Goal: Task Accomplishment & Management: Use online tool/utility

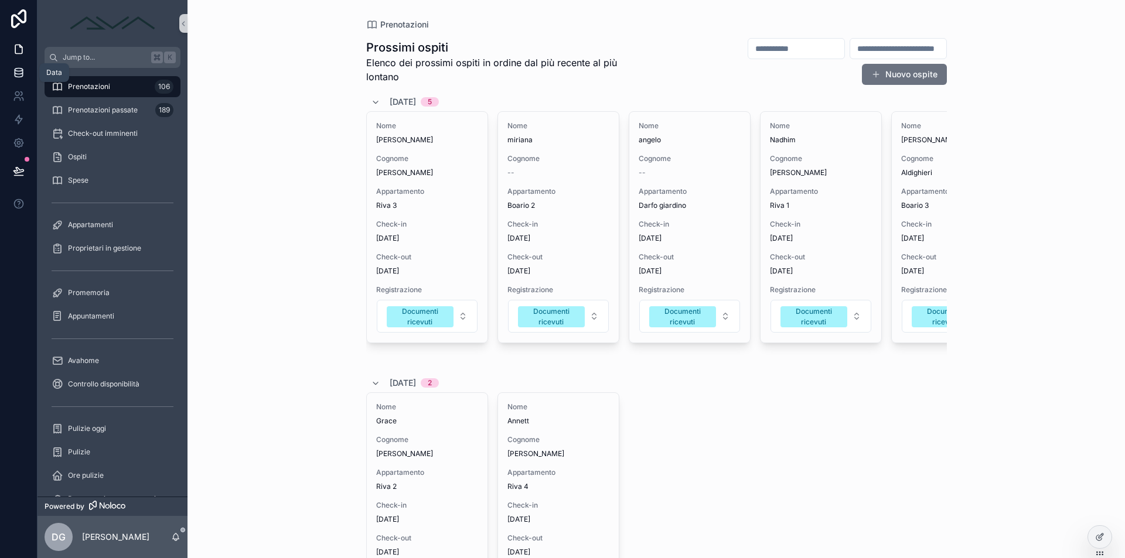
click at [21, 79] on link at bounding box center [18, 72] width 37 height 23
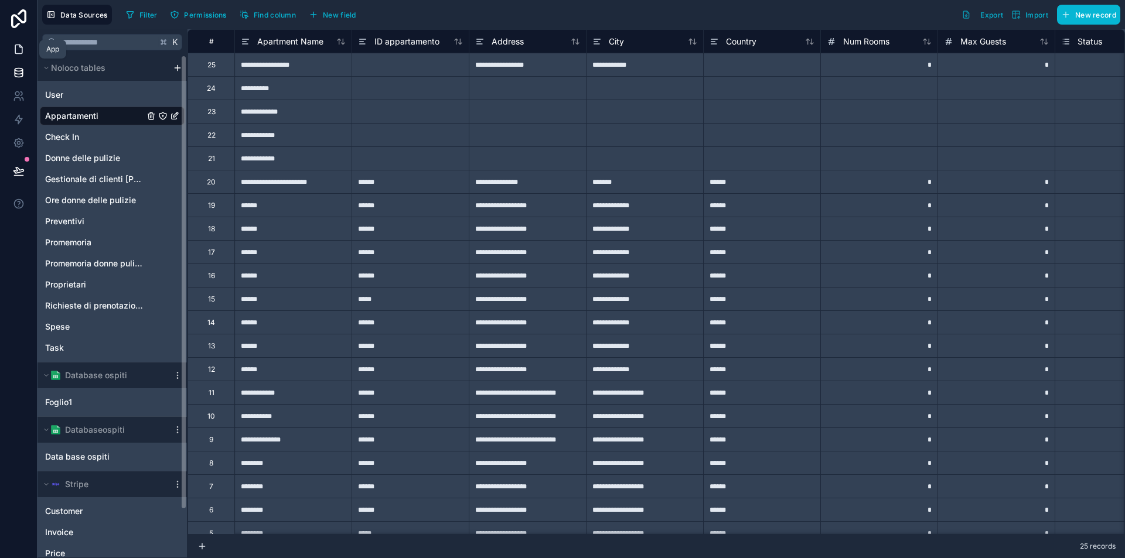
click at [13, 49] on icon at bounding box center [19, 49] width 12 height 12
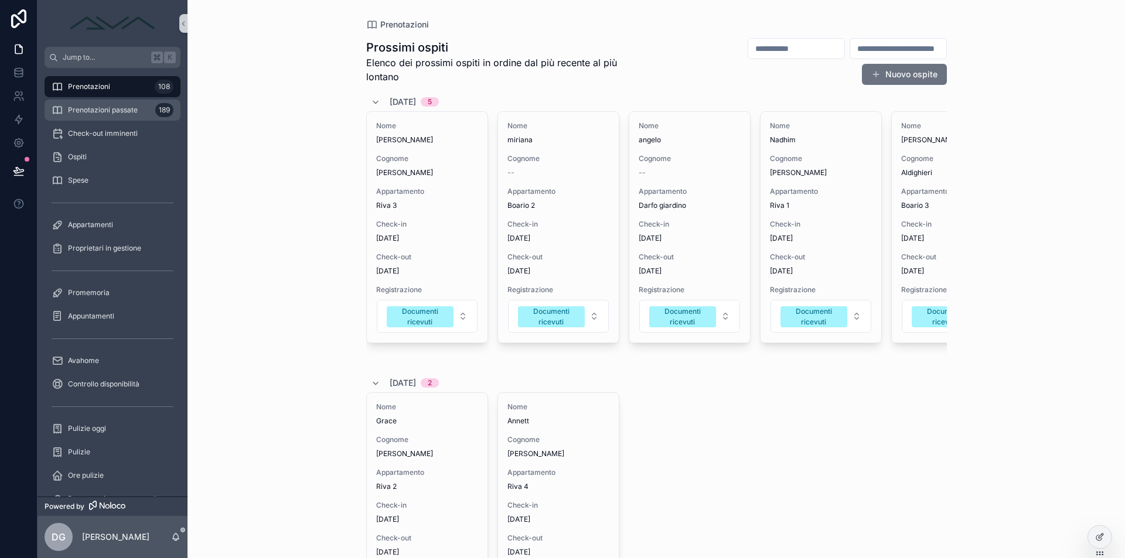
click at [100, 110] on span "Prenotazioni passate" at bounding box center [103, 109] width 70 height 9
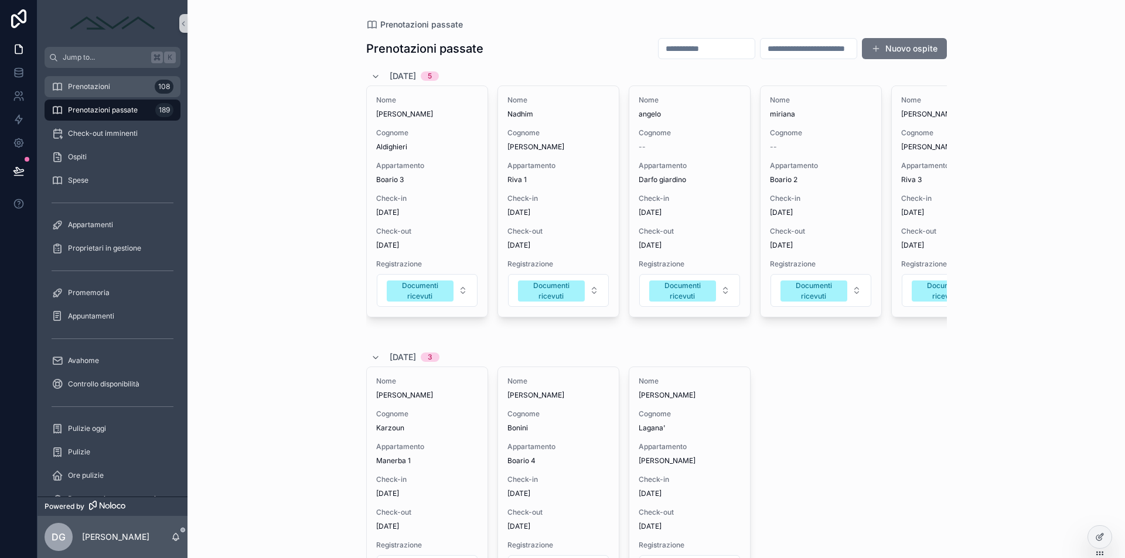
click at [121, 90] on div "Prenotazioni 108" at bounding box center [113, 86] width 122 height 19
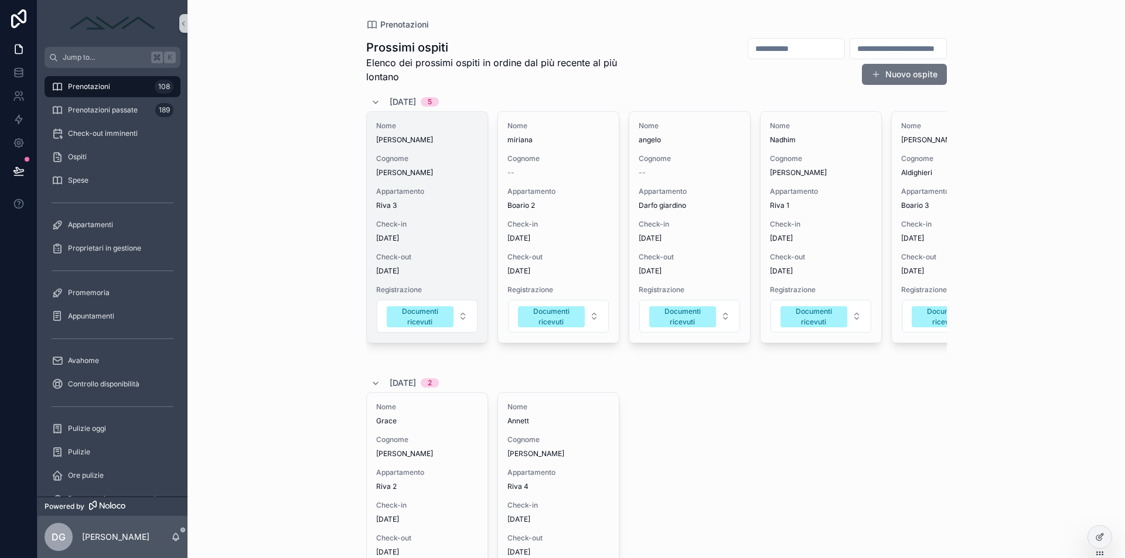
click at [426, 157] on span "Cognome" at bounding box center [427, 158] width 102 height 9
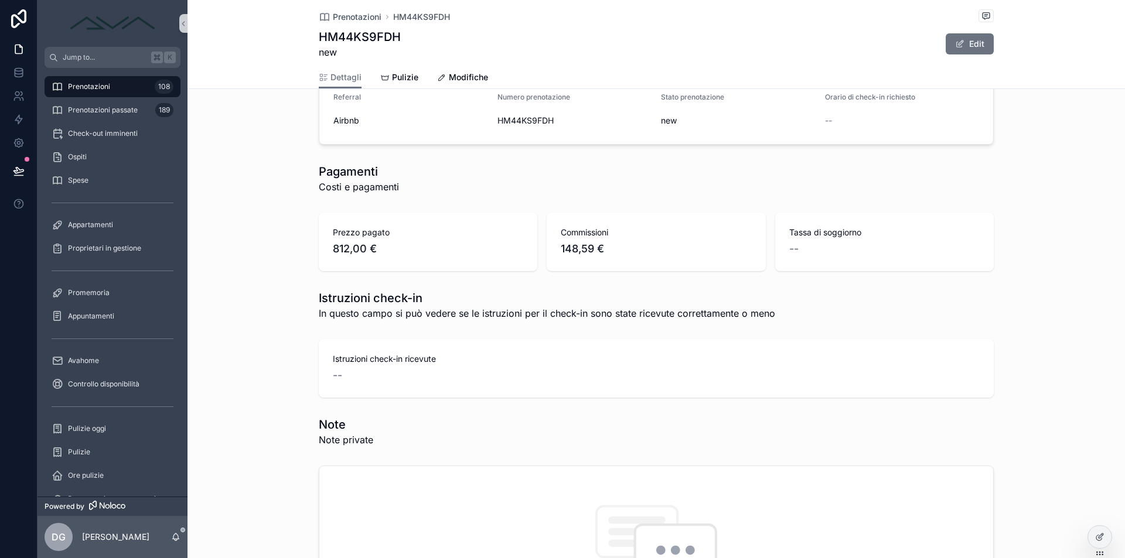
scroll to position [693, 0]
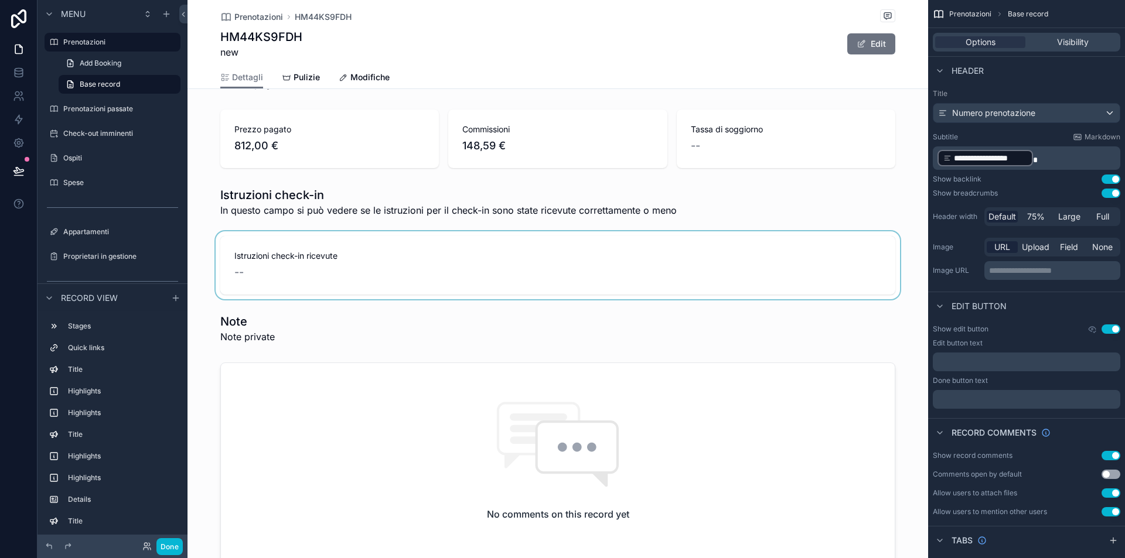
click at [380, 266] on div "scrollable content" at bounding box center [557, 265] width 741 height 68
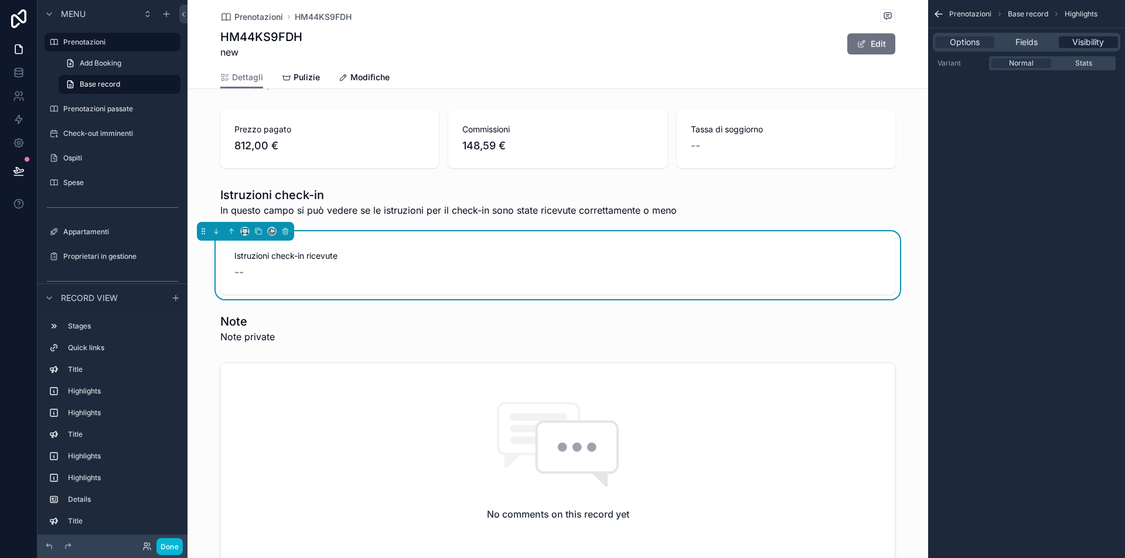
click at [1104, 45] on span "Visibility" at bounding box center [1088, 42] width 32 height 12
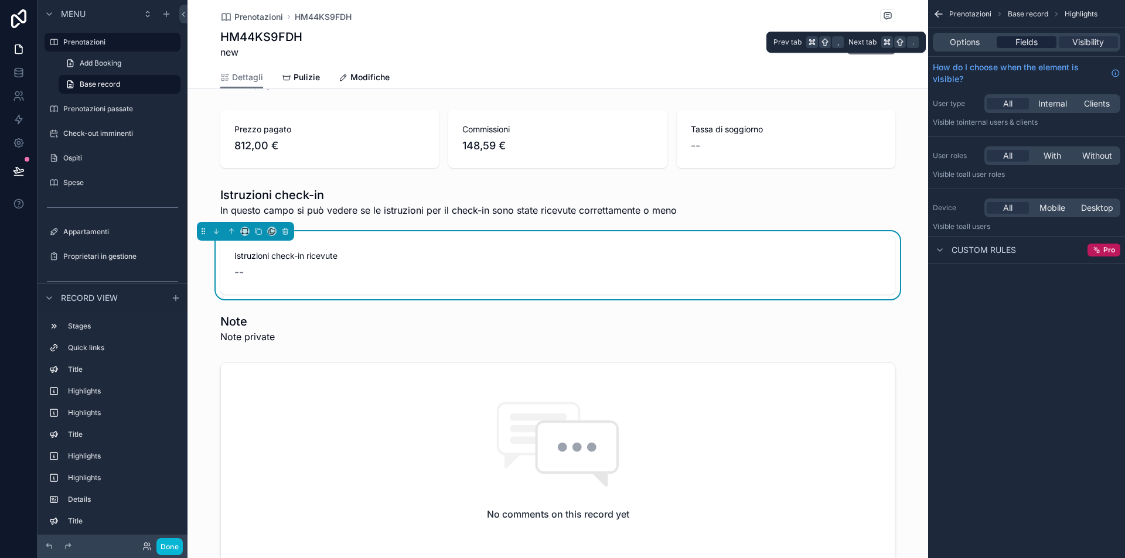
click at [1041, 40] on div "Fields" at bounding box center [1026, 42] width 59 height 12
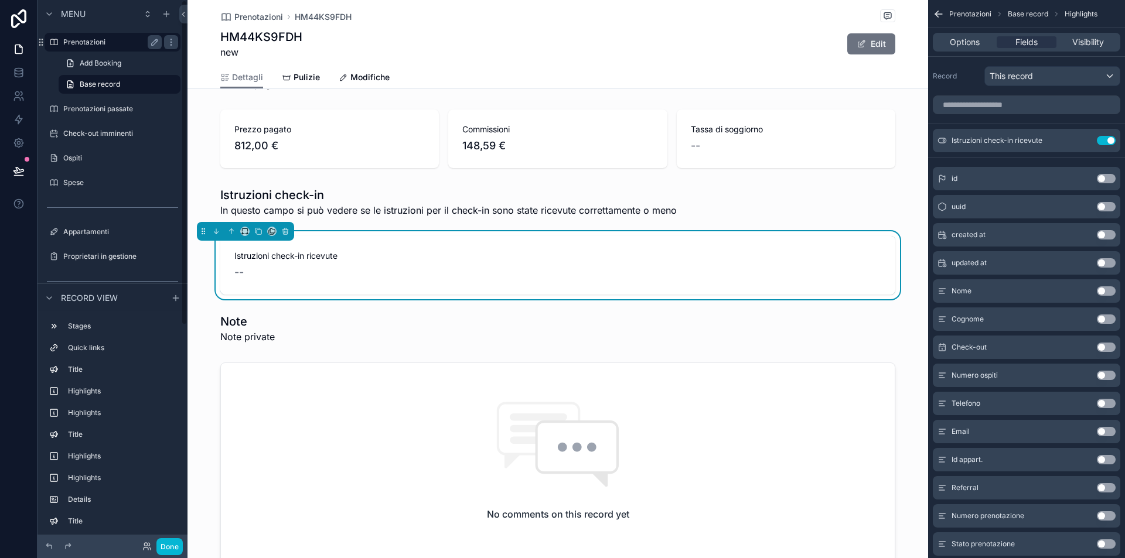
click at [103, 40] on label "Prenotazioni" at bounding box center [110, 41] width 94 height 9
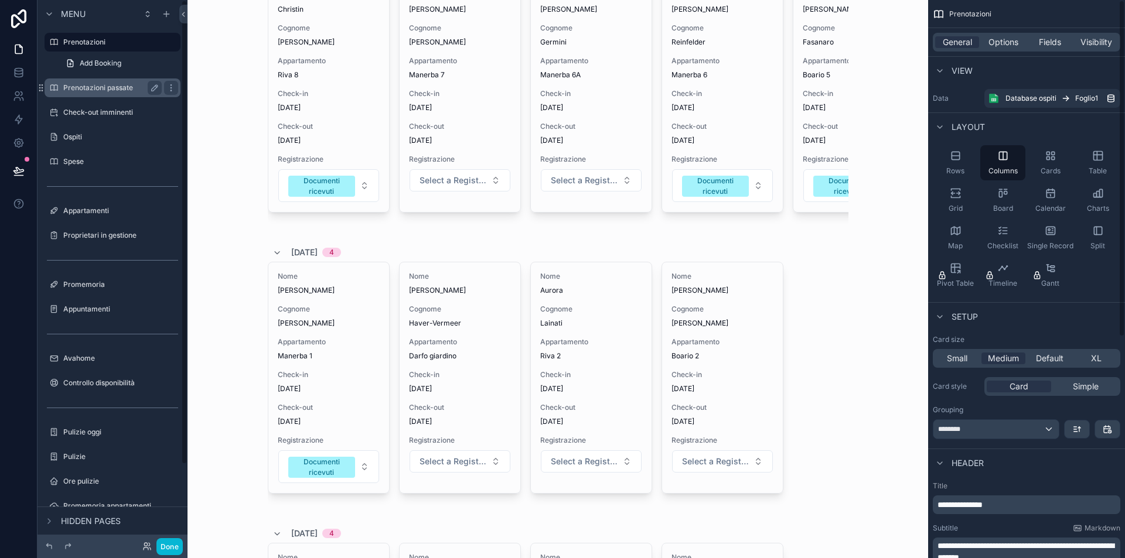
click at [104, 92] on label "Prenotazioni passate" at bounding box center [110, 87] width 94 height 9
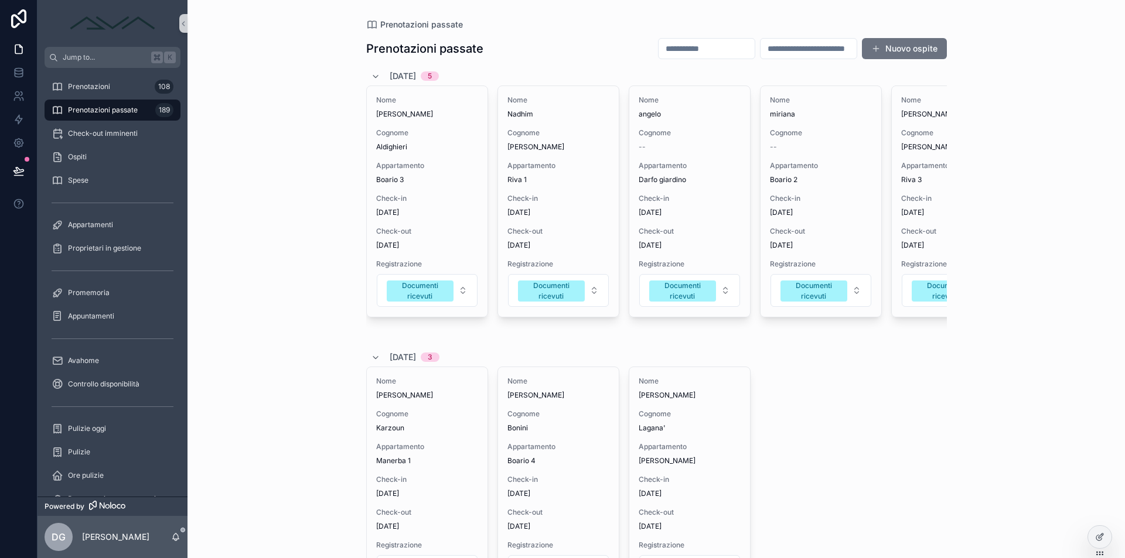
click at [659, 47] on input "scrollable content" at bounding box center [707, 48] width 96 height 16
type input "******"
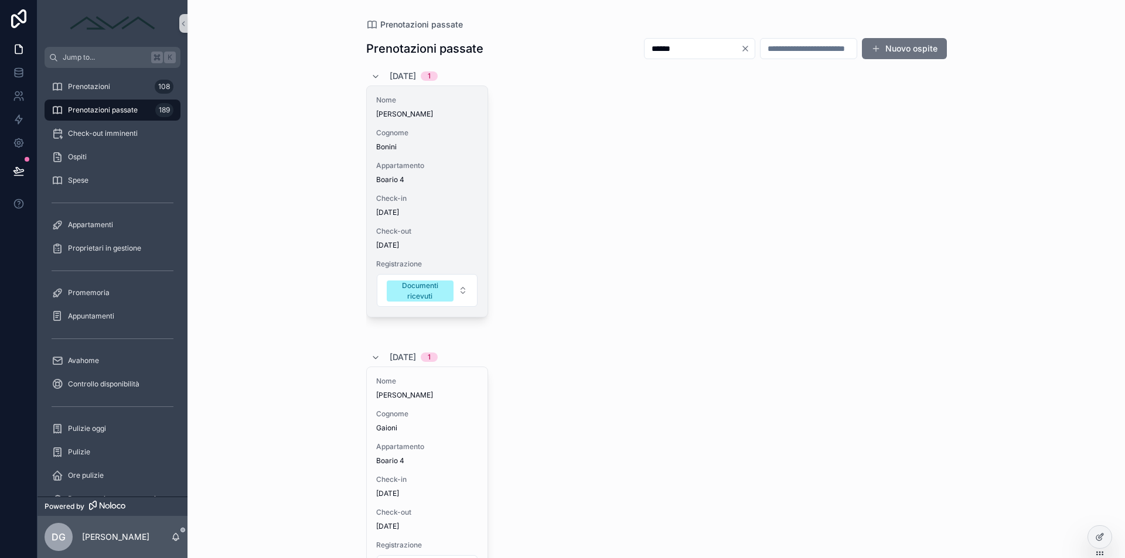
click at [433, 141] on div "Cognome [PERSON_NAME]" at bounding box center [427, 139] width 102 height 23
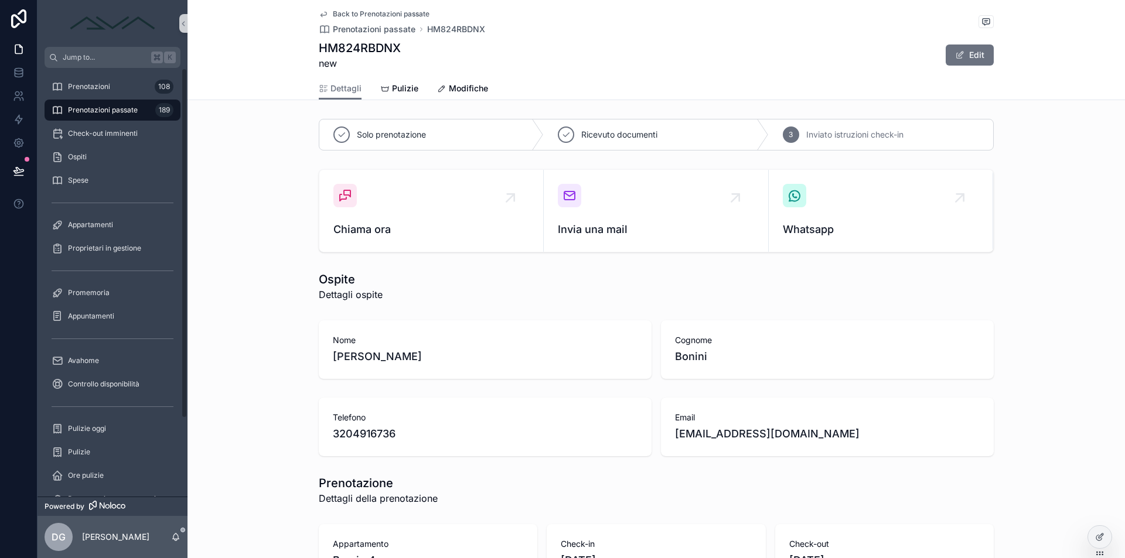
click at [122, 110] on span "Prenotazioni passate" at bounding box center [103, 109] width 70 height 9
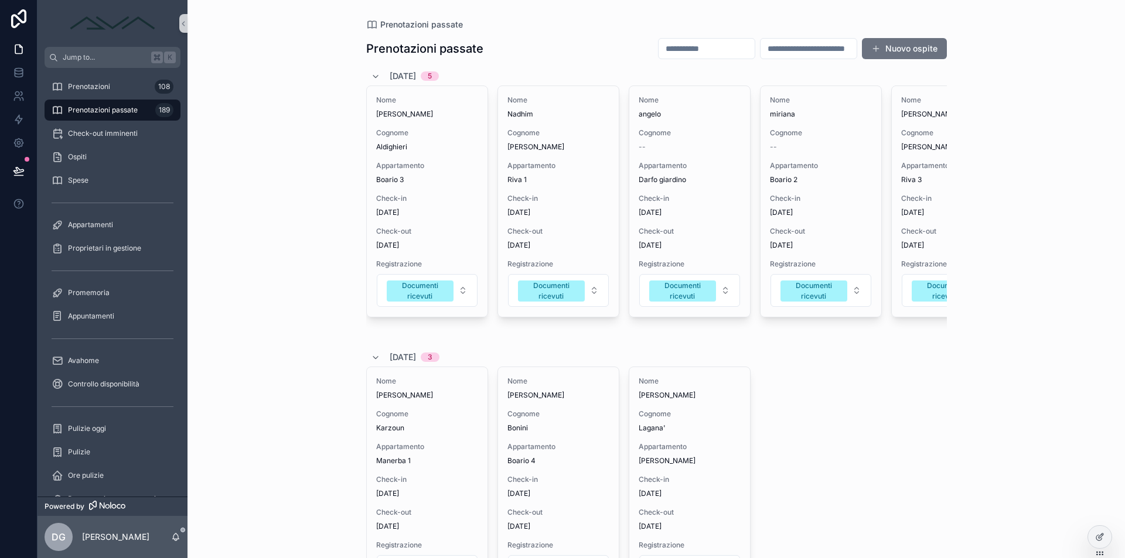
click at [669, 44] on input "scrollable content" at bounding box center [707, 48] width 96 height 16
type input "******"
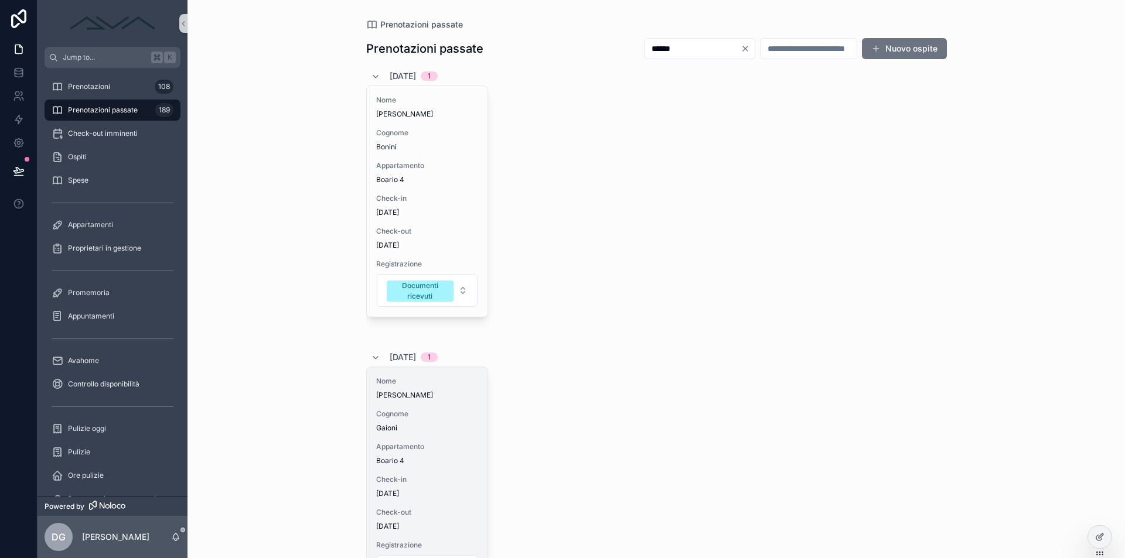
click at [417, 409] on div "Nome [PERSON_NAME] [PERSON_NAME] Appartamento Boario 4 Check-in [DATE] Check-ou…" at bounding box center [427, 477] width 121 height 220
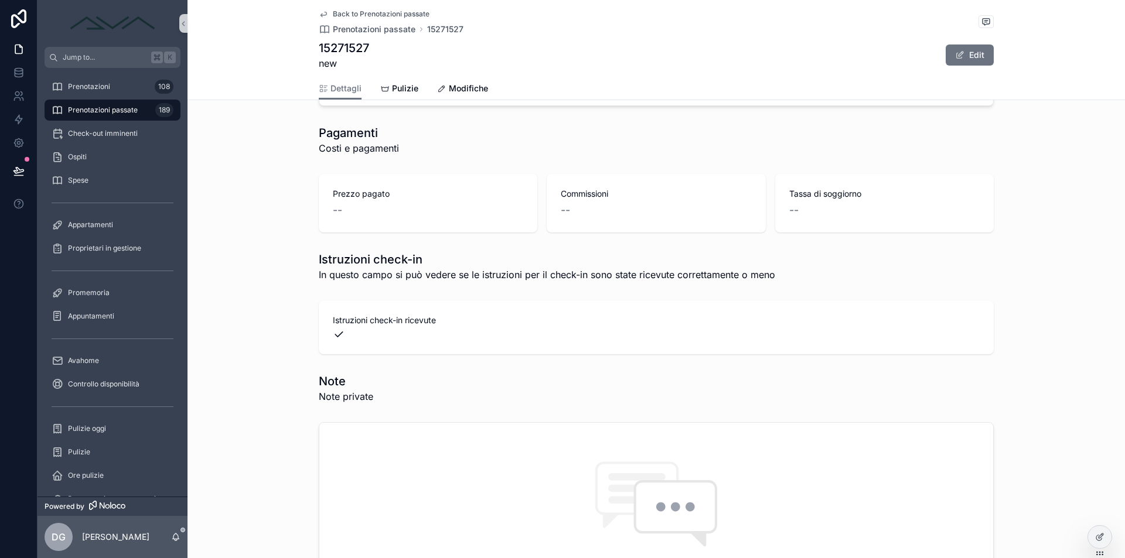
scroll to position [642, 0]
click at [86, 85] on span "Prenotazioni" at bounding box center [89, 86] width 42 height 9
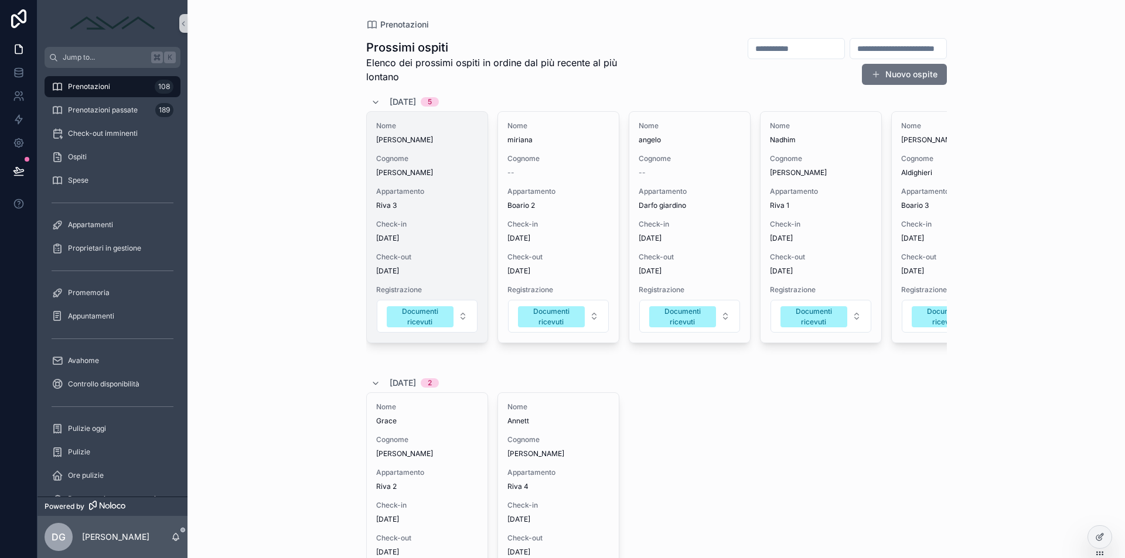
click at [439, 173] on span "[PERSON_NAME]" at bounding box center [427, 172] width 102 height 9
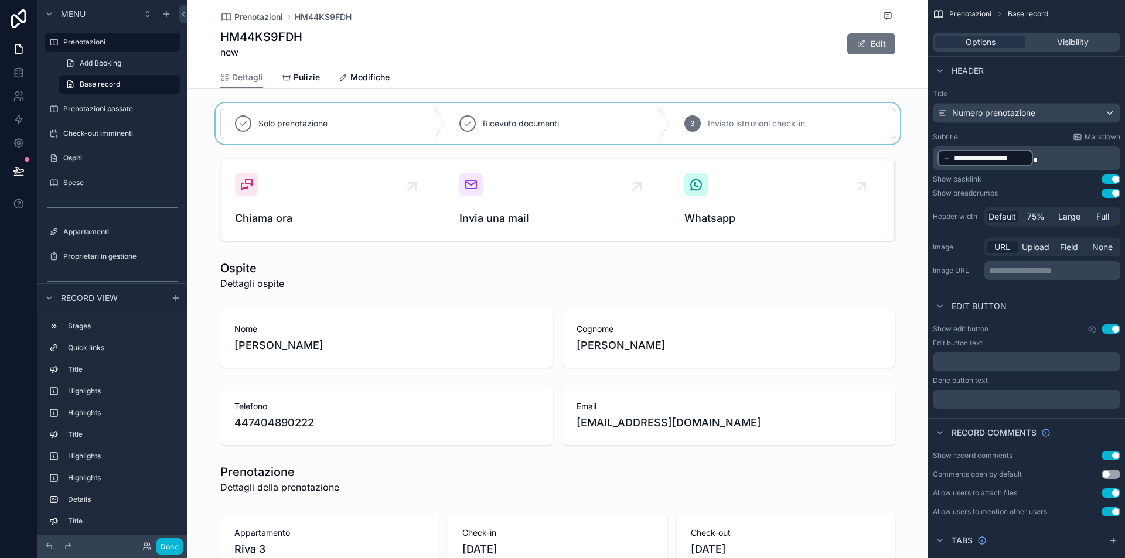
click at [489, 106] on div "scrollable content" at bounding box center [557, 123] width 741 height 41
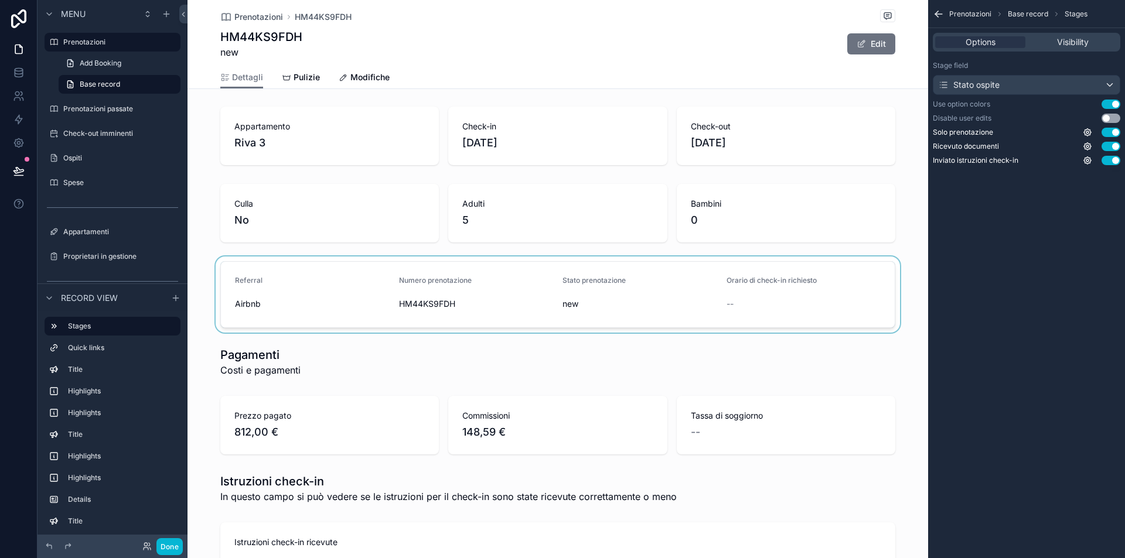
scroll to position [641, 0]
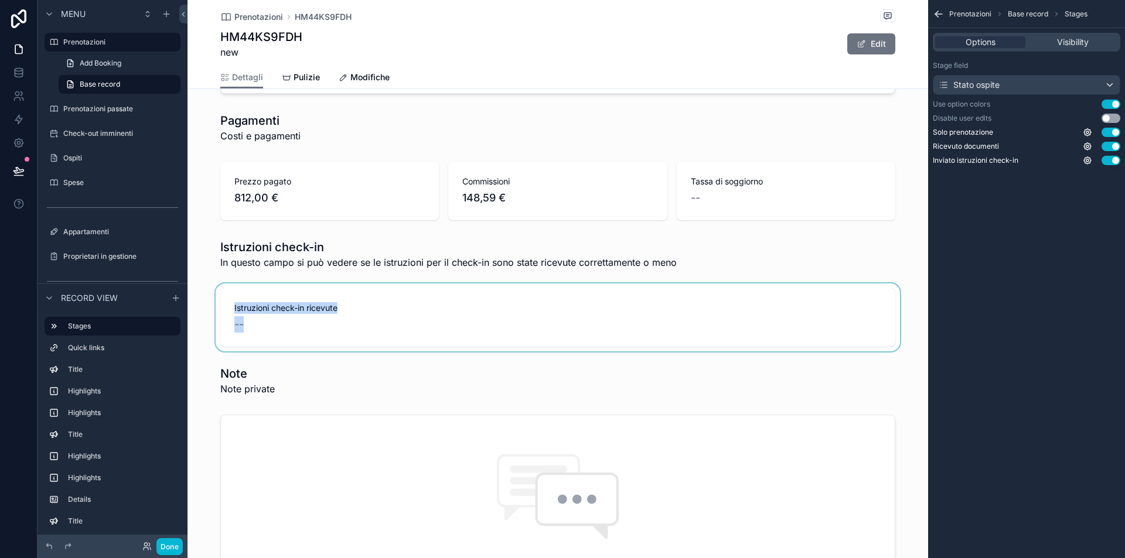
drag, startPoint x: 284, startPoint y: 301, endPoint x: 288, endPoint y: 285, distance: 16.5
click at [289, 283] on div "Solo prenotazione Ricevuto documenti 3 Inviato istruzioni check-in [GEOGRAPHIC_…" at bounding box center [557, 286] width 741 height 1649
click at [282, 307] on div "scrollable content" at bounding box center [557, 318] width 741 height 68
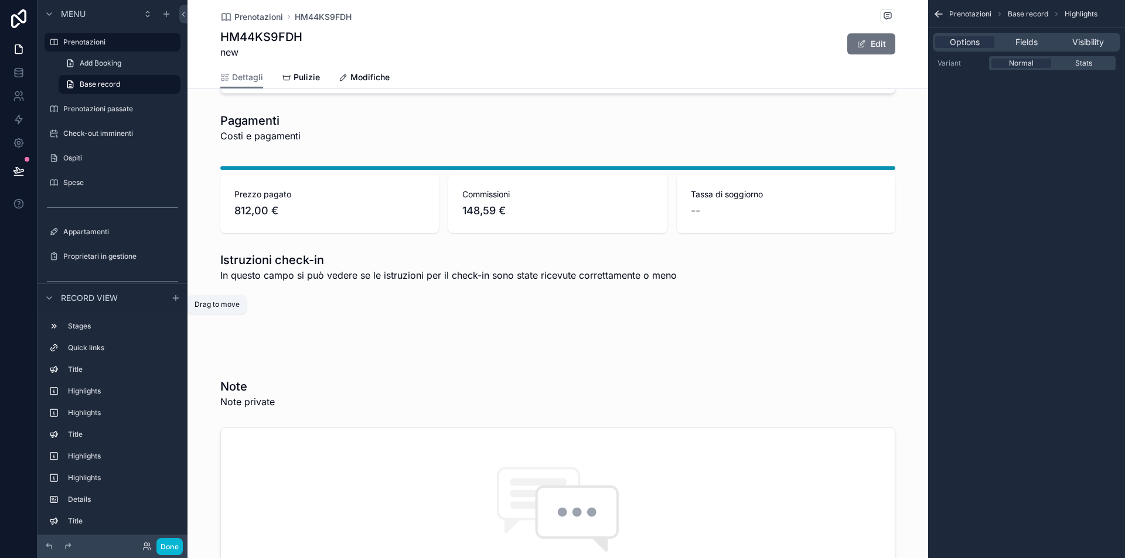
scroll to position [0, 0]
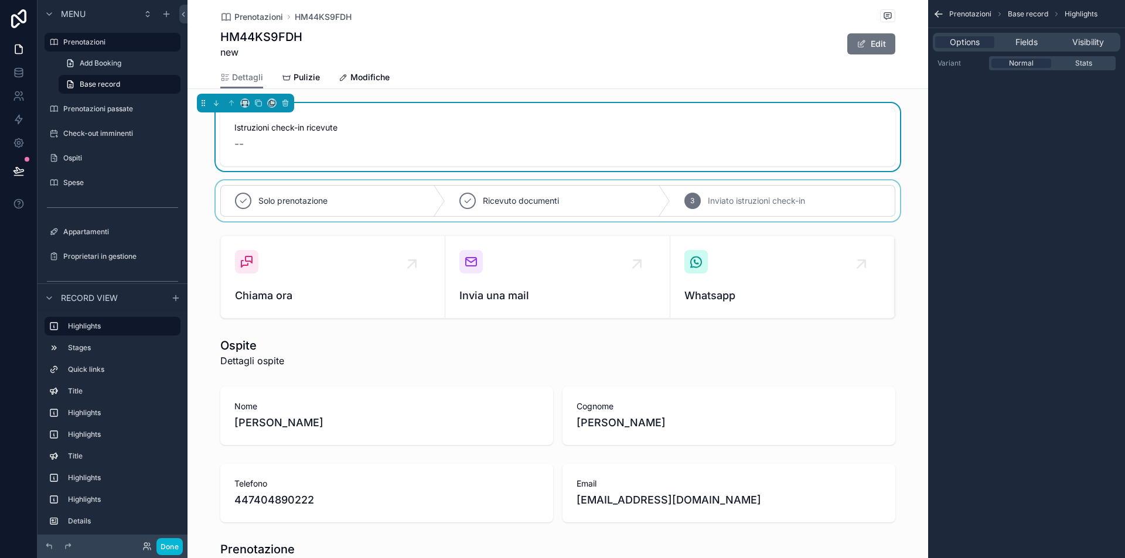
click at [344, 182] on div "scrollable content" at bounding box center [557, 200] width 741 height 41
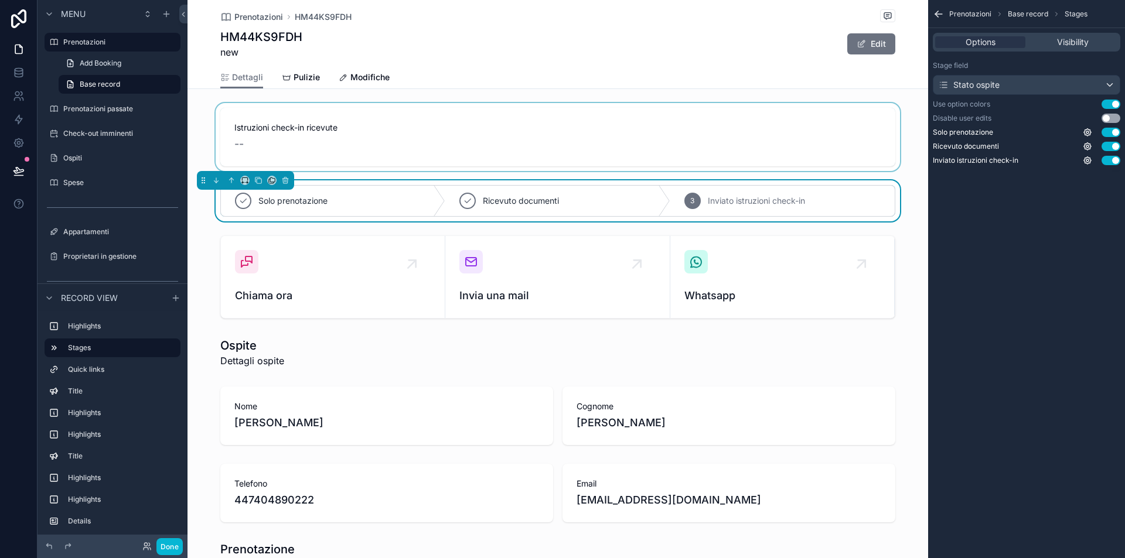
click at [308, 131] on div "scrollable content" at bounding box center [557, 137] width 741 height 68
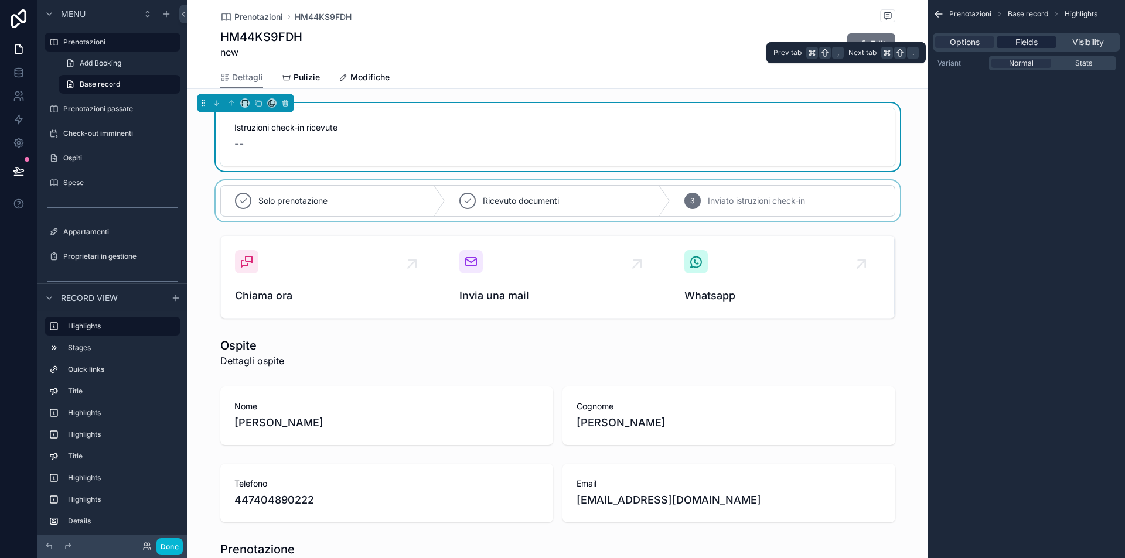
click at [1028, 43] on span "Fields" at bounding box center [1026, 42] width 22 height 12
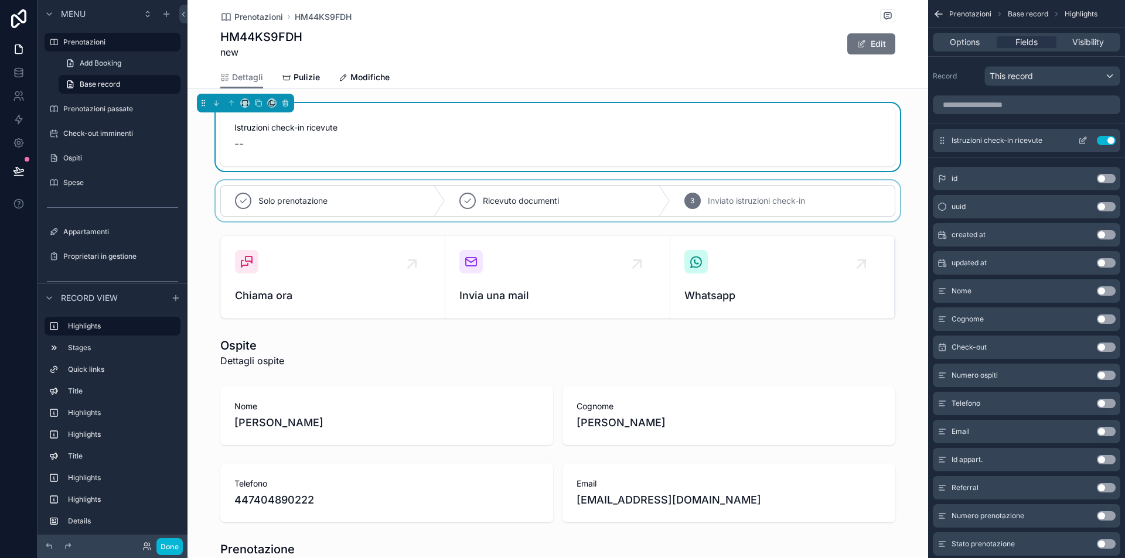
click at [1081, 138] on icon "scrollable content" at bounding box center [1082, 140] width 9 height 9
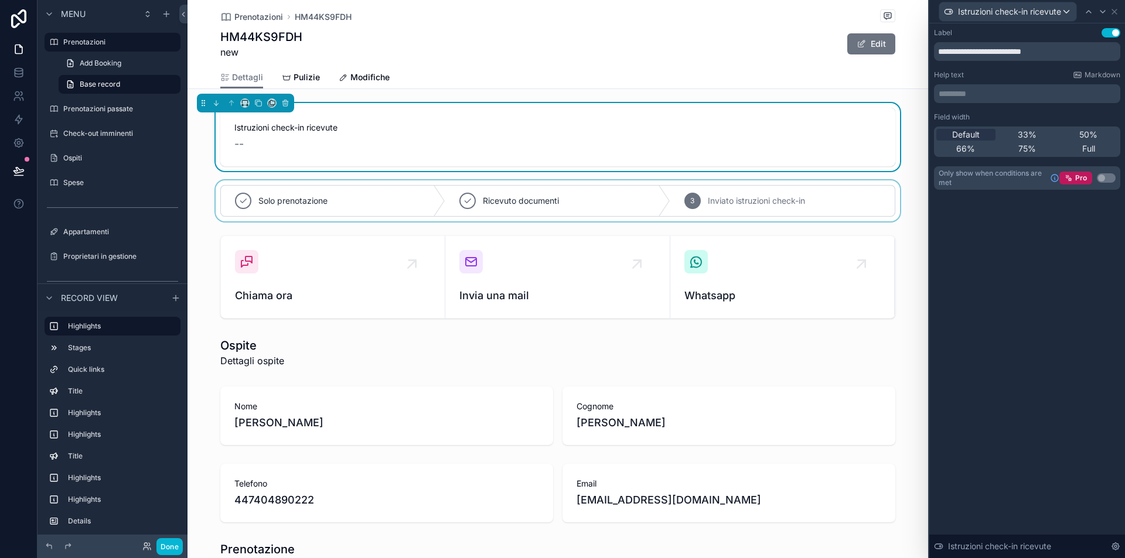
click at [1042, 93] on p "********* ﻿" at bounding box center [1028, 94] width 179 height 12
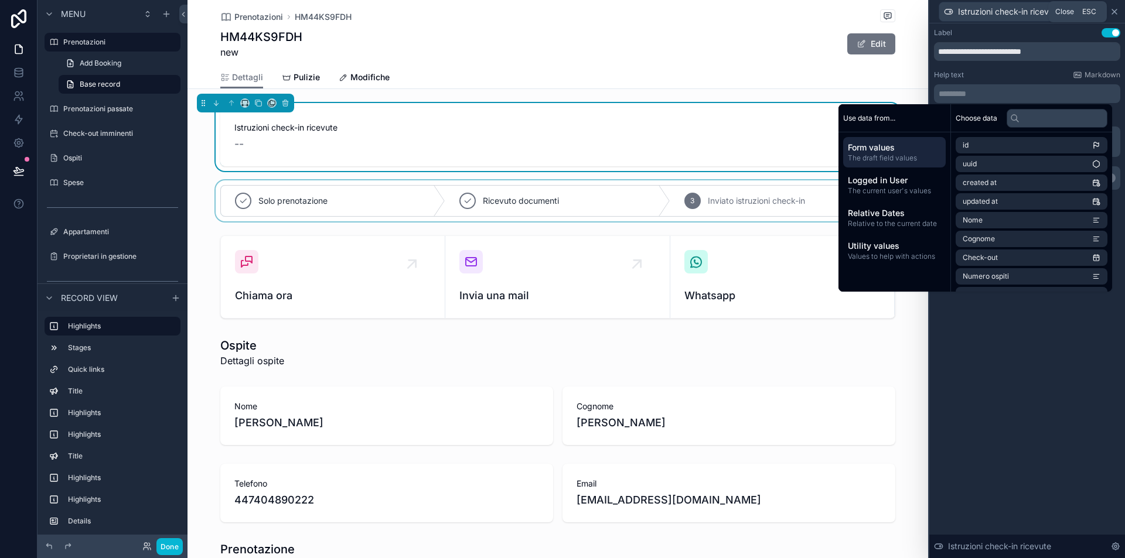
click at [1117, 12] on icon at bounding box center [1114, 11] width 9 height 9
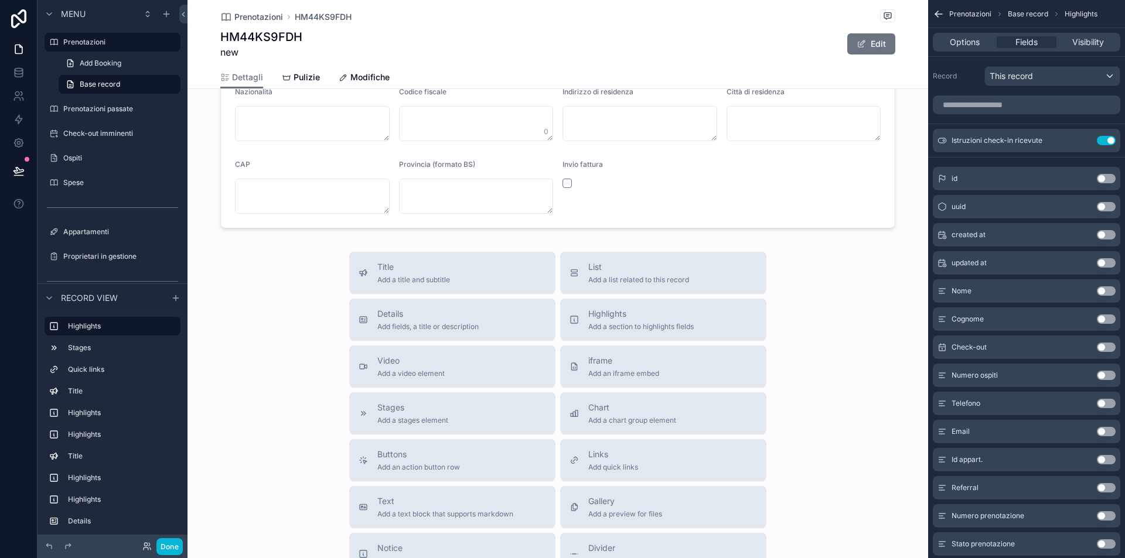
scroll to position [1724, 0]
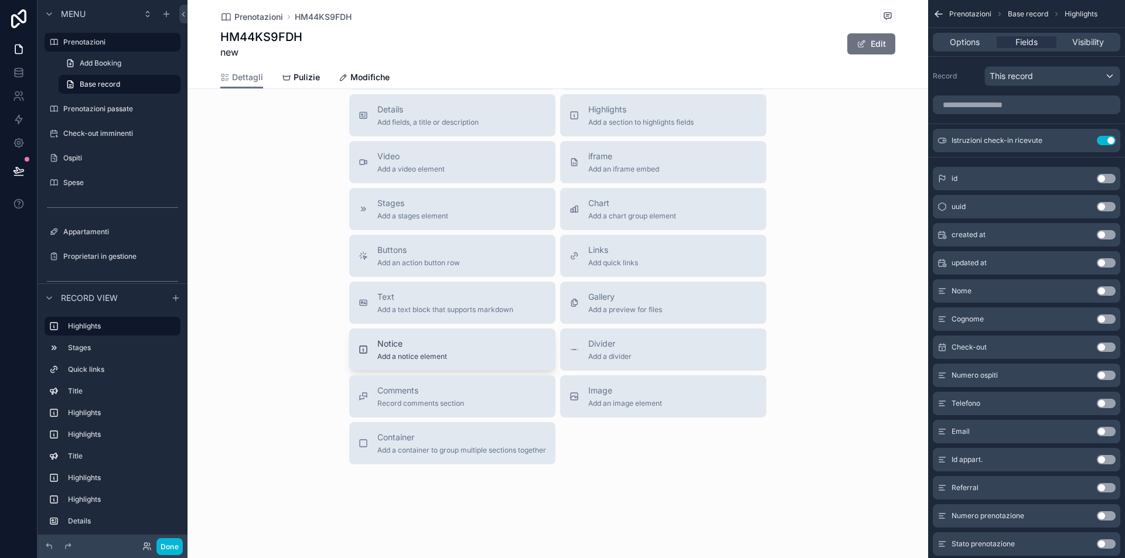
click at [429, 348] on span "Notice" at bounding box center [412, 344] width 70 height 12
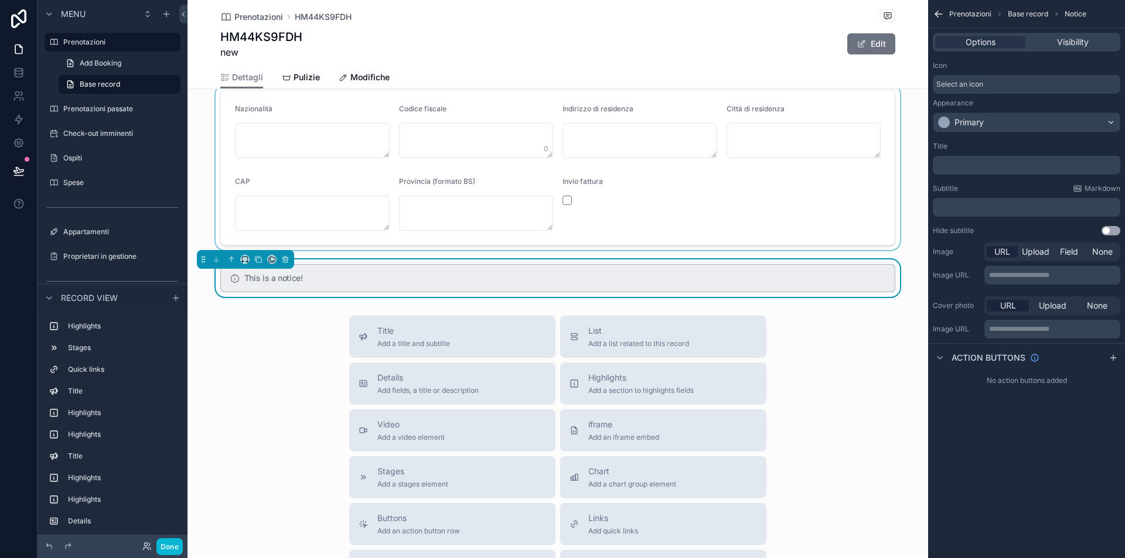
scroll to position [1502, 0]
click at [970, 206] on p "﻿" at bounding box center [1027, 207] width 180 height 9
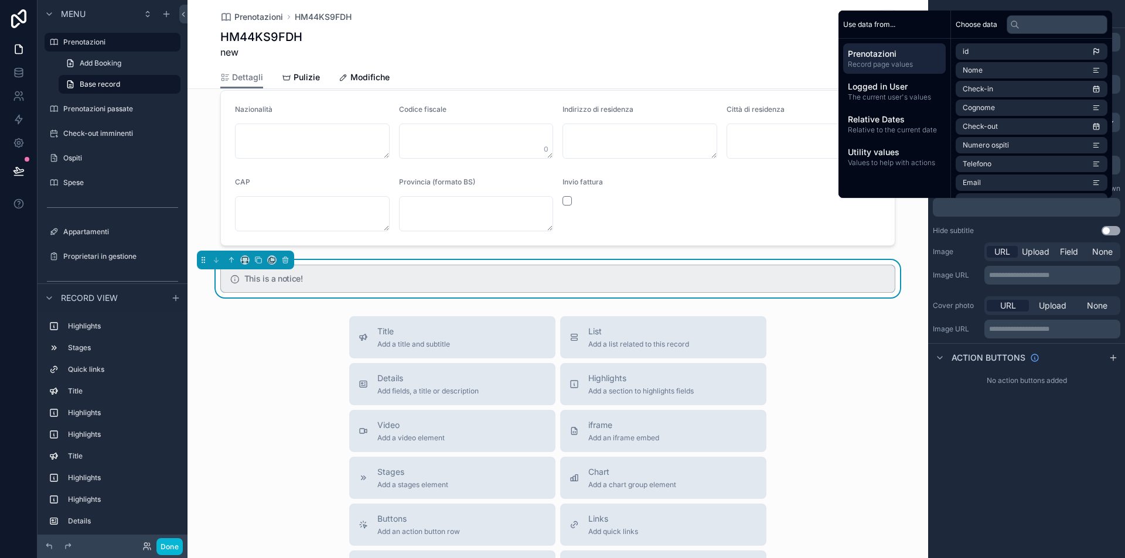
click at [955, 219] on div "Title ﻿ Subtitle Markdown ﻿ Hide subtitle Use setting" at bounding box center [1026, 188] width 197 height 103
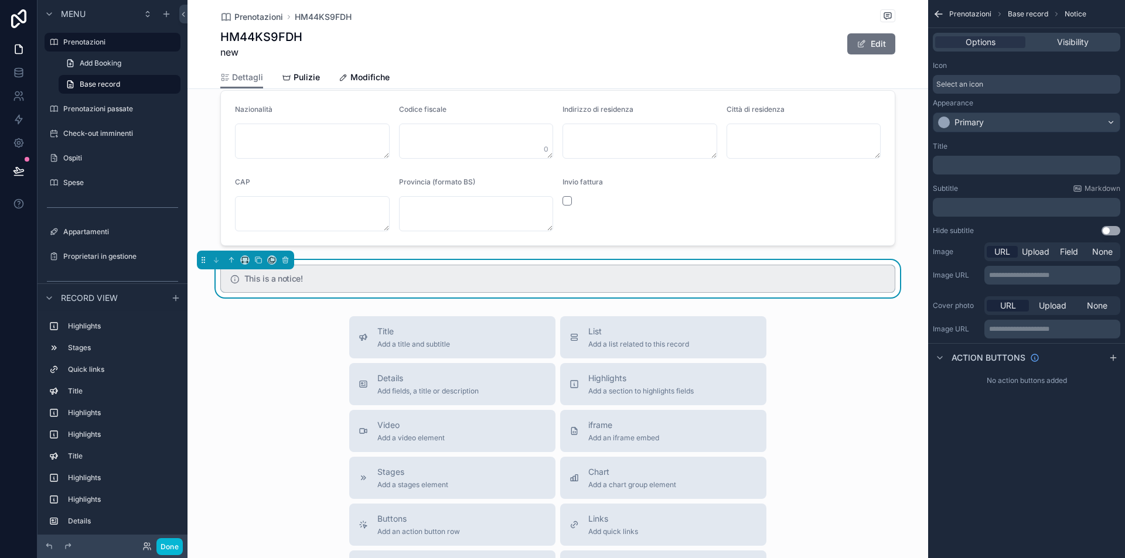
click at [971, 167] on p "﻿" at bounding box center [1027, 165] width 180 height 9
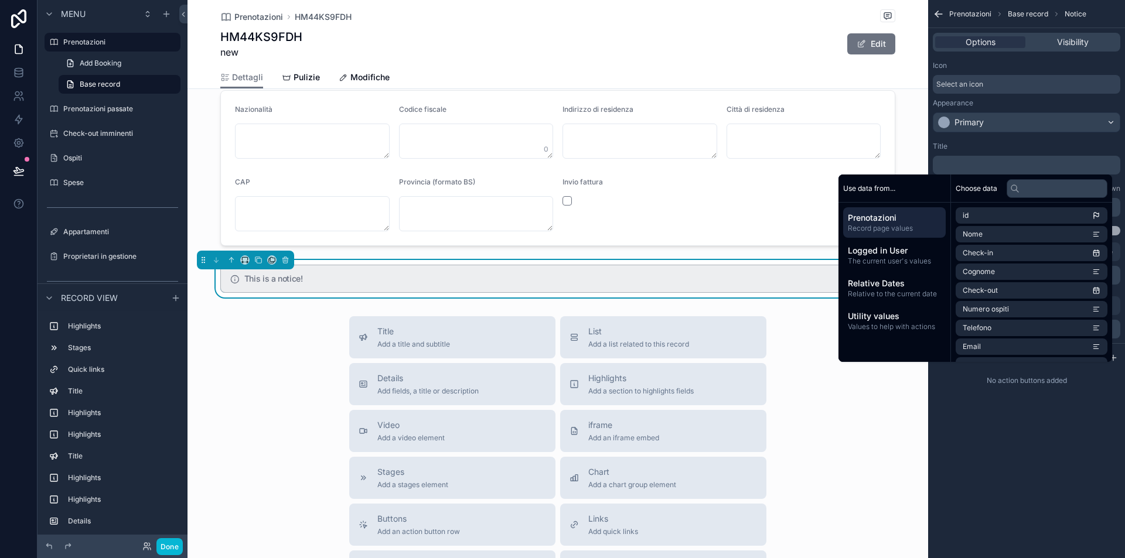
click at [990, 142] on div "Title" at bounding box center [1026, 146] width 187 height 9
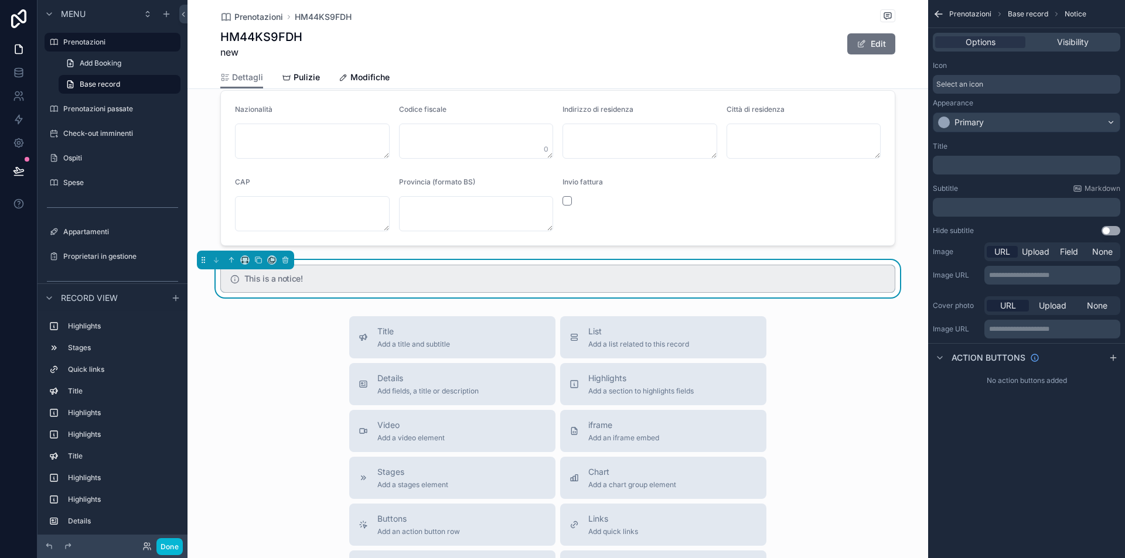
click at [976, 164] on p "﻿" at bounding box center [1027, 165] width 180 height 9
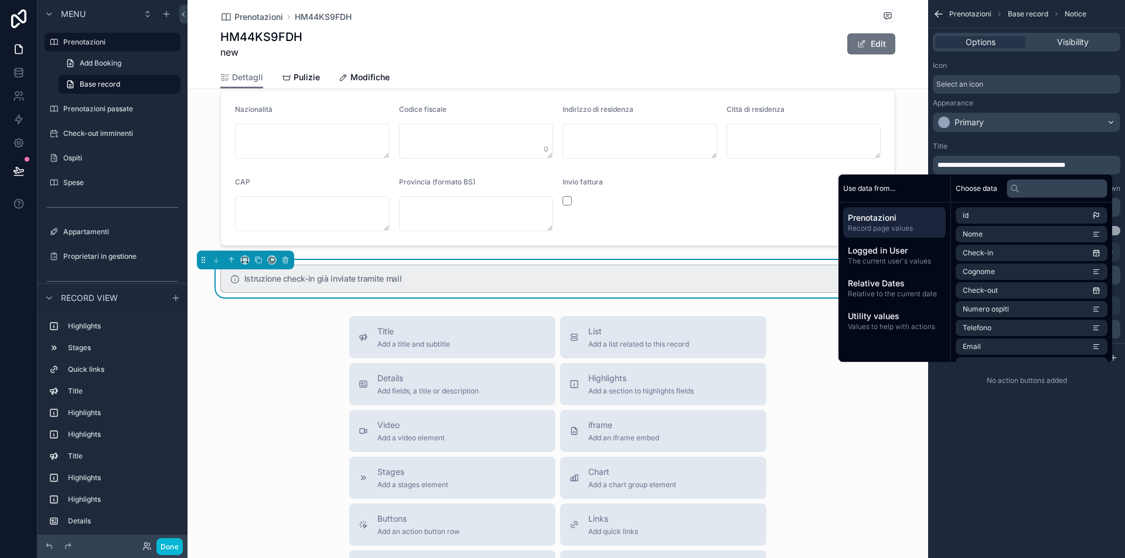
click at [978, 418] on div "**********" at bounding box center [1026, 279] width 197 height 558
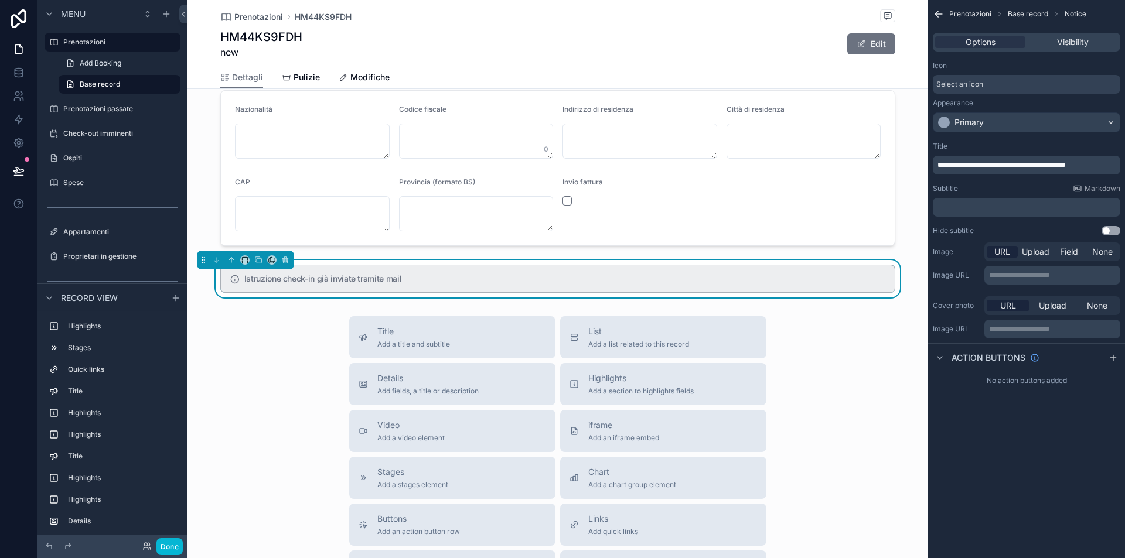
click at [1004, 124] on div "Primary" at bounding box center [1026, 122] width 186 height 19
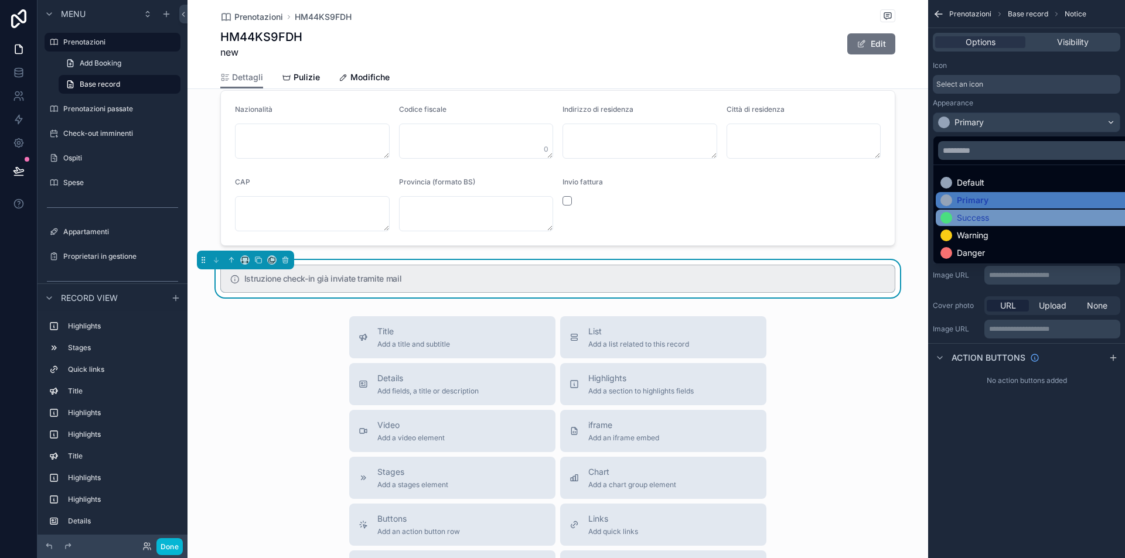
click at [987, 218] on div "Success" at bounding box center [973, 218] width 32 height 12
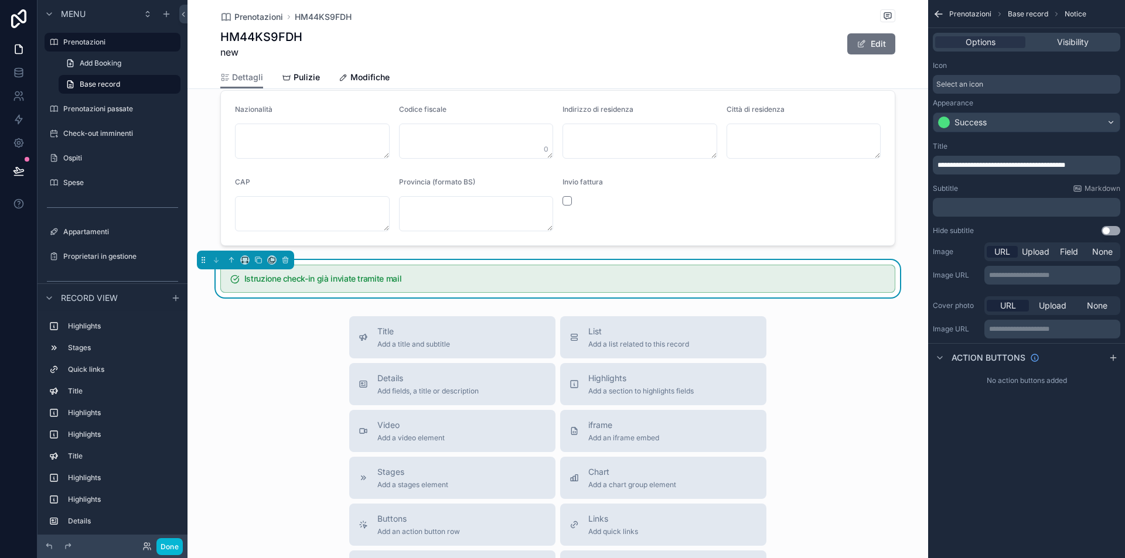
click at [1001, 207] on p "﻿" at bounding box center [1027, 207] width 180 height 9
click at [1033, 431] on div "**********" at bounding box center [1026, 279] width 197 height 558
click at [1065, 43] on span "Visibility" at bounding box center [1073, 42] width 32 height 12
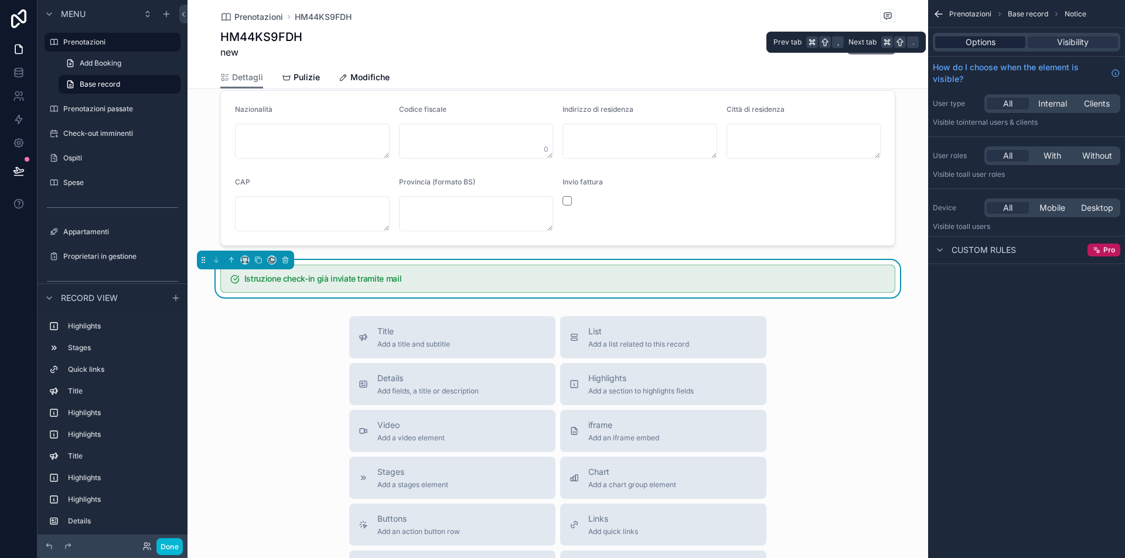
click at [982, 45] on span "Options" at bounding box center [981, 42] width 30 height 12
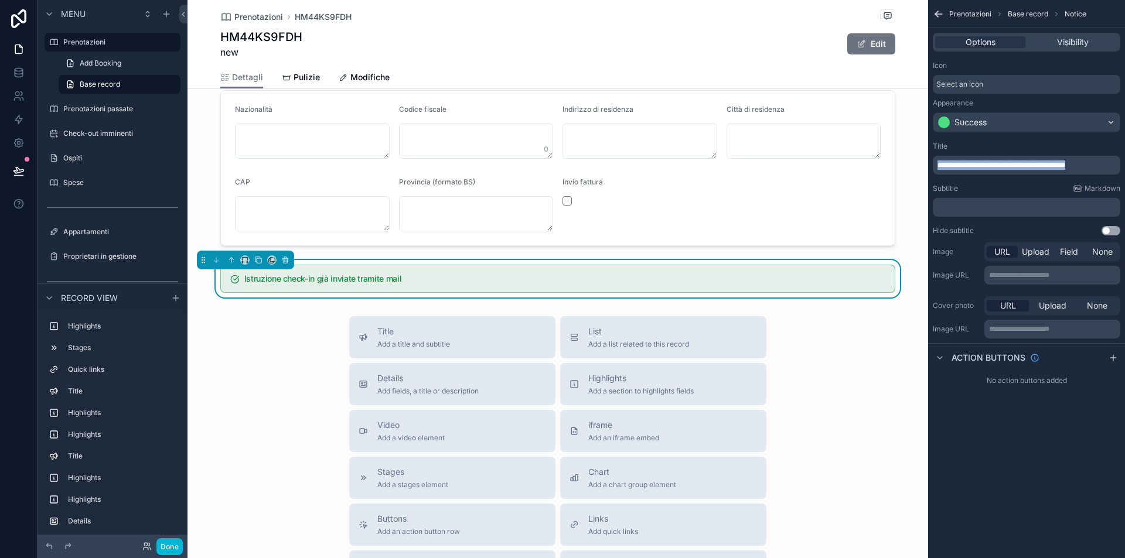
drag, startPoint x: 1092, startPoint y: 163, endPoint x: 929, endPoint y: 166, distance: 163.5
click at [929, 166] on div "**********" at bounding box center [1026, 188] width 197 height 103
click at [1098, 166] on p "**********" at bounding box center [1027, 165] width 180 height 9
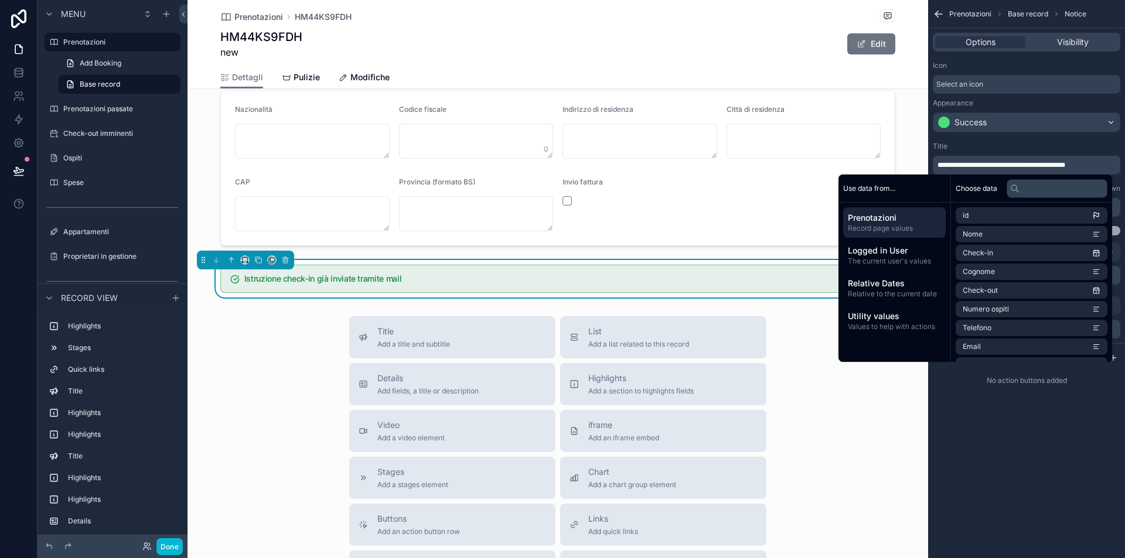
click at [1098, 144] on div "Title" at bounding box center [1026, 146] width 187 height 9
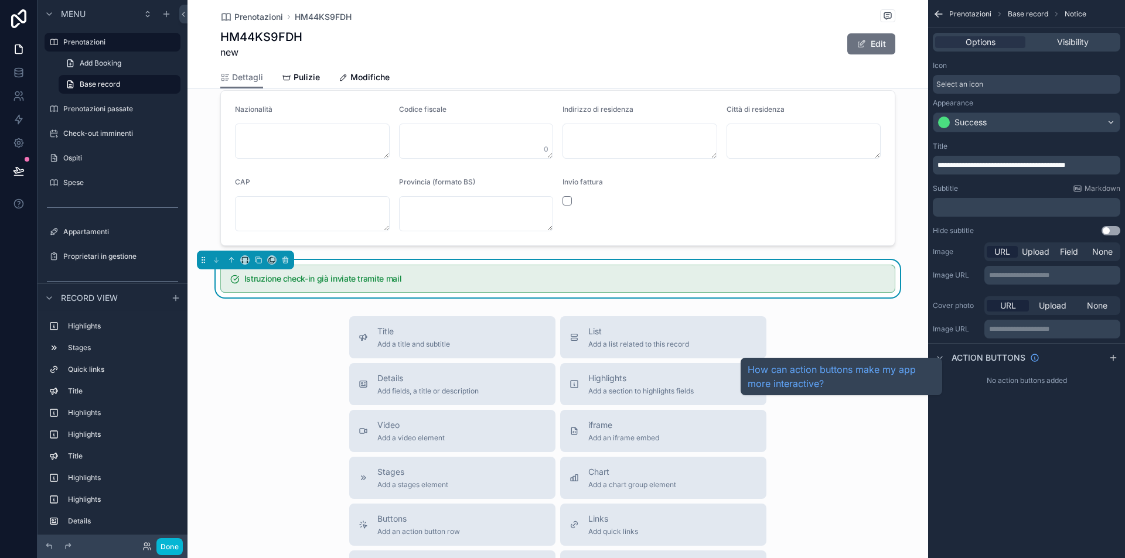
click at [1011, 357] on span "Action buttons" at bounding box center [988, 358] width 74 height 12
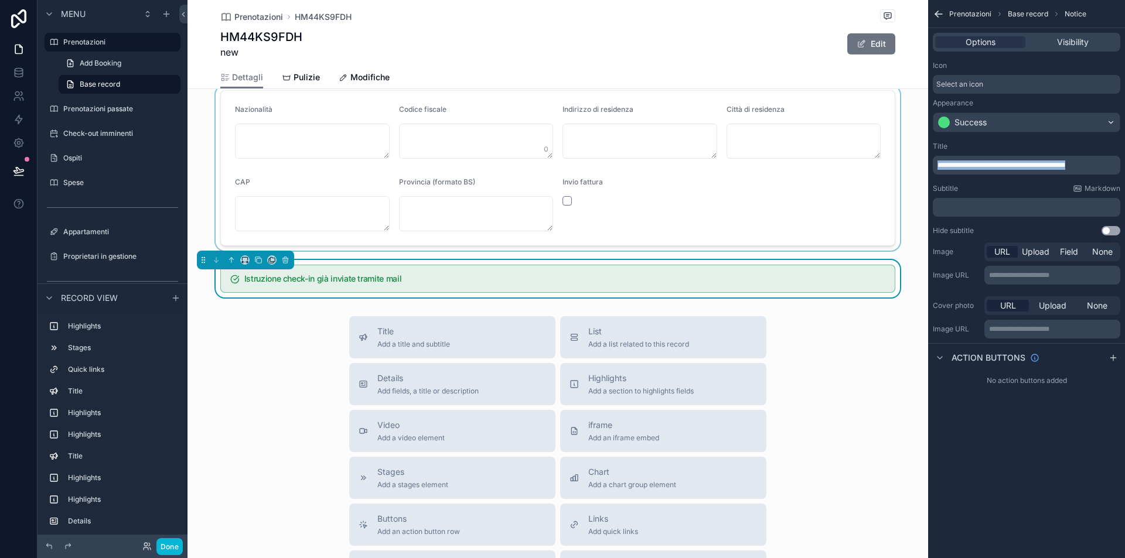
drag, startPoint x: 1094, startPoint y: 166, endPoint x: 920, endPoint y: 165, distance: 173.4
click at [920, 165] on div "Jump to... K Prenotazioni 108 Prenotazioni passate 189 Check-out imminenti Ospi…" at bounding box center [655, 279] width 937 height 558
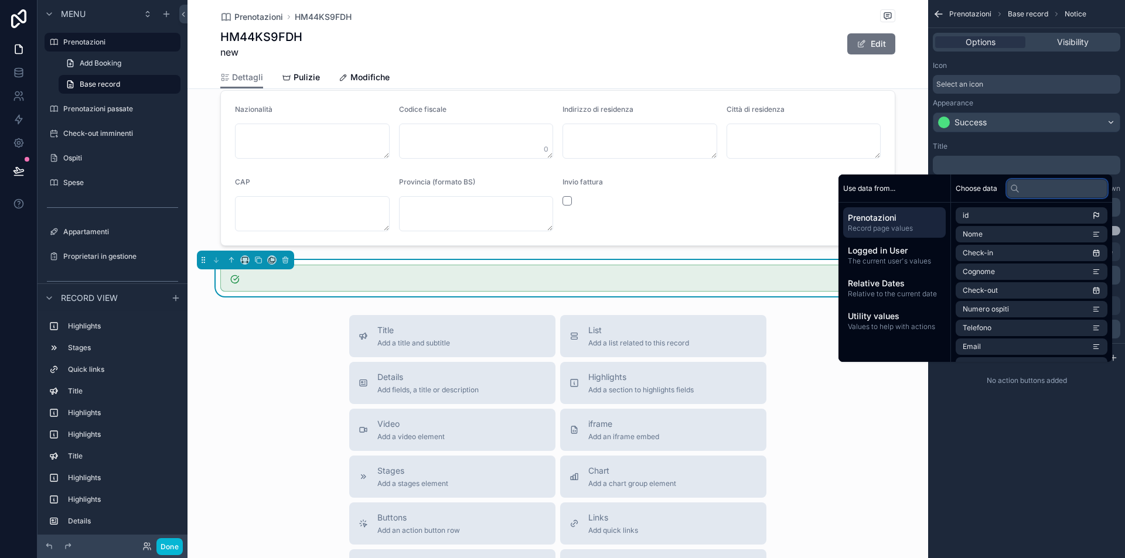
click at [1044, 186] on input "text" at bounding box center [1057, 188] width 101 height 19
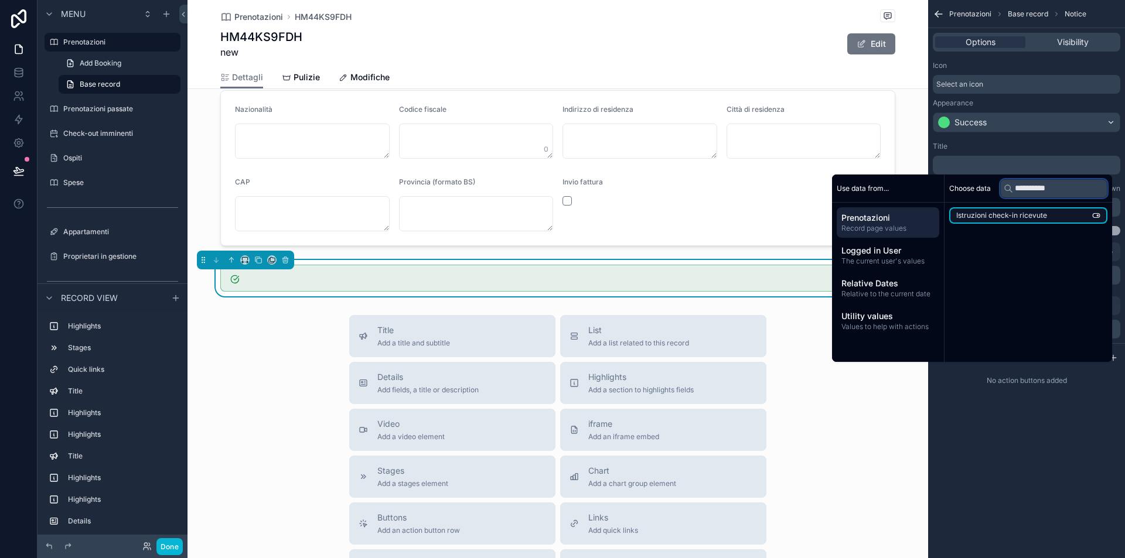
type input "**********"
click at [1030, 213] on span "Istruzioni check-in ricevute" at bounding box center [1001, 215] width 91 height 9
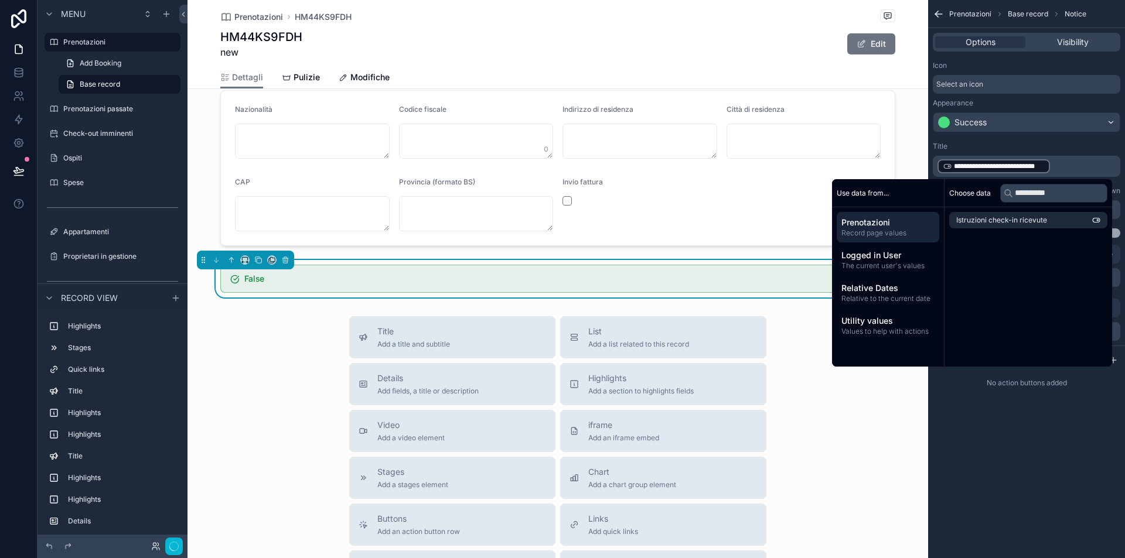
click at [1031, 419] on div "**********" at bounding box center [1026, 279] width 197 height 558
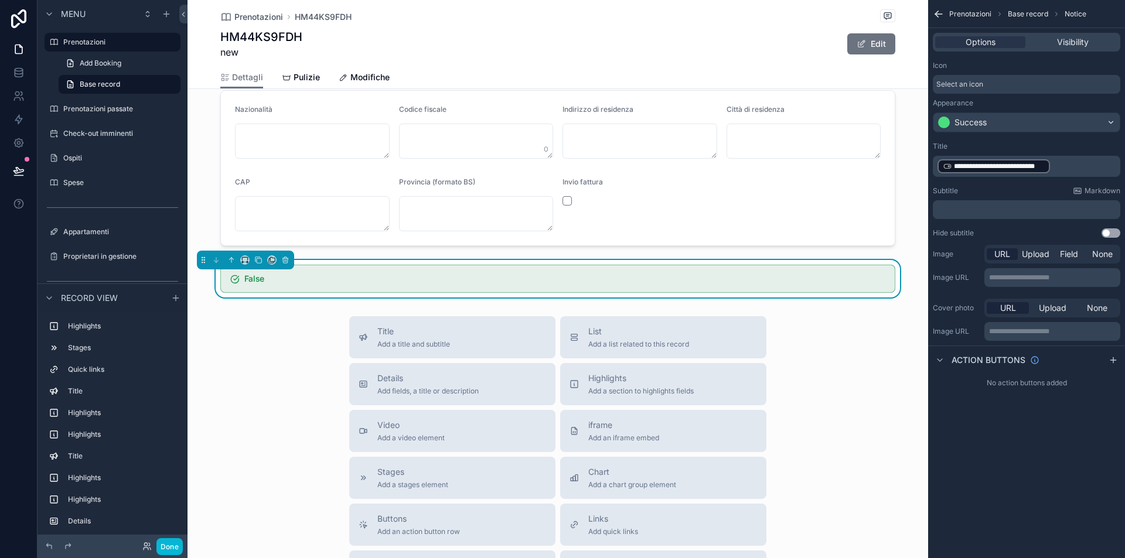
click at [940, 165] on div "**********" at bounding box center [993, 166] width 112 height 14
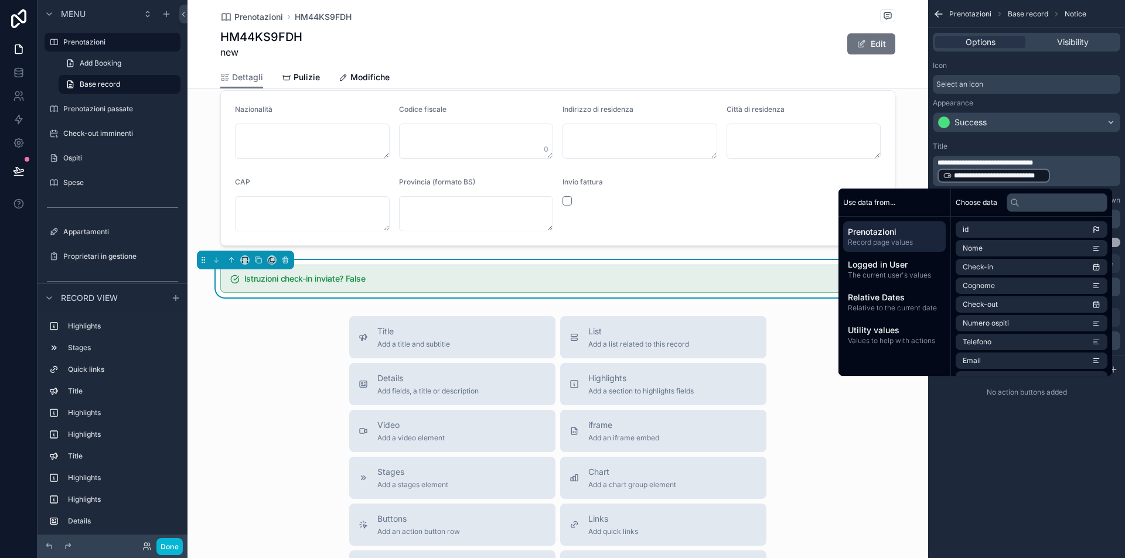
click at [1046, 167] on p "**********" at bounding box center [1027, 171] width 180 height 26
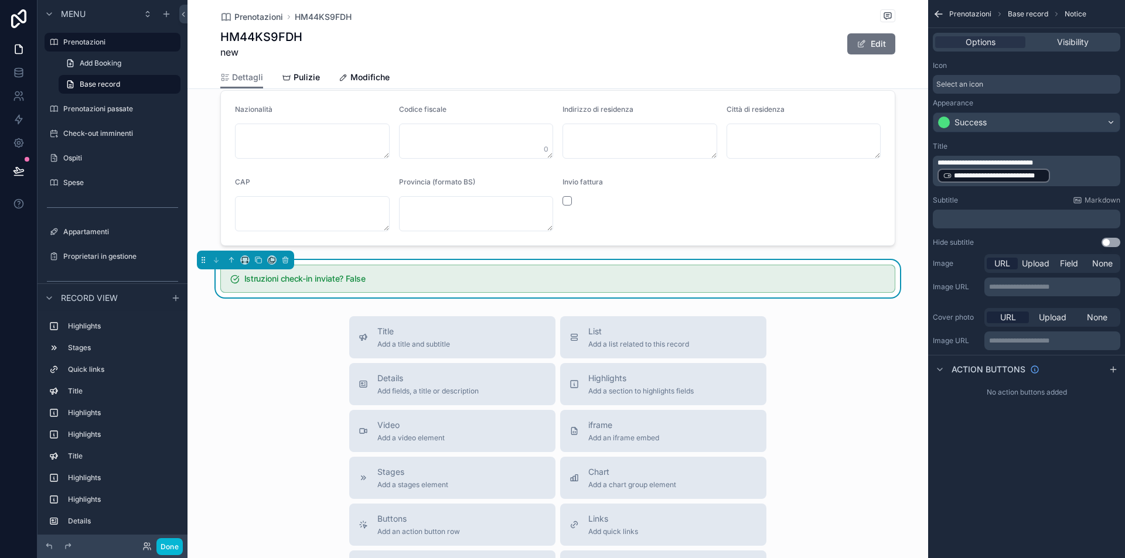
click at [1062, 170] on p "**********" at bounding box center [1027, 171] width 180 height 26
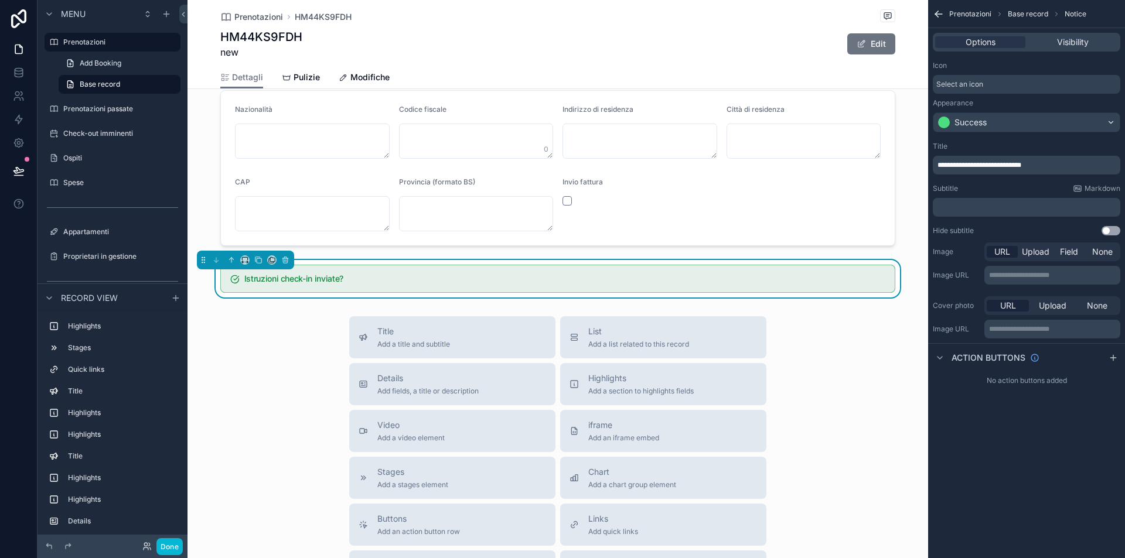
click at [1032, 181] on div "**********" at bounding box center [1026, 188] width 197 height 103
click at [1019, 209] on p "﻿" at bounding box center [1027, 207] width 180 height 9
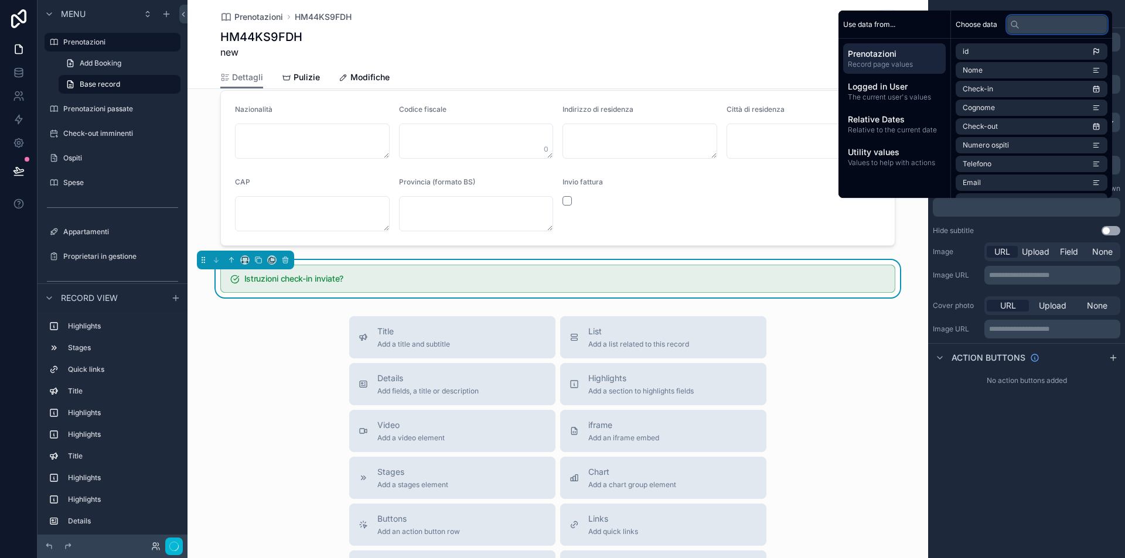
click at [1031, 25] on input "text" at bounding box center [1057, 24] width 101 height 19
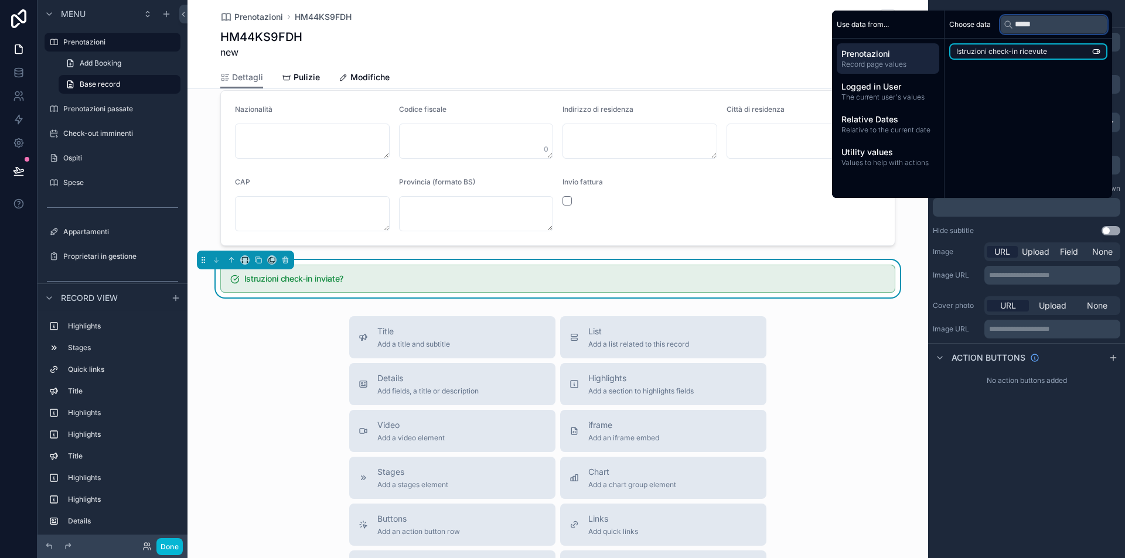
type input "*****"
click at [1021, 49] on span "Istruzioni check-in ricevute" at bounding box center [1001, 51] width 91 height 9
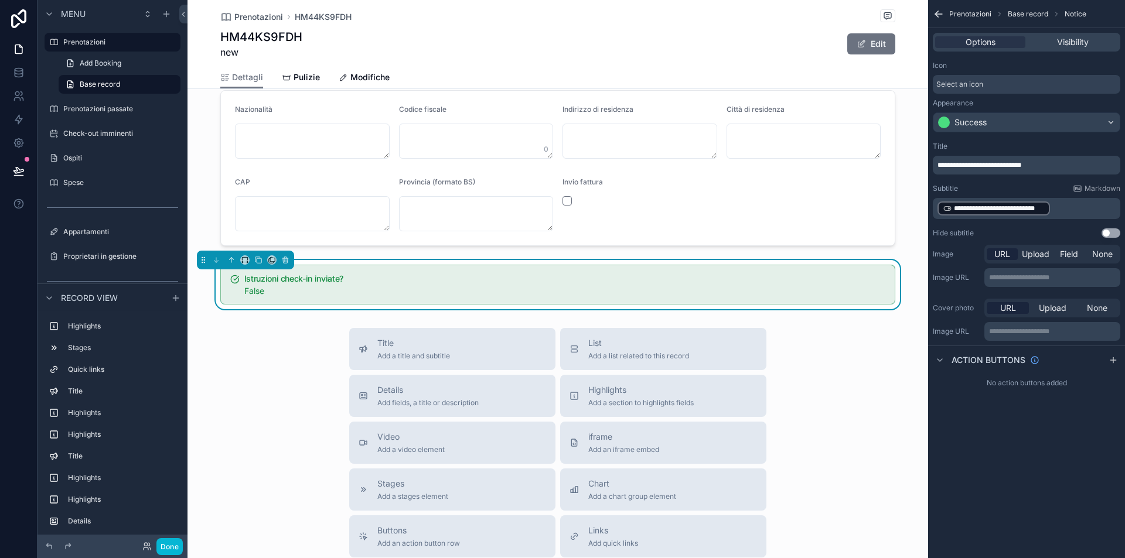
click at [279, 357] on div "Title Add a title and subtitle List Add a list related to this record Details A…" at bounding box center [557, 536] width 741 height 417
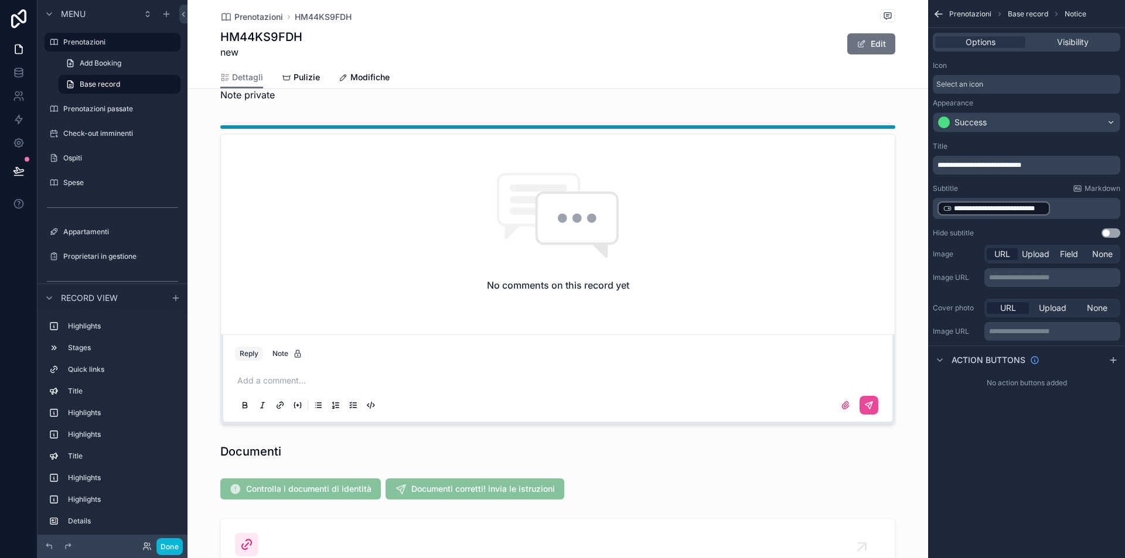
scroll to position [0, 0]
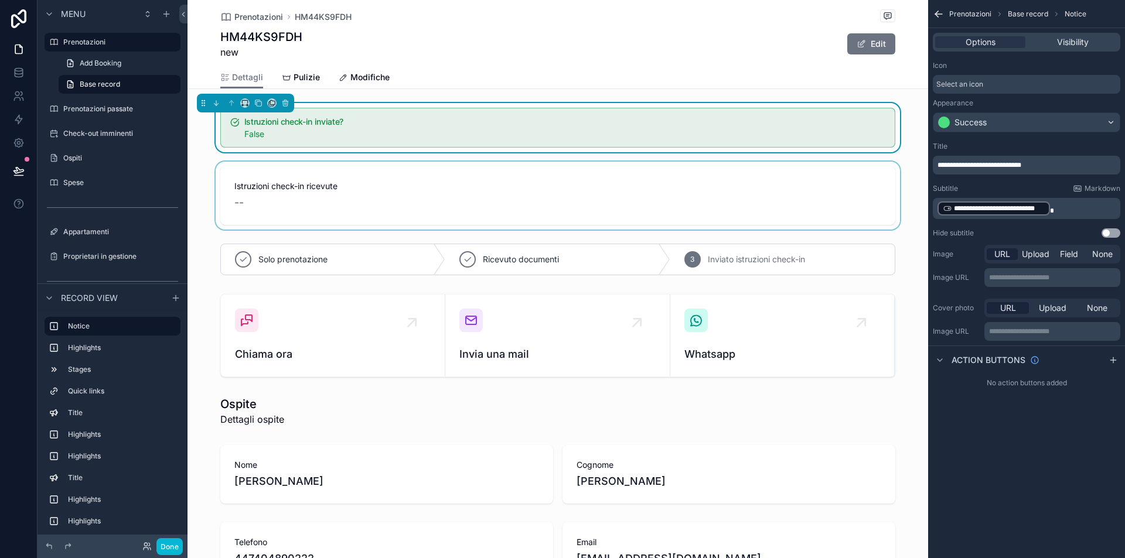
click at [289, 176] on div "scrollable content" at bounding box center [557, 196] width 741 height 68
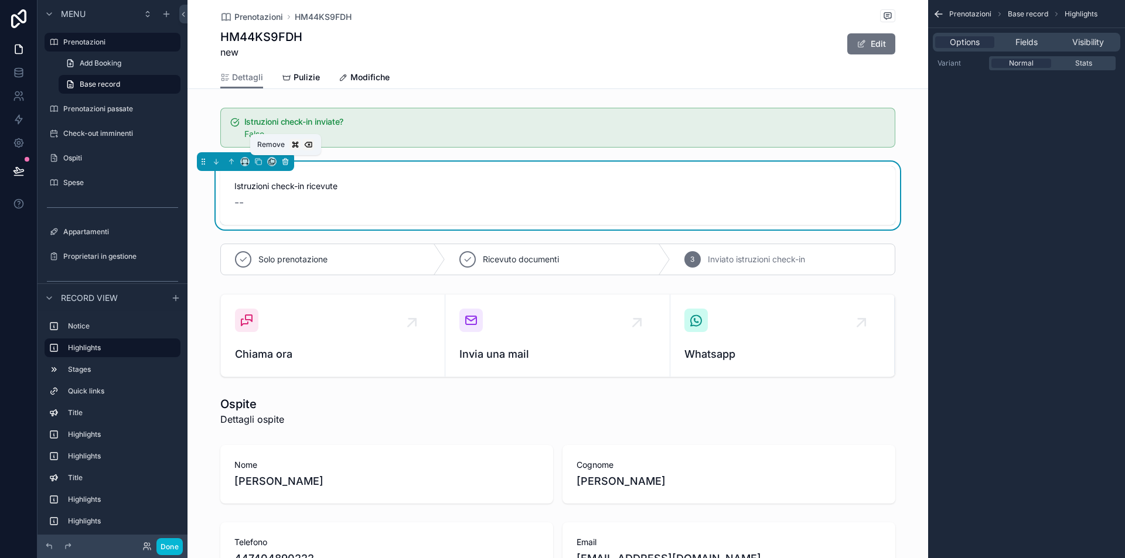
click at [288, 162] on icon "scrollable content" at bounding box center [285, 162] width 8 height 8
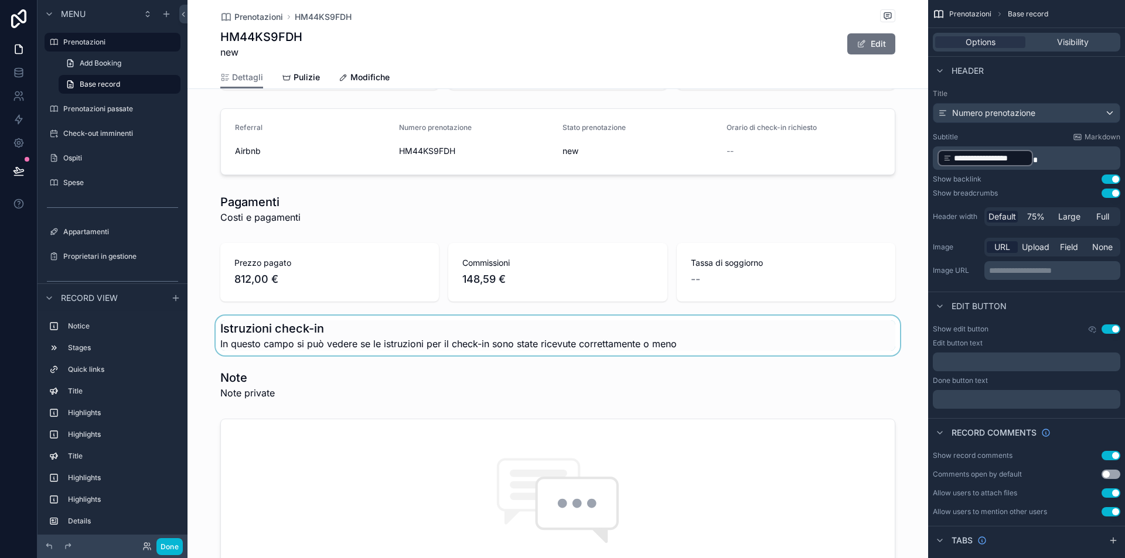
scroll to position [721, 0]
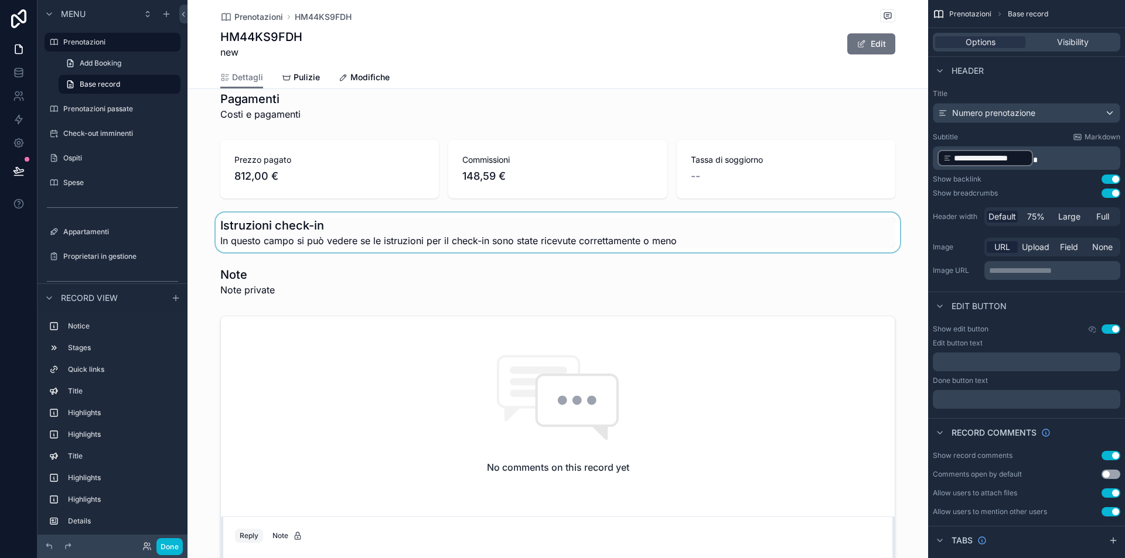
click at [323, 227] on div "scrollable content" at bounding box center [557, 233] width 741 height 40
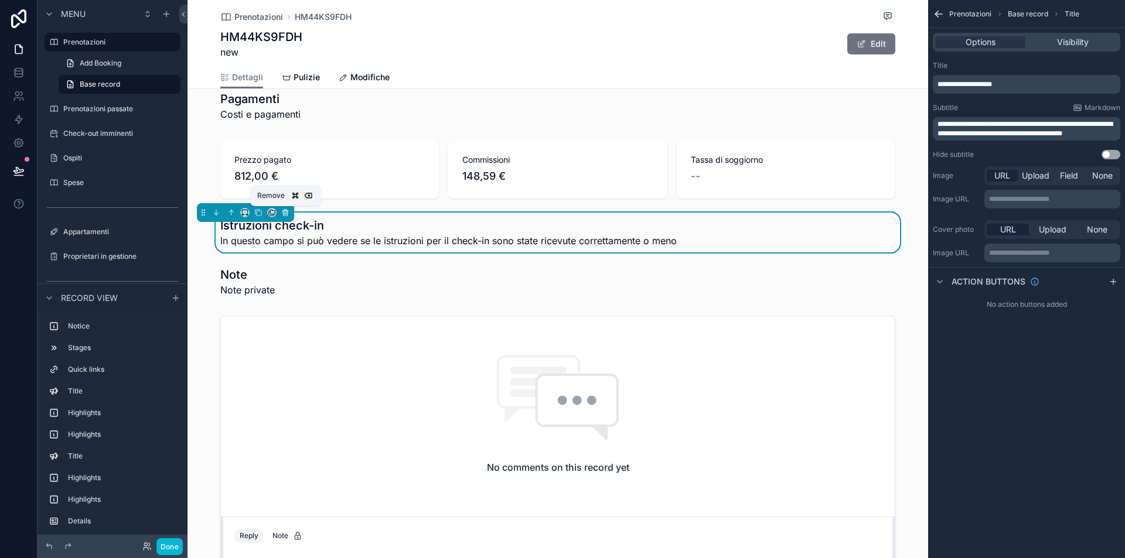
click at [283, 212] on icon "scrollable content" at bounding box center [285, 213] width 5 height 5
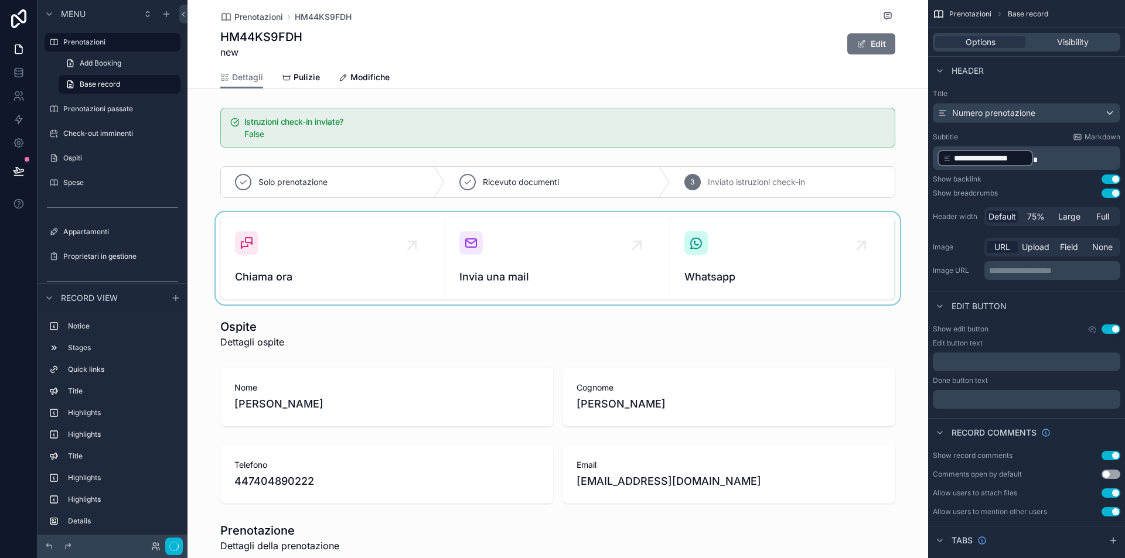
scroll to position [0, 0]
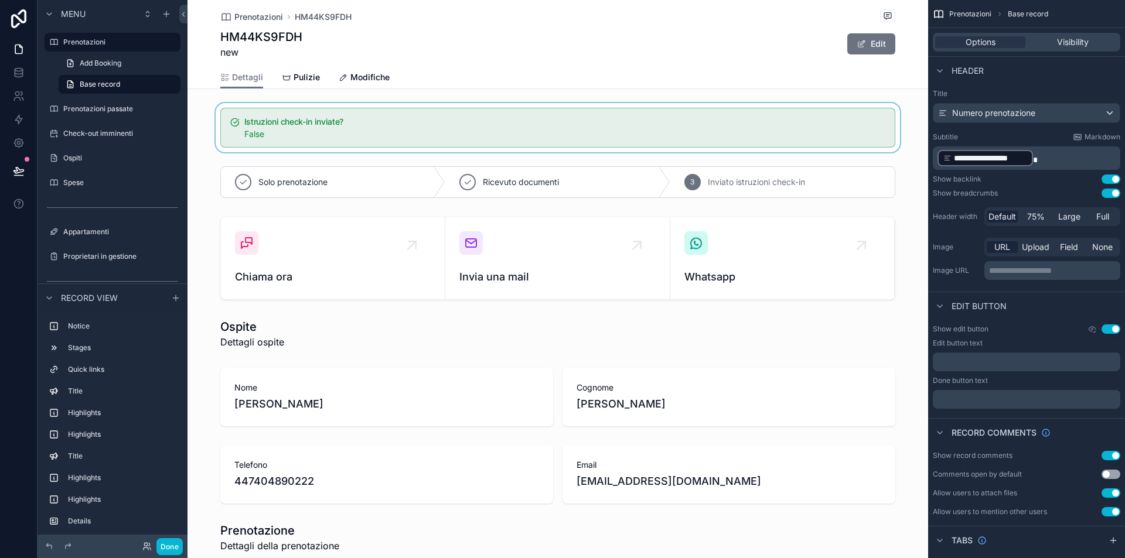
drag, startPoint x: 259, startPoint y: 122, endPoint x: 337, endPoint y: 134, distance: 78.8
click at [337, 134] on div "scrollable content" at bounding box center [557, 127] width 741 height 49
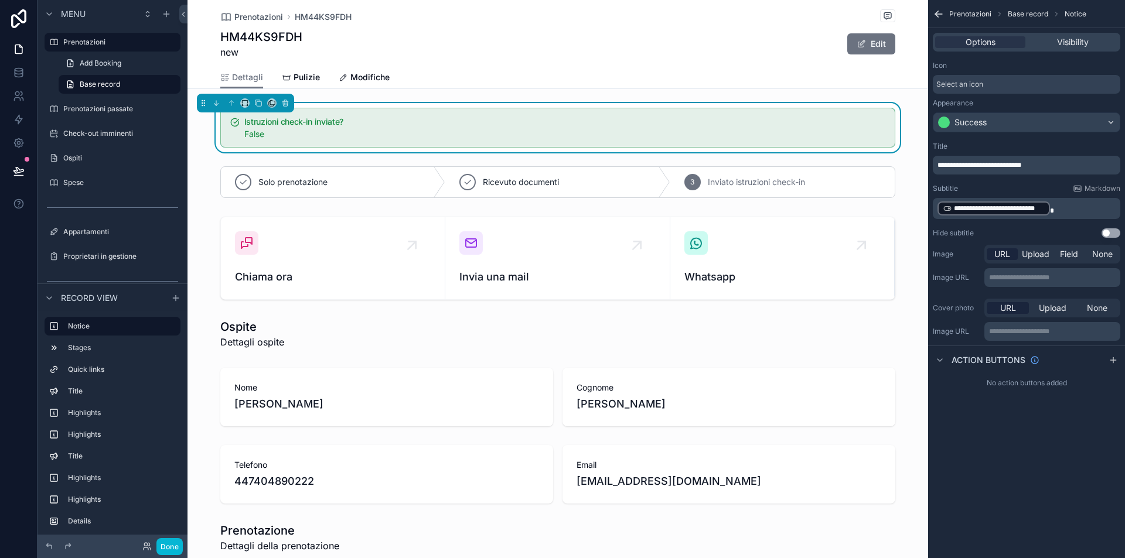
click at [206, 149] on div "Istruzioni check-in inviate? False" at bounding box center [557, 127] width 741 height 49
click at [333, 125] on h5 "Istruzioni check-in inviate?" at bounding box center [564, 122] width 641 height 8
click at [357, 125] on h5 "Istruzioni check-in inviate?" at bounding box center [564, 122] width 641 height 8
click at [1059, 165] on p "**********" at bounding box center [1027, 165] width 180 height 9
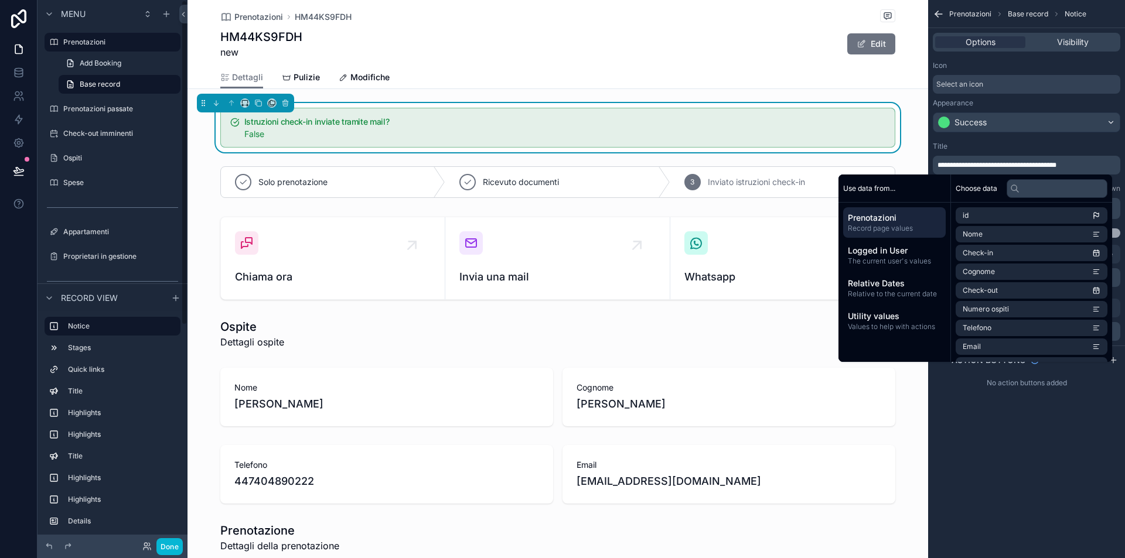
click at [202, 145] on div "Istruzioni check-in inviate tramite mail? False" at bounding box center [557, 127] width 741 height 49
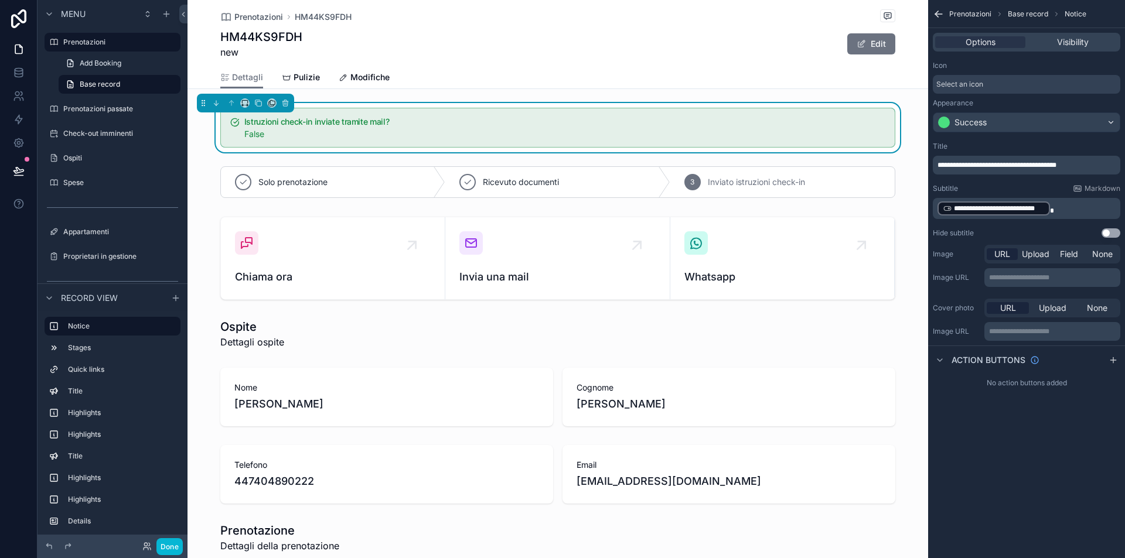
click at [996, 125] on div "Success" at bounding box center [1026, 122] width 186 height 19
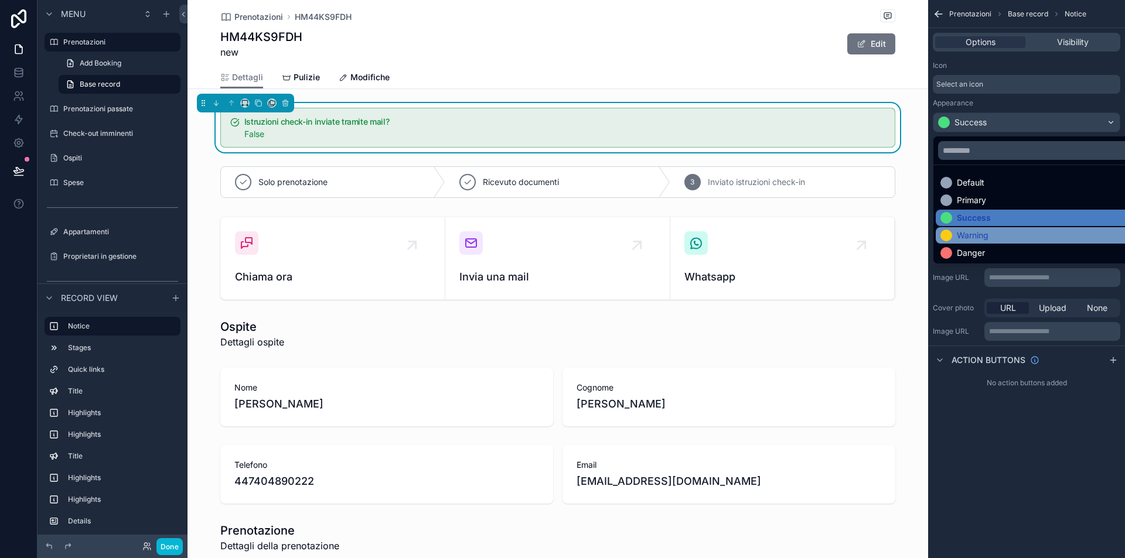
click at [1003, 238] on div "Warning" at bounding box center [1039, 236] width 199 height 12
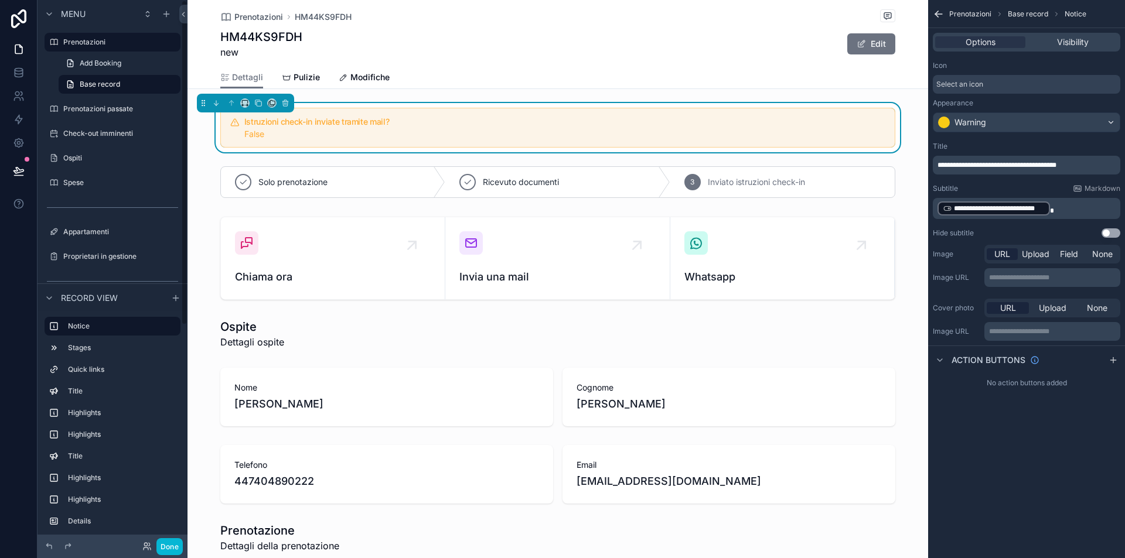
click at [199, 149] on div "Istruzioni check-in inviate tramite mail? False" at bounding box center [557, 127] width 741 height 49
click at [1043, 125] on div "Warning" at bounding box center [1026, 122] width 186 height 19
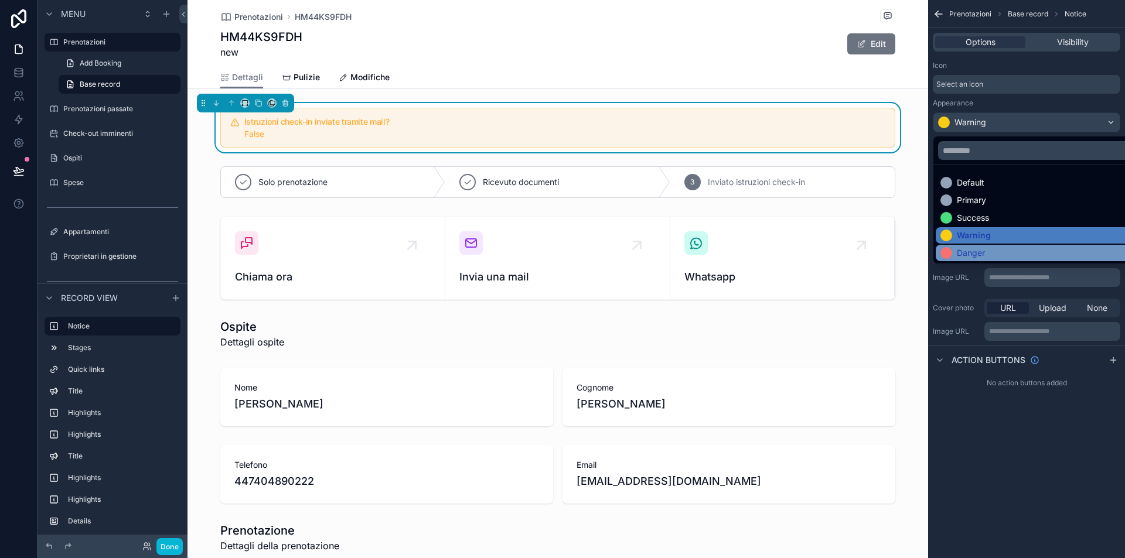
click at [1011, 254] on div "Danger" at bounding box center [1039, 253] width 199 height 12
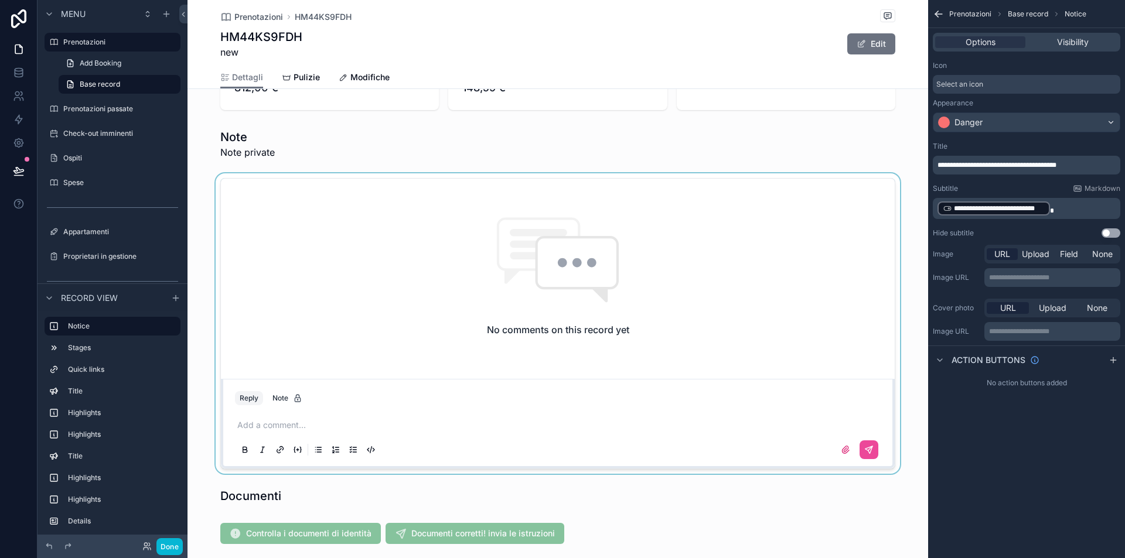
scroll to position [812, 0]
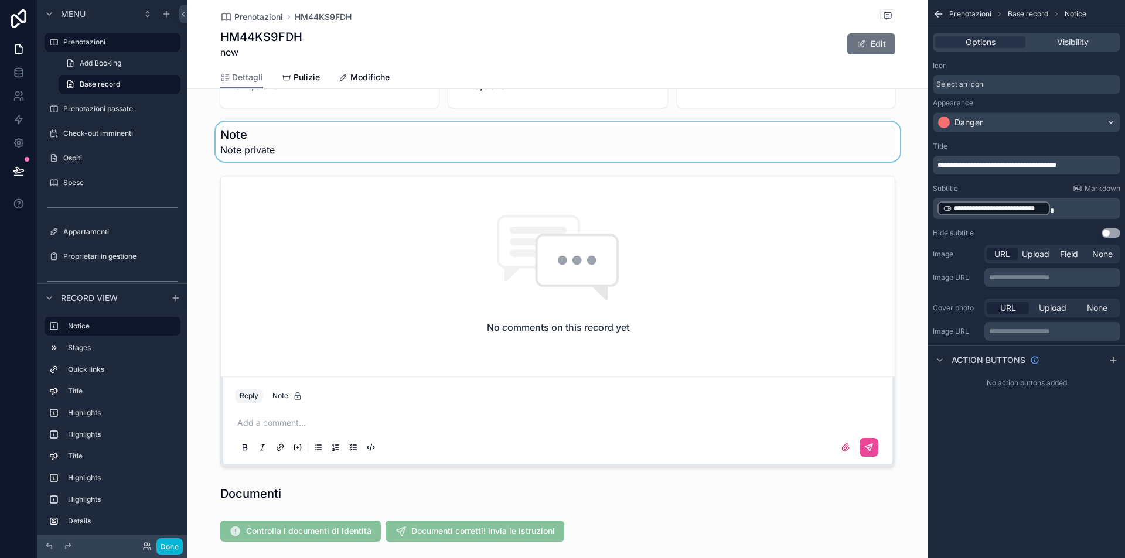
click at [241, 142] on div "scrollable content" at bounding box center [557, 142] width 741 height 40
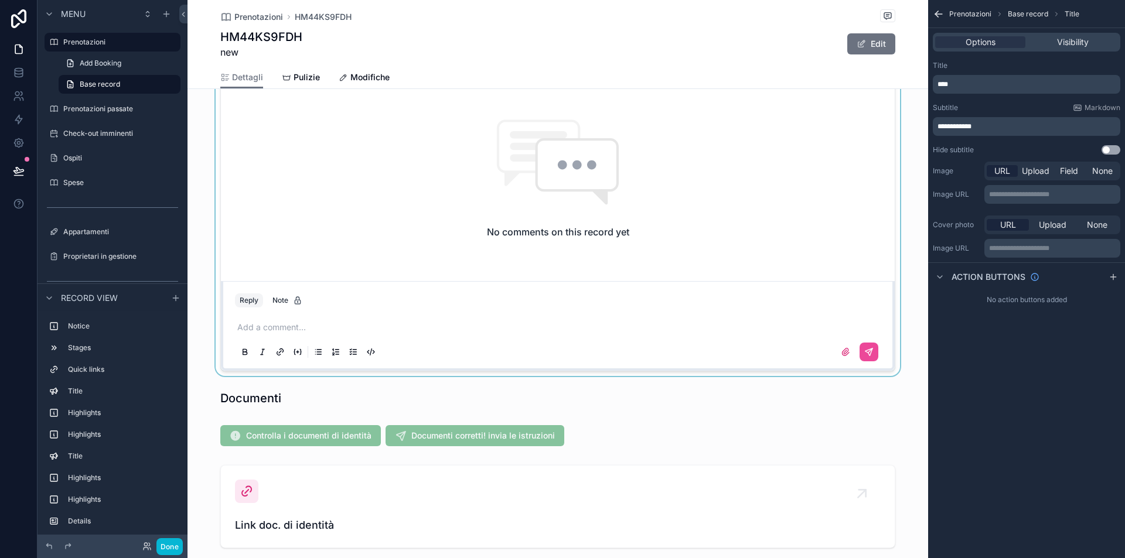
scroll to position [998, 0]
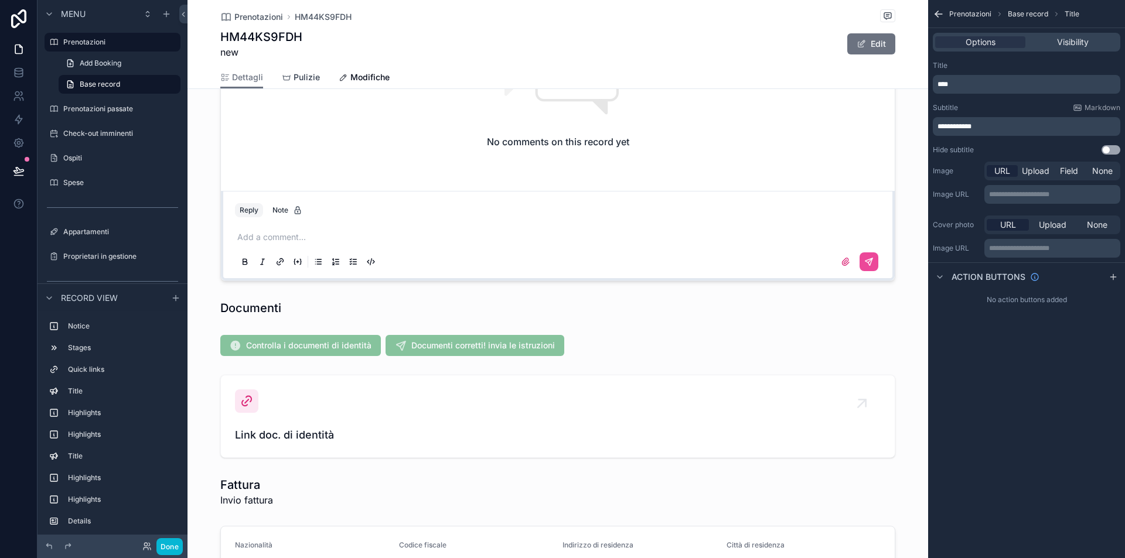
click at [309, 78] on span "Pulizie" at bounding box center [307, 77] width 26 height 12
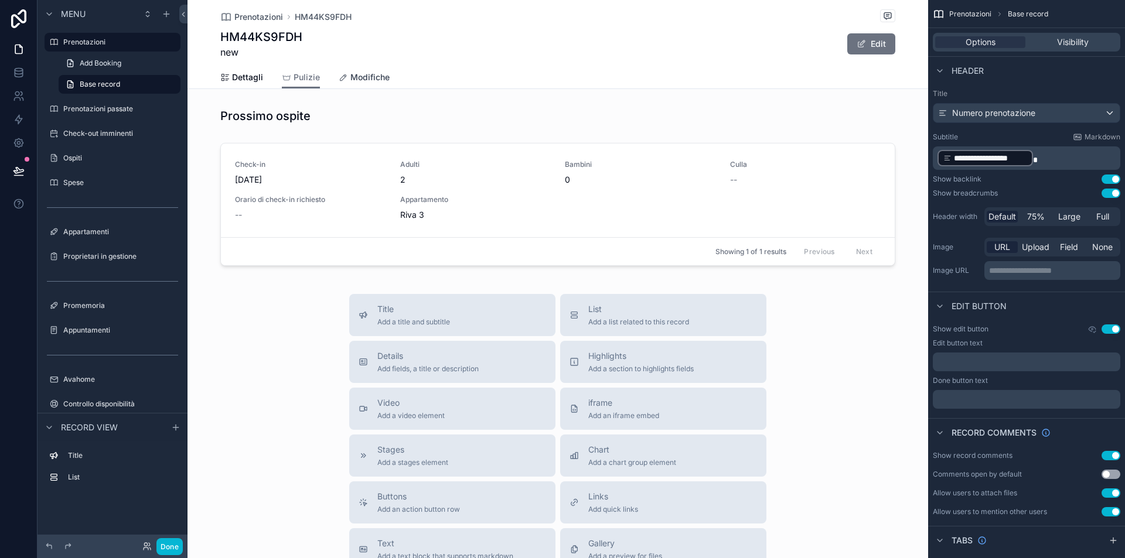
click at [364, 79] on span "Modifiche" at bounding box center [369, 77] width 39 height 12
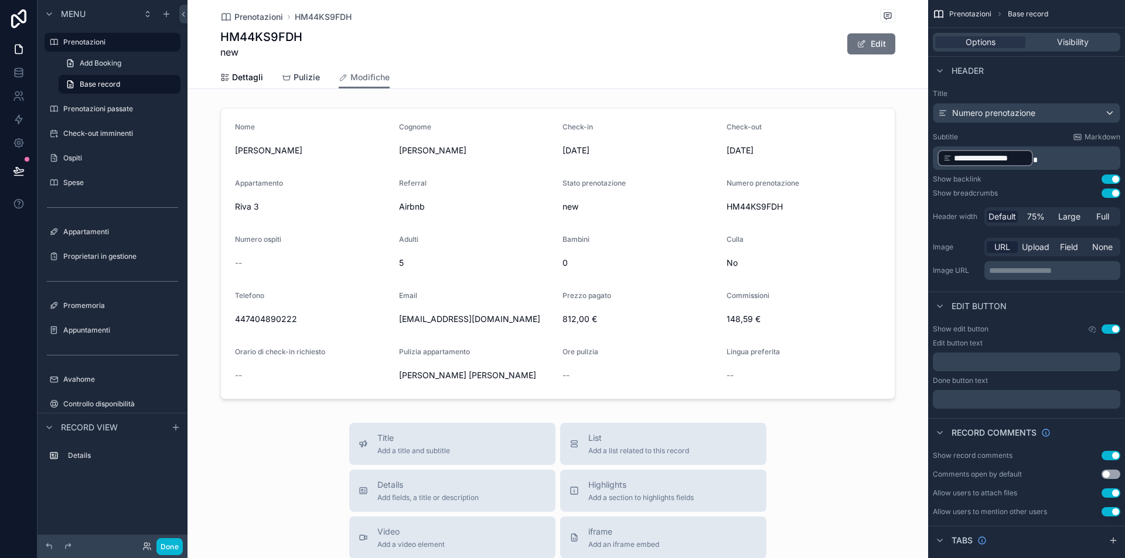
click at [308, 75] on span "Pulizie" at bounding box center [307, 77] width 26 height 12
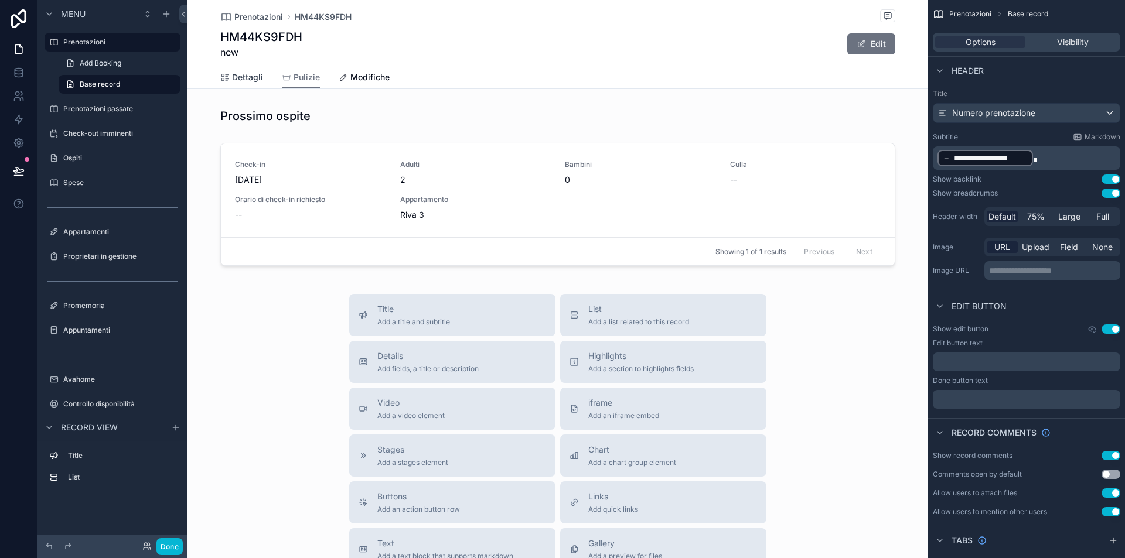
click at [239, 77] on span "Dettagli" at bounding box center [247, 77] width 31 height 12
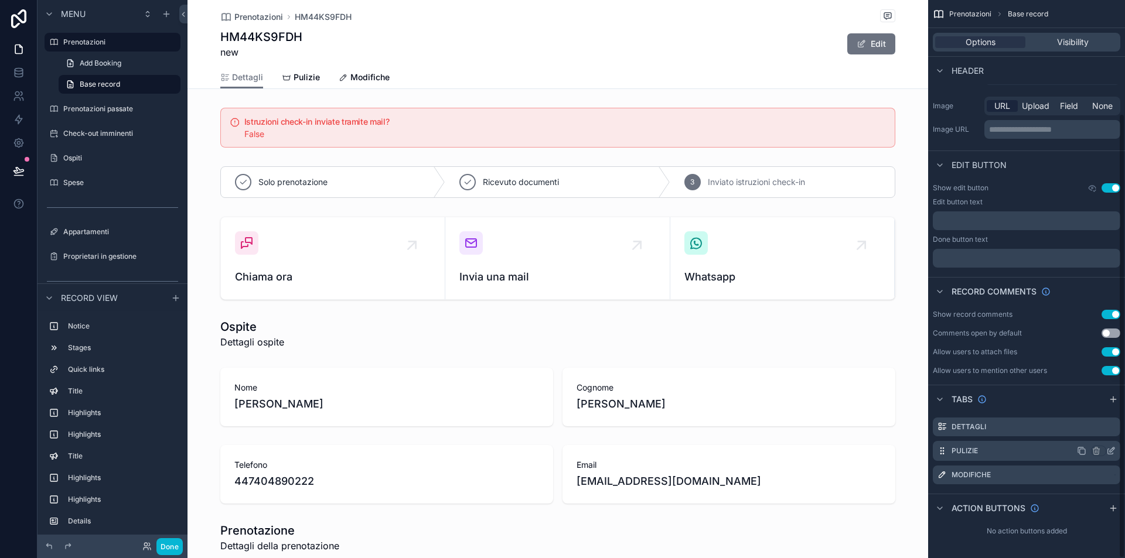
scroll to position [142, 0]
click at [1099, 448] on icon "scrollable content" at bounding box center [1095, 450] width 5 height 5
click at [1050, 473] on span "Remove tab and contents" at bounding box center [1056, 468] width 99 height 14
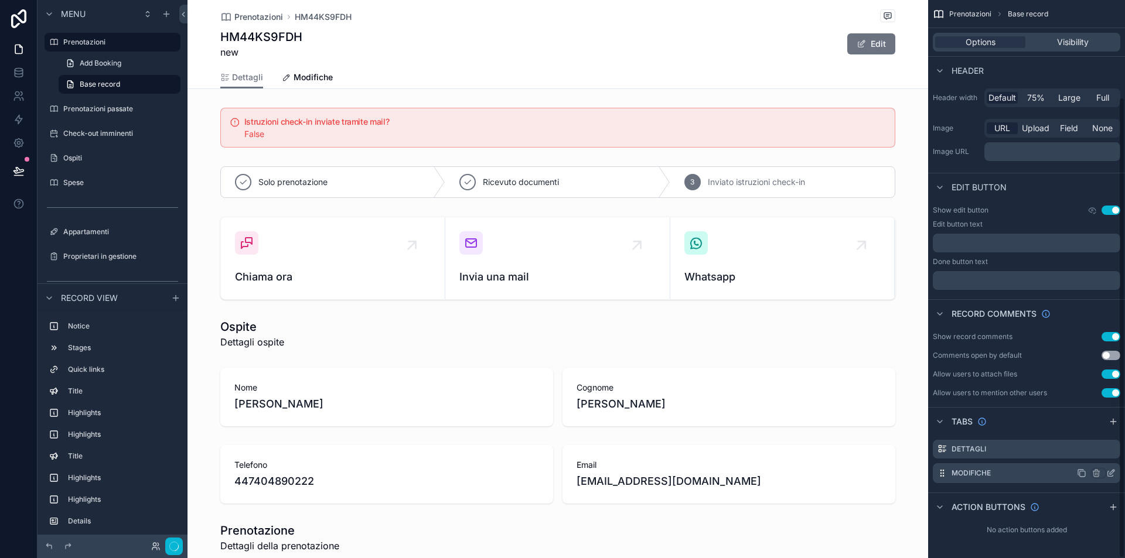
scroll to position [118, 0]
click at [21, 168] on icon at bounding box center [19, 171] width 12 height 12
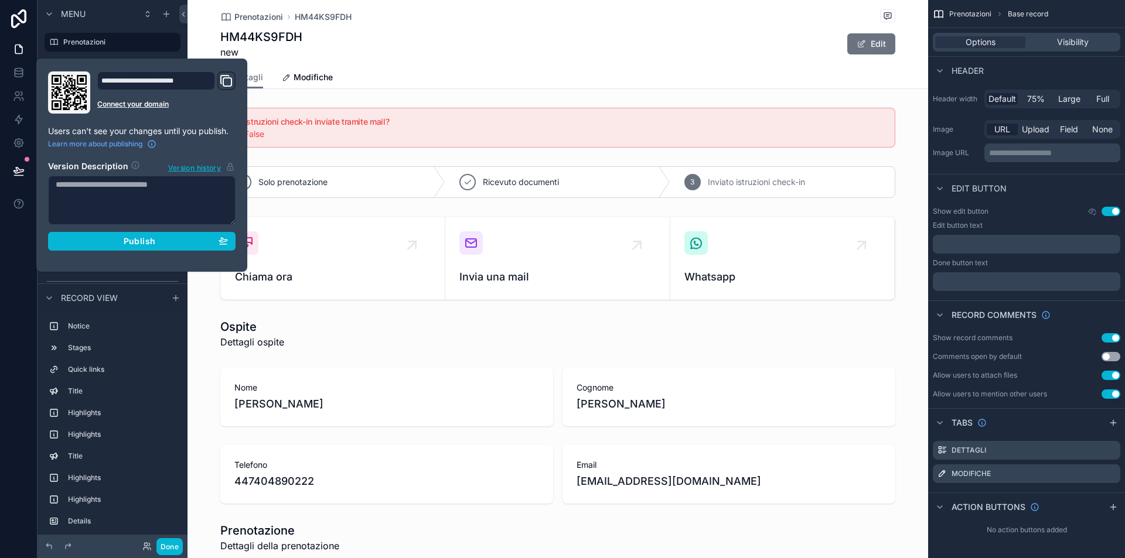
click at [105, 251] on div "**********" at bounding box center [141, 164] width 197 height 187
click at [106, 243] on div "Publish" at bounding box center [142, 241] width 172 height 11
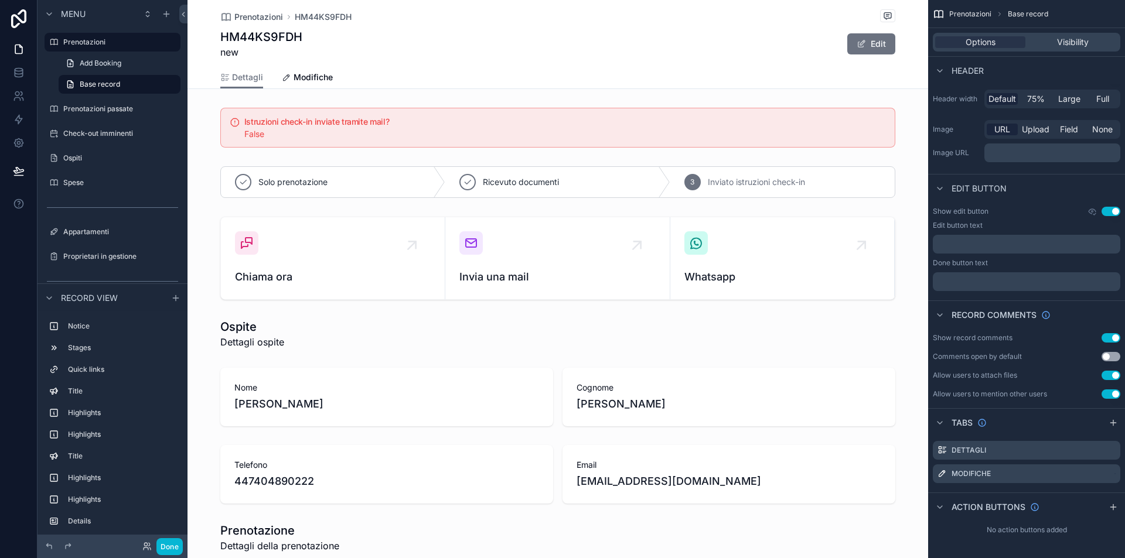
click at [456, 58] on div "HM44KS9FDH new Edit" at bounding box center [557, 44] width 675 height 30
click at [359, 127] on div "scrollable content" at bounding box center [557, 127] width 741 height 49
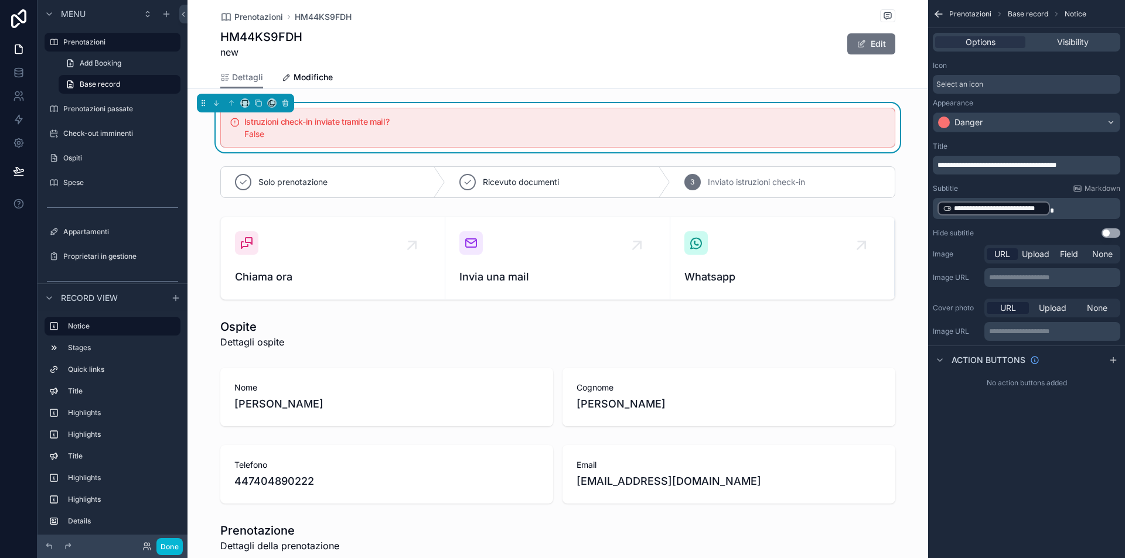
click at [1006, 80] on div "Select an icon" at bounding box center [1026, 84] width 187 height 19
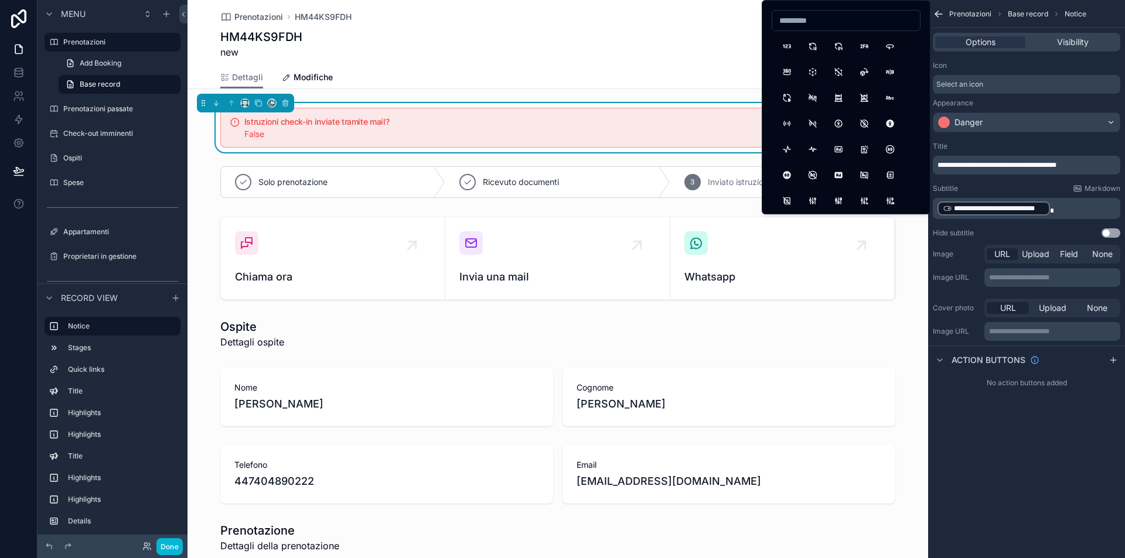
click at [1032, 62] on div "Icon" at bounding box center [1026, 65] width 187 height 9
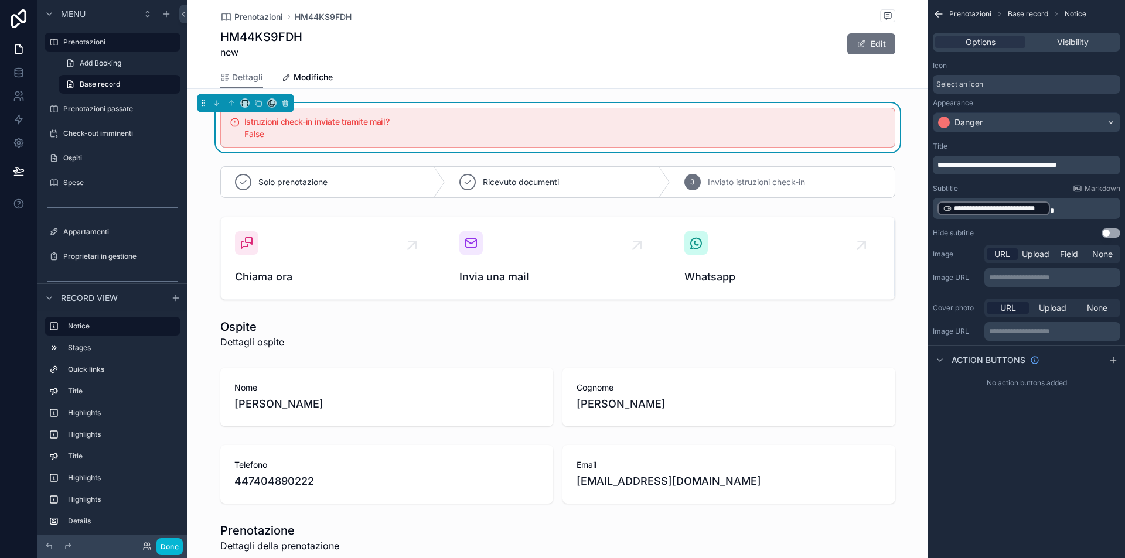
click at [1111, 233] on button "Use setting" at bounding box center [1110, 232] width 19 height 9
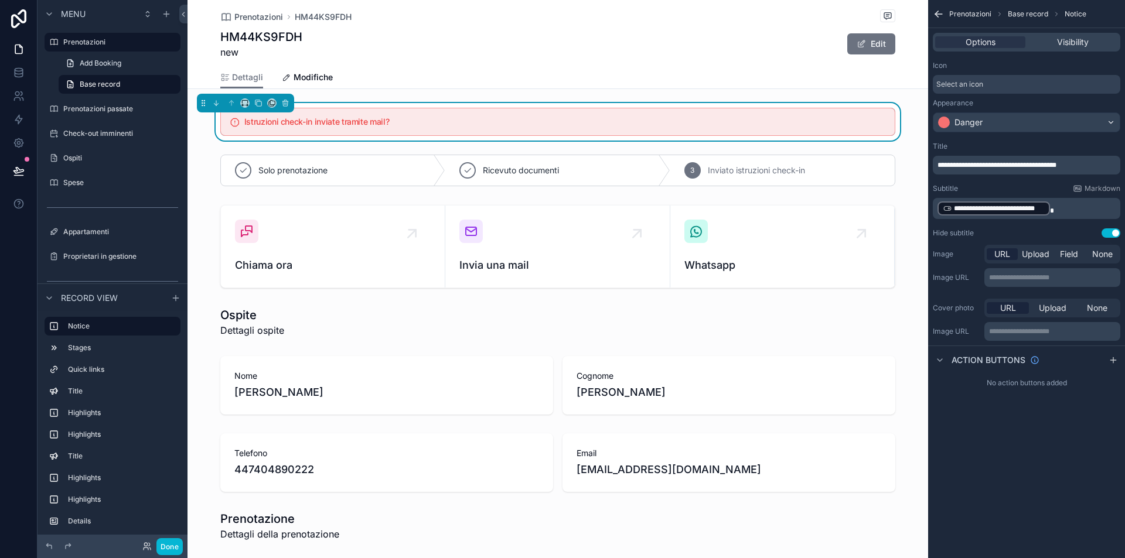
click at [1113, 234] on button "Use setting" at bounding box center [1110, 232] width 19 height 9
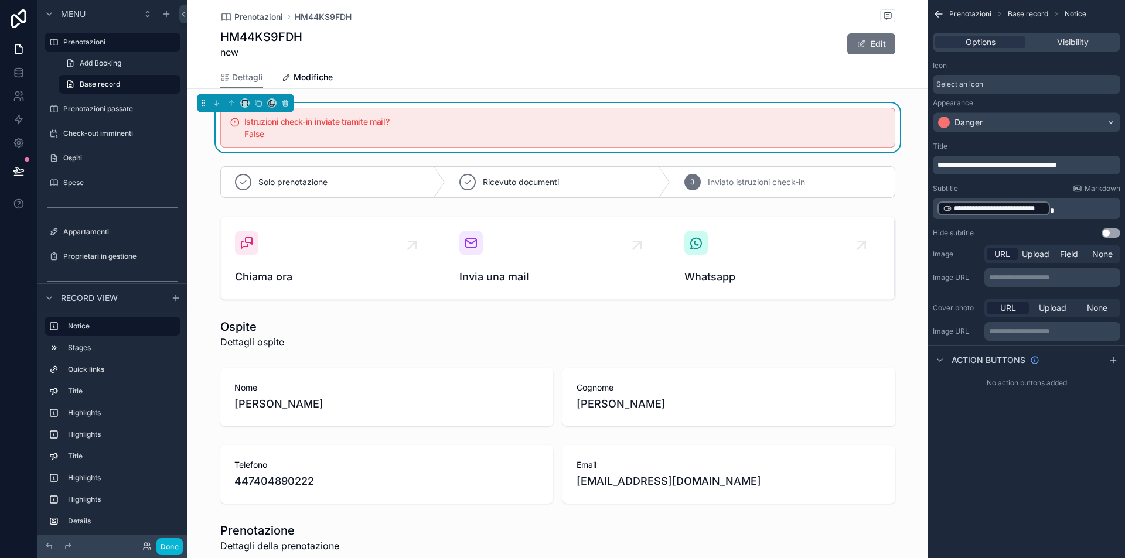
click at [1075, 30] on div "Options Visibility" at bounding box center [1026, 42] width 197 height 28
click at [1075, 38] on span "Visibility" at bounding box center [1073, 42] width 32 height 12
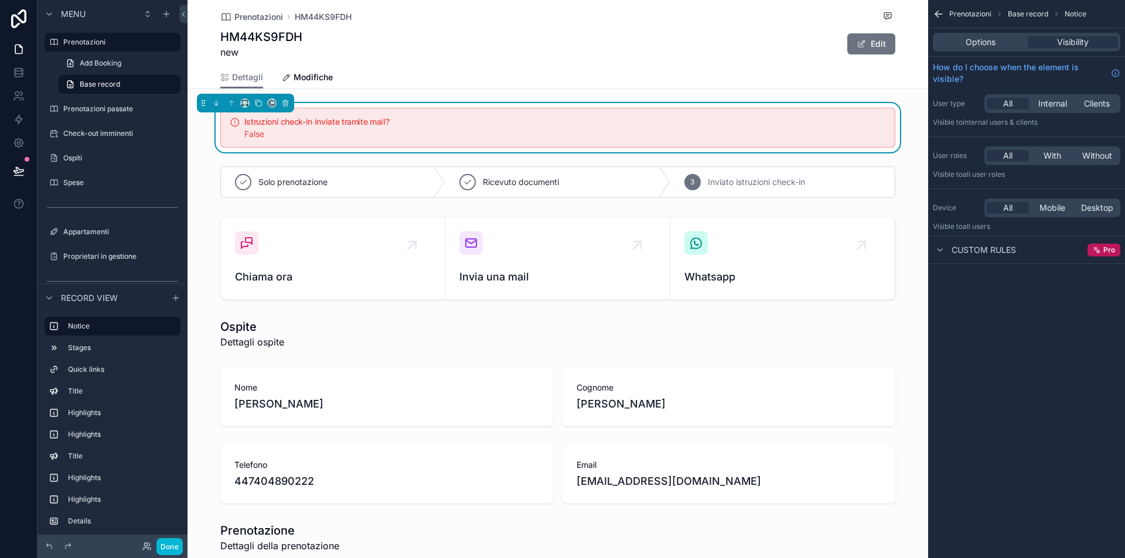
click at [1014, 255] on span "Custom rules" at bounding box center [983, 250] width 64 height 12
click at [1002, 255] on span "Custom rules" at bounding box center [983, 250] width 64 height 12
click at [1008, 39] on div "Options" at bounding box center [980, 42] width 90 height 12
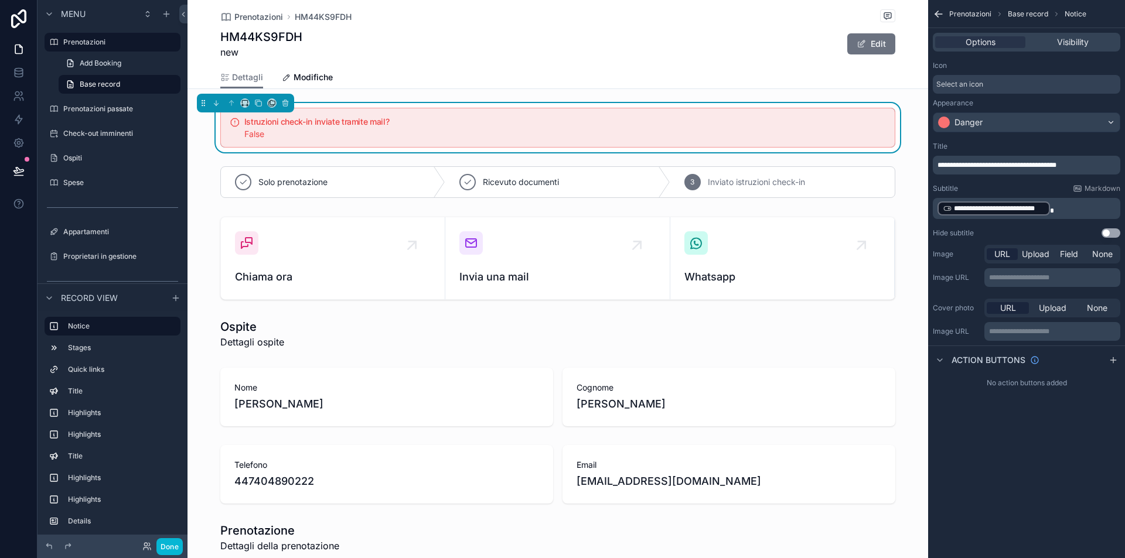
click at [336, 131] on div "False" at bounding box center [564, 134] width 641 height 12
click at [971, 118] on div "Danger" at bounding box center [968, 123] width 28 height 12
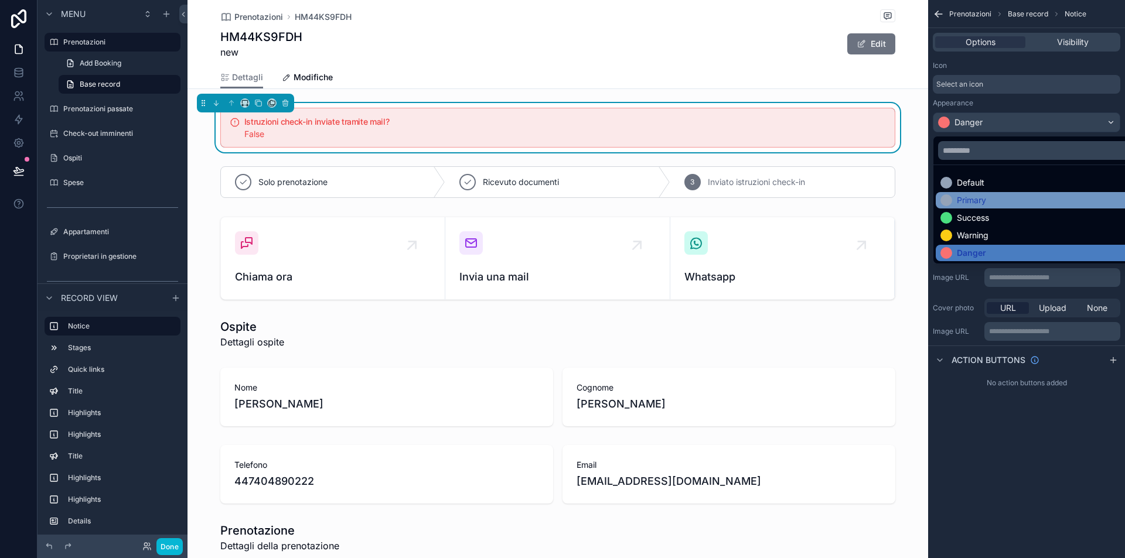
click at [997, 198] on div "Primary" at bounding box center [1039, 201] width 199 height 12
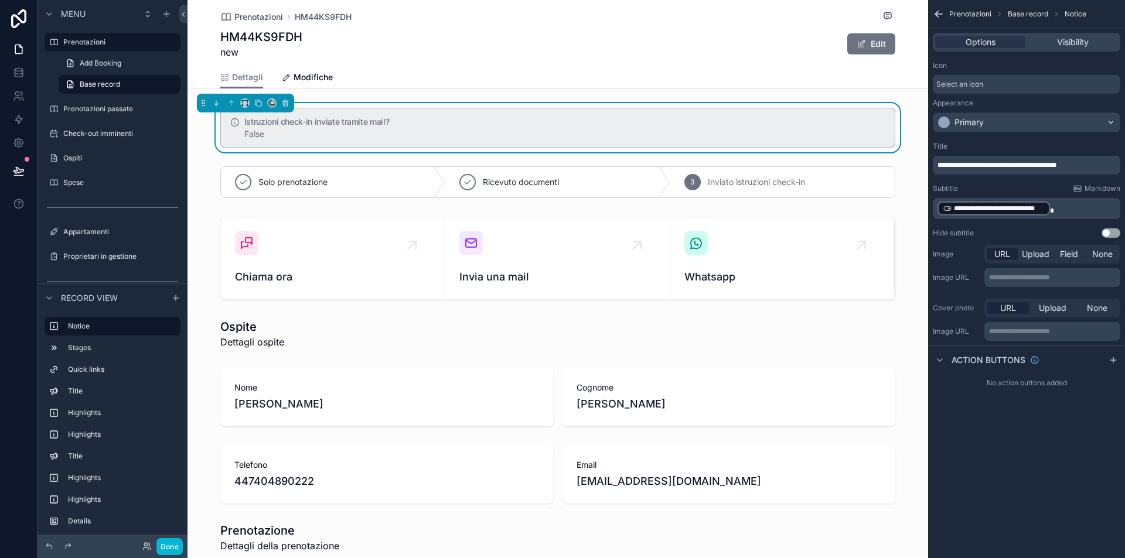
click at [1003, 127] on div "Primary" at bounding box center [1026, 122] width 186 height 19
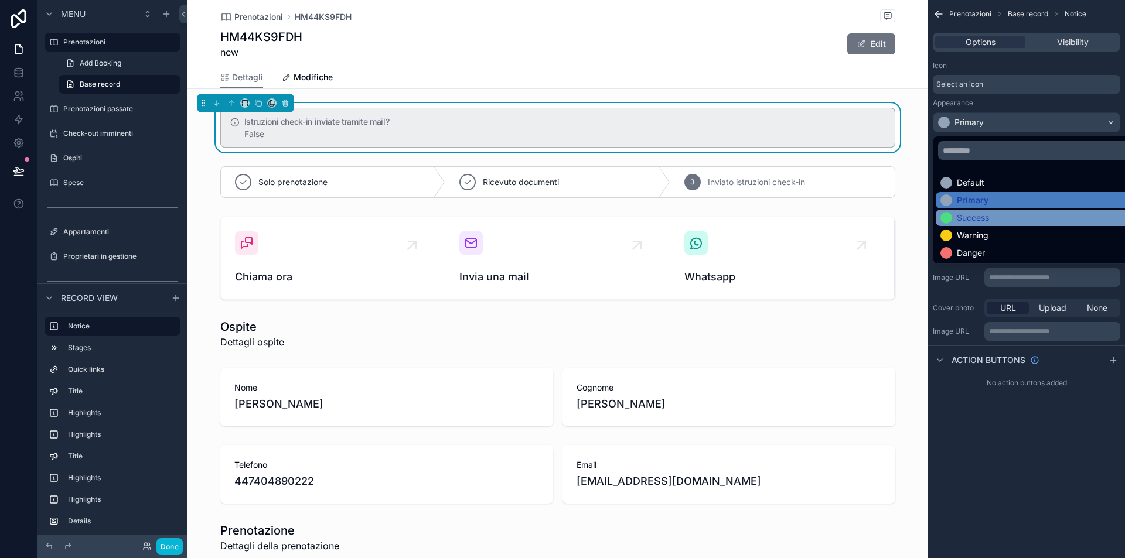
click at [997, 217] on div "Success" at bounding box center [1039, 218] width 199 height 12
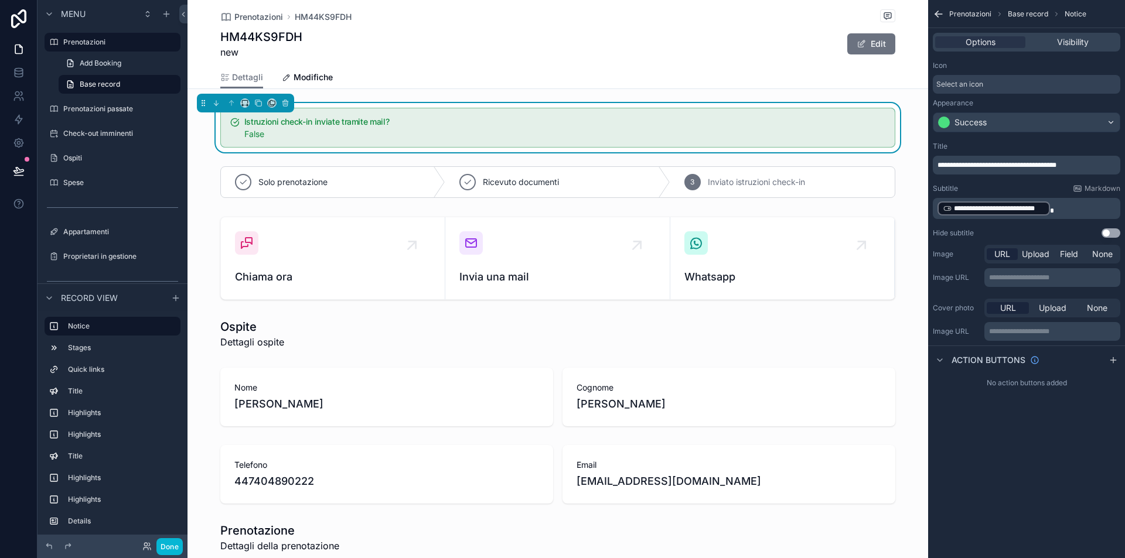
click at [1002, 135] on div "Icon Select an icon Appearance Success" at bounding box center [1026, 96] width 197 height 81
click at [1004, 131] on div "Success" at bounding box center [1026, 122] width 186 height 19
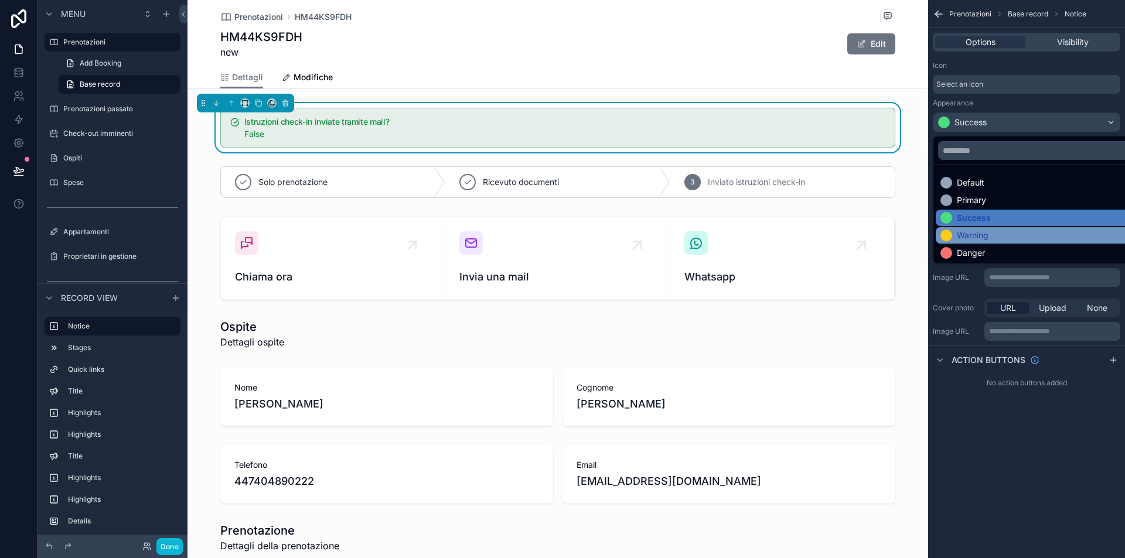
click at [1002, 235] on div "Warning" at bounding box center [1039, 236] width 199 height 12
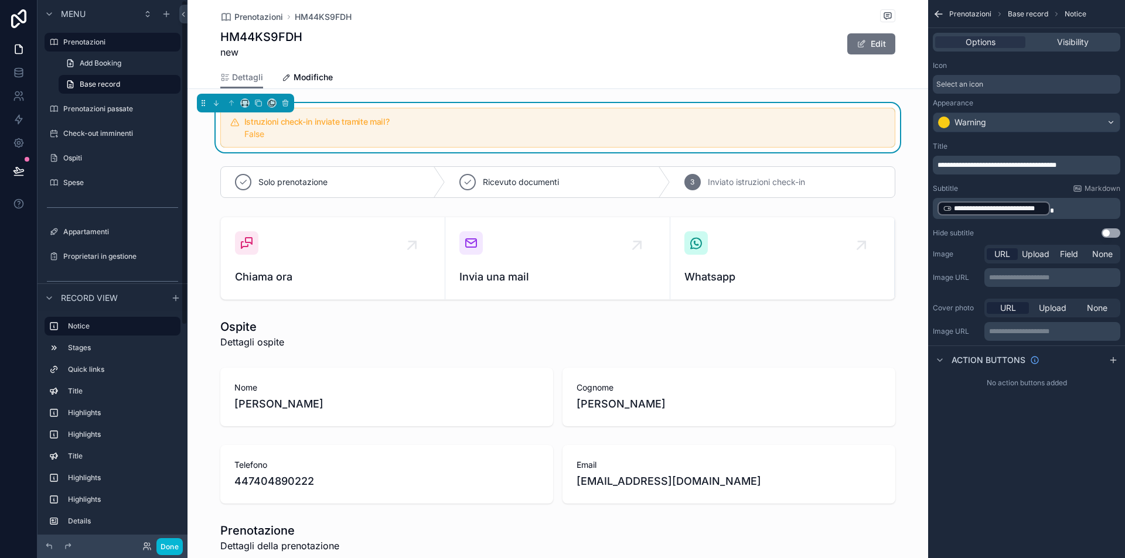
click at [202, 138] on div "Istruzioni check-in inviate tramite mail? False" at bounding box center [557, 127] width 741 height 49
click at [987, 82] on div "Select an icon" at bounding box center [1026, 84] width 187 height 19
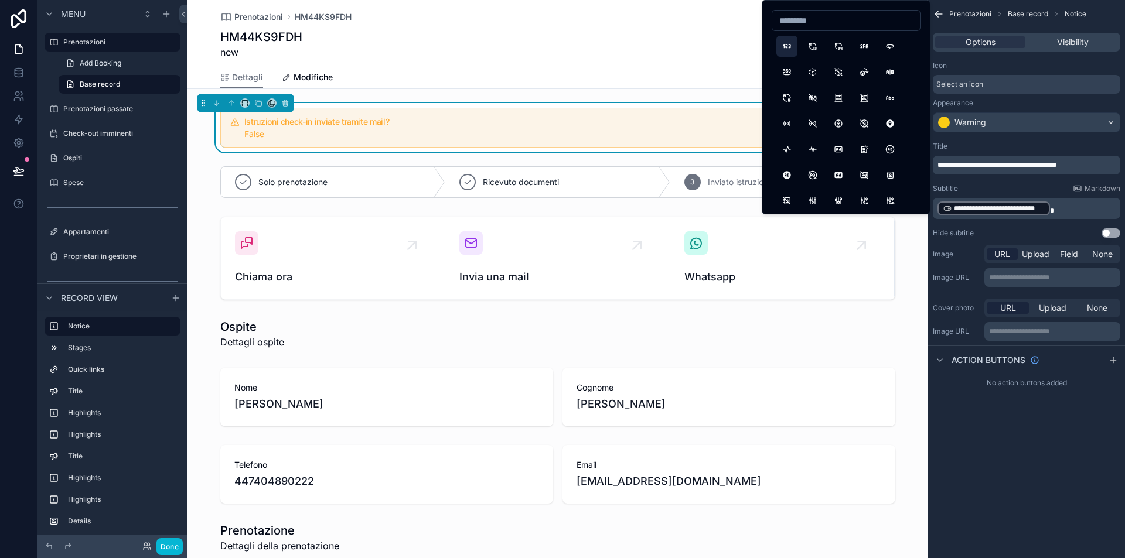
click at [784, 49] on button "123" at bounding box center [786, 46] width 21 height 21
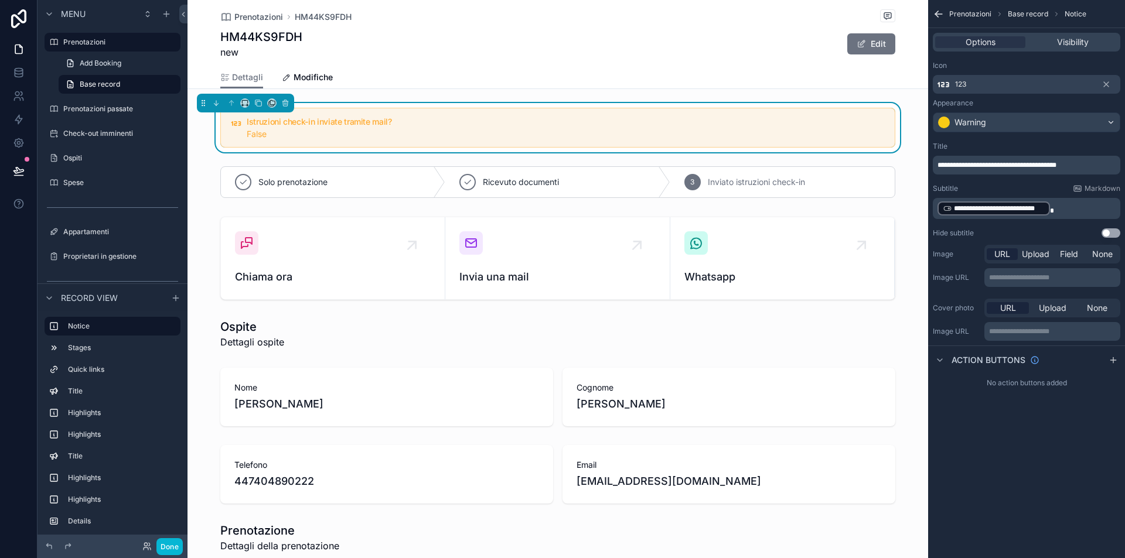
click at [995, 74] on div "Icon 123" at bounding box center [1026, 77] width 187 height 33
click at [995, 82] on div "123" at bounding box center [1026, 84] width 187 height 19
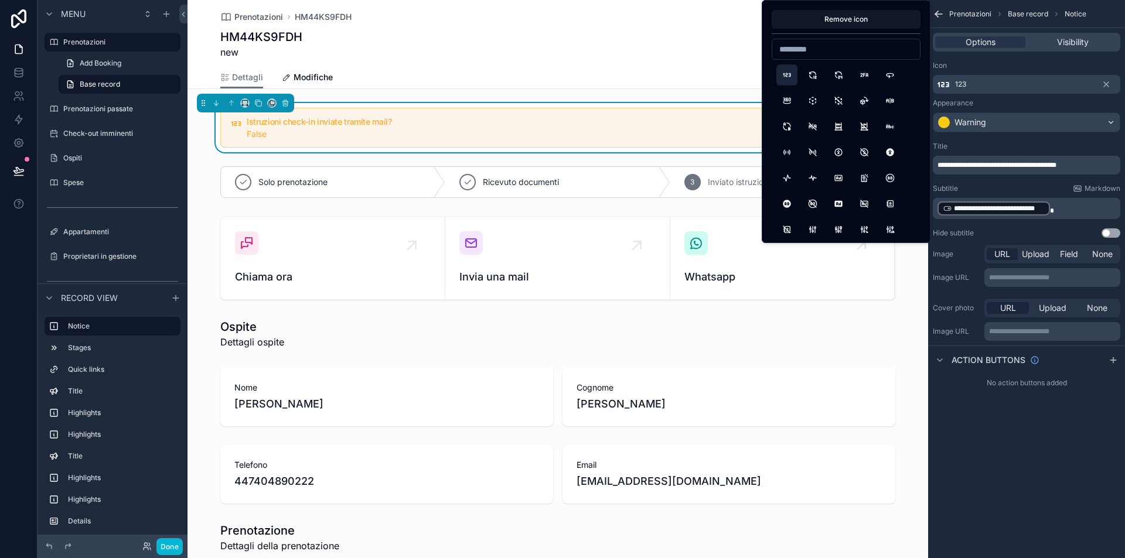
click at [845, 50] on input at bounding box center [846, 49] width 148 height 16
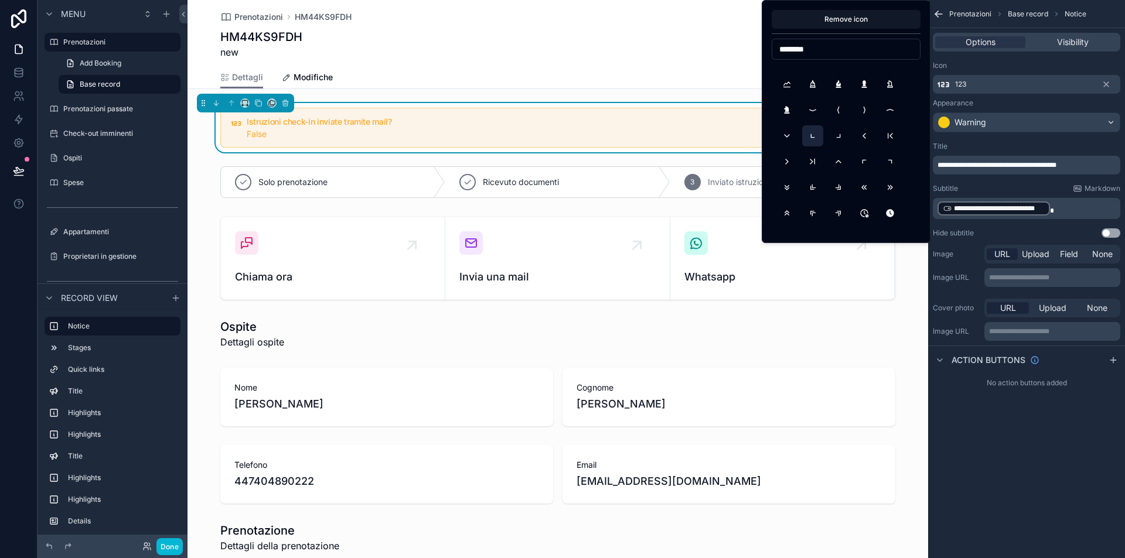
type input "********"
click at [816, 141] on button "ChevronDownLeft" at bounding box center [812, 135] width 21 height 21
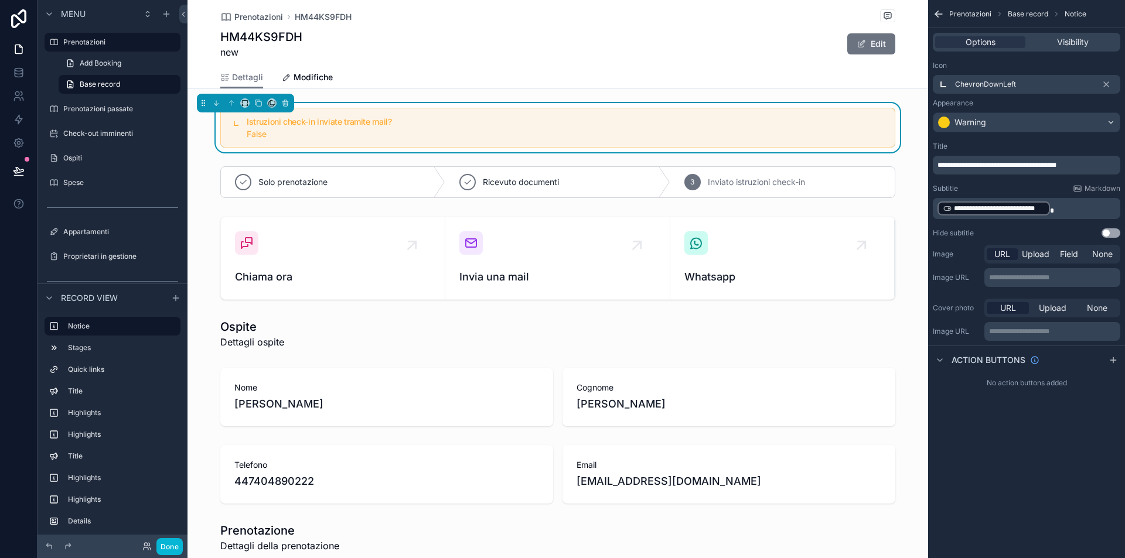
click at [202, 149] on div "Istruzioni check-in inviate tramite mail? False" at bounding box center [557, 127] width 741 height 49
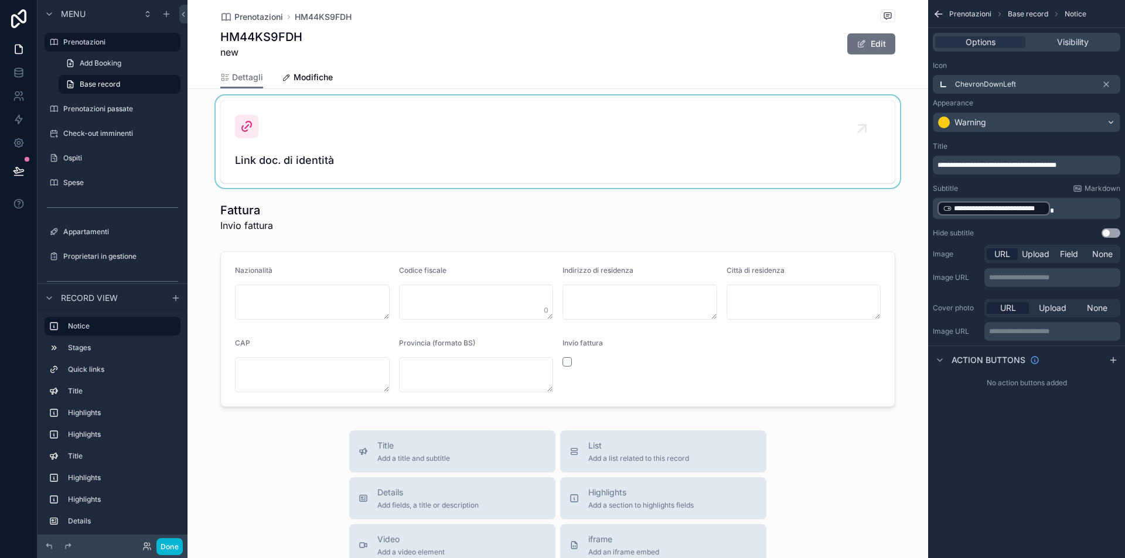
scroll to position [1165, 0]
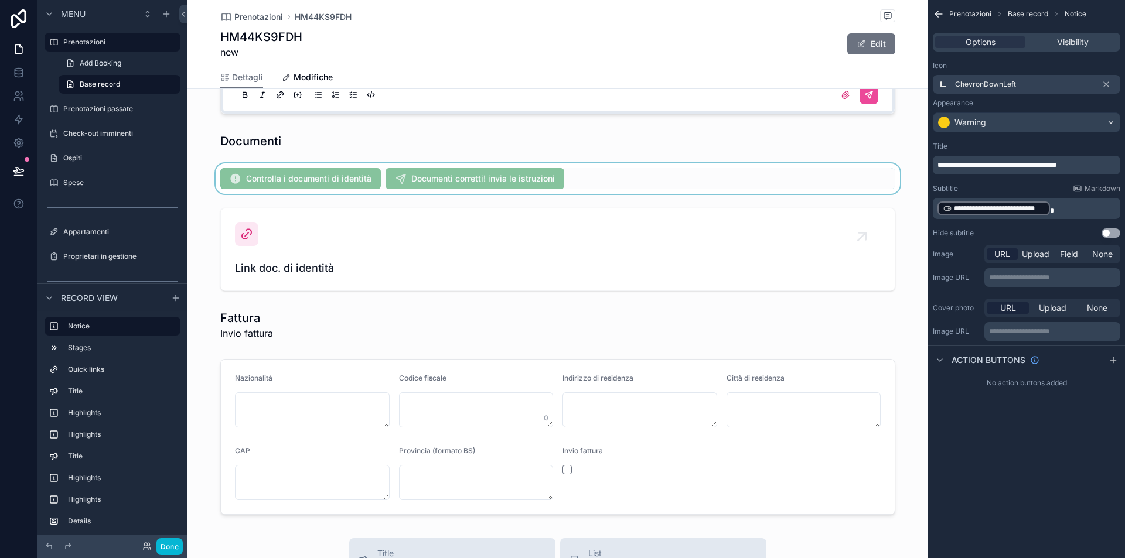
click at [582, 179] on div "scrollable content" at bounding box center [557, 178] width 741 height 30
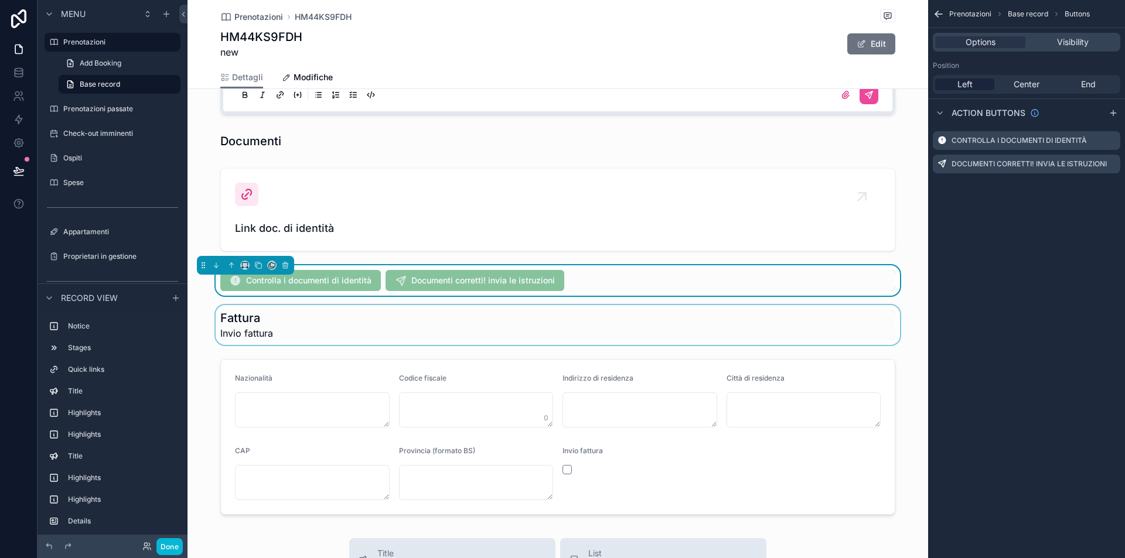
scroll to position [1277, 0]
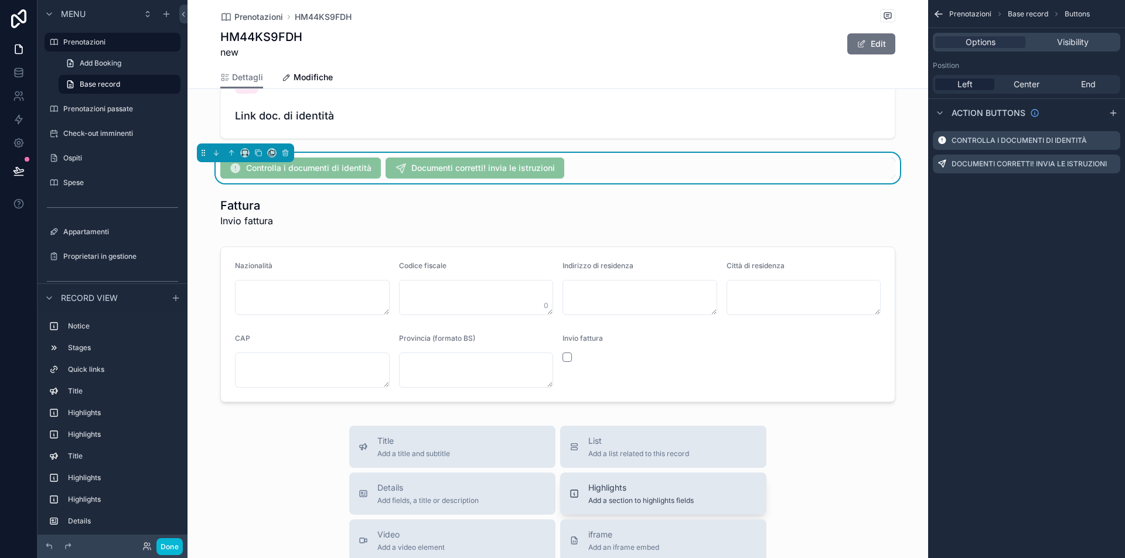
click at [602, 483] on span "Highlights" at bounding box center [640, 488] width 105 height 12
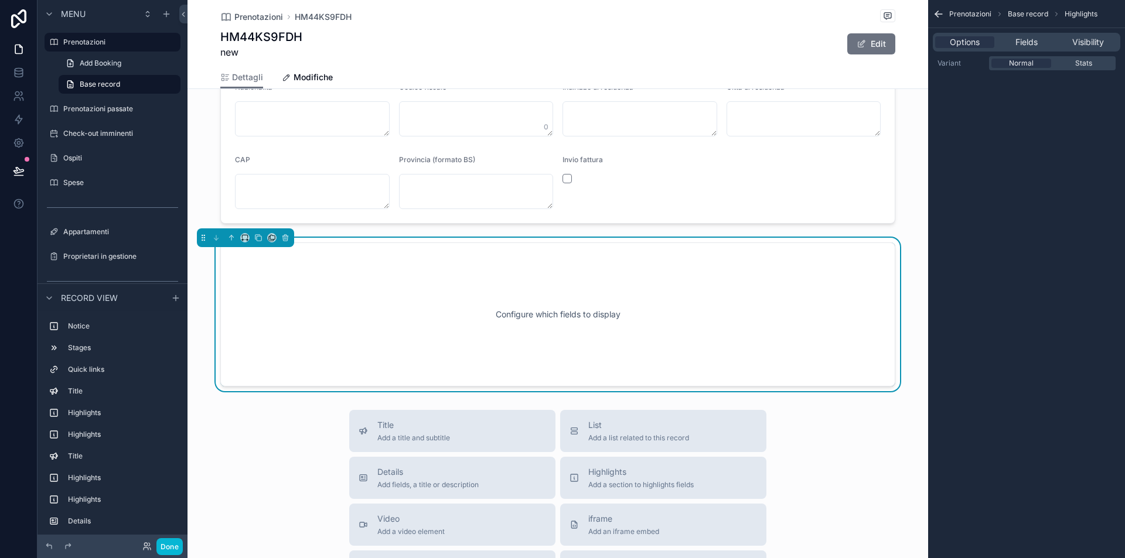
scroll to position [1492, 0]
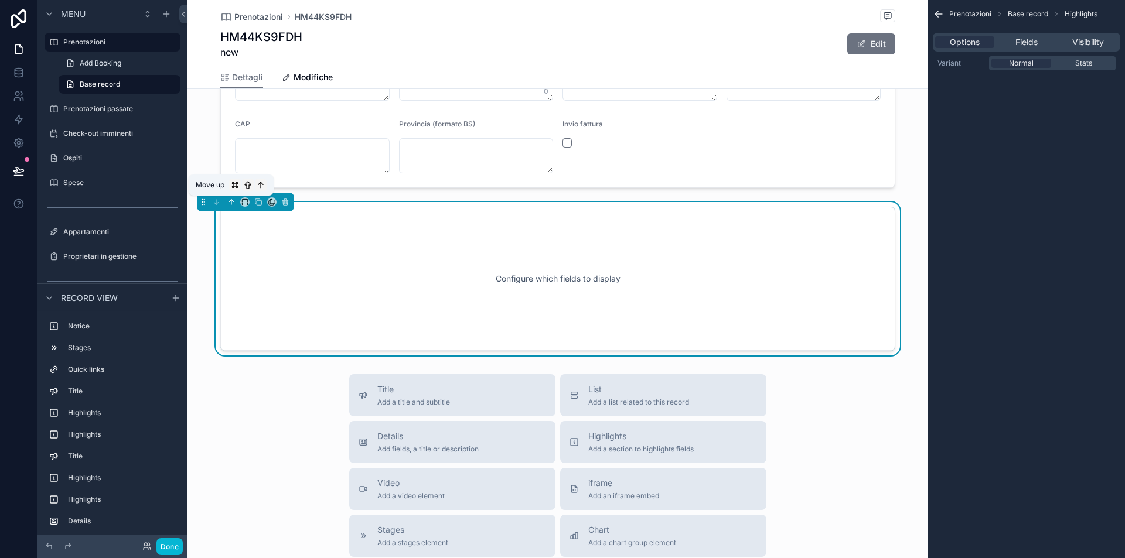
click at [230, 203] on icon "scrollable content" at bounding box center [231, 202] width 8 height 8
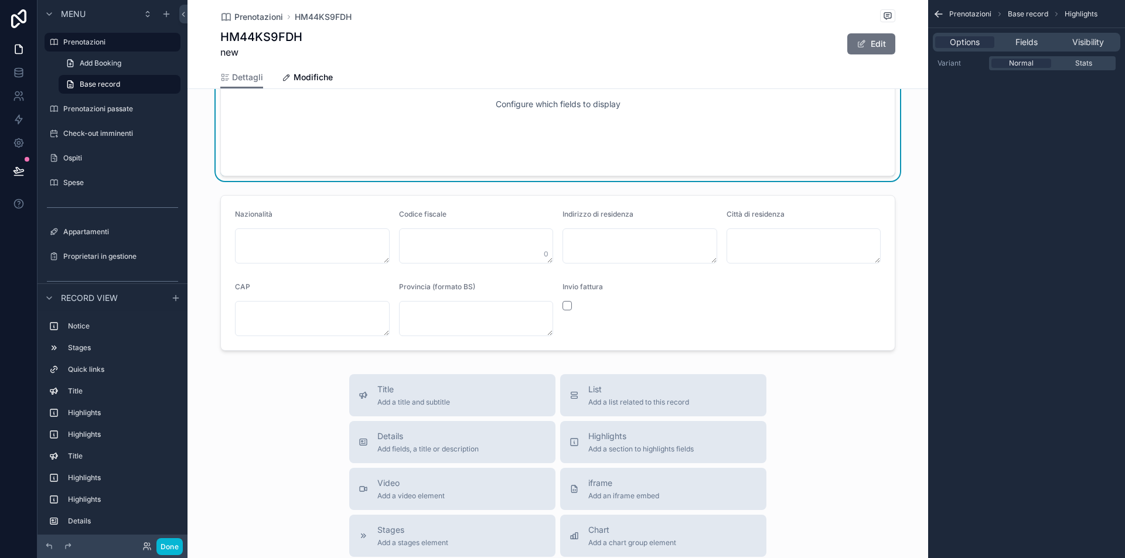
scroll to position [1247, 0]
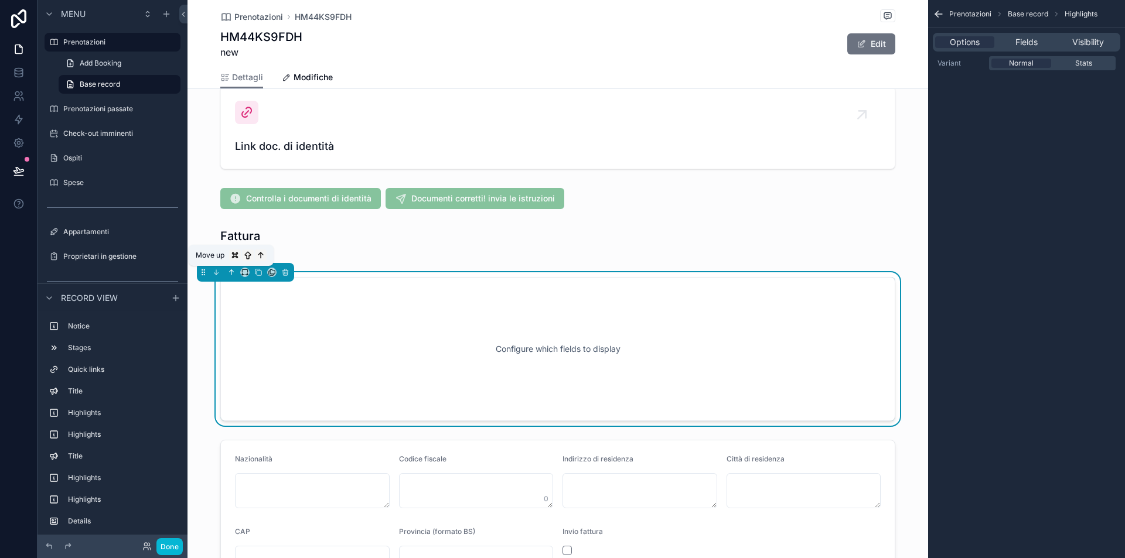
click at [234, 272] on icon "scrollable content" at bounding box center [231, 272] width 8 height 8
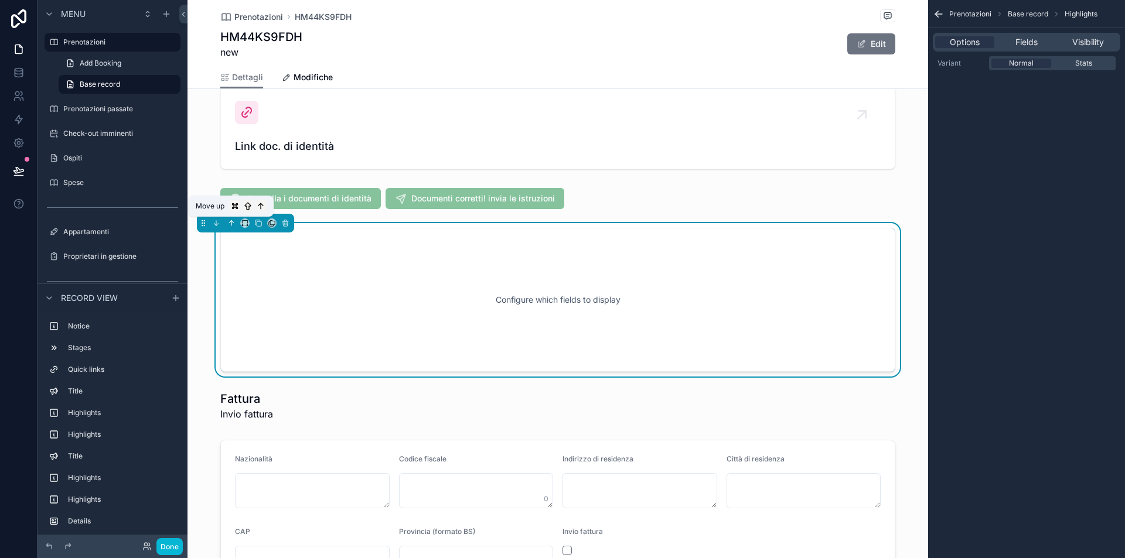
click at [231, 223] on icon "scrollable content" at bounding box center [231, 223] width 0 height 5
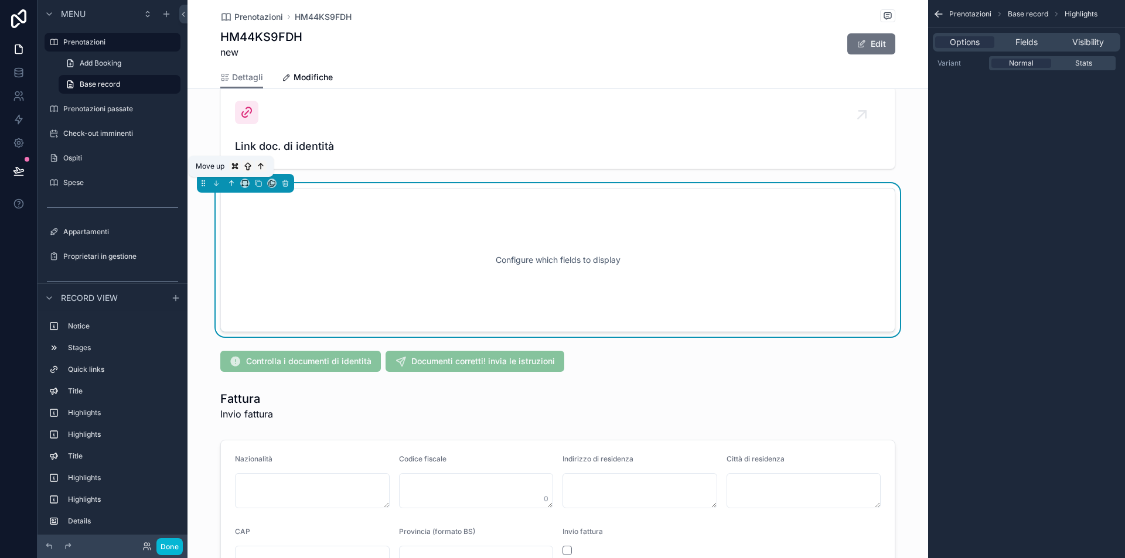
click at [233, 184] on icon "scrollable content" at bounding box center [231, 183] width 8 height 8
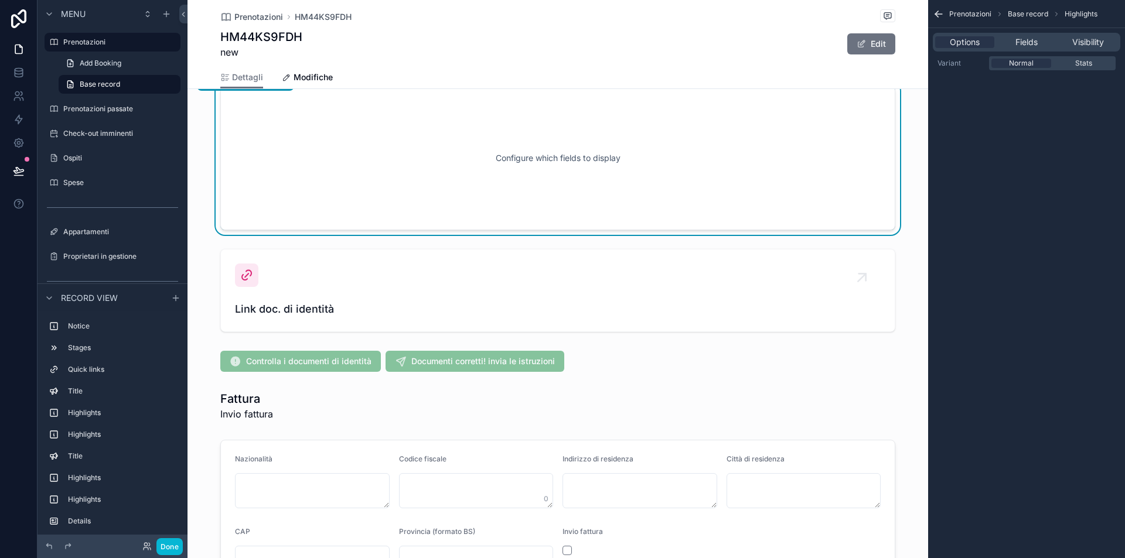
click at [1036, 33] on div "Options Fields Visibility" at bounding box center [1026, 42] width 187 height 19
click at [1036, 37] on span "Fields" at bounding box center [1026, 42] width 22 height 12
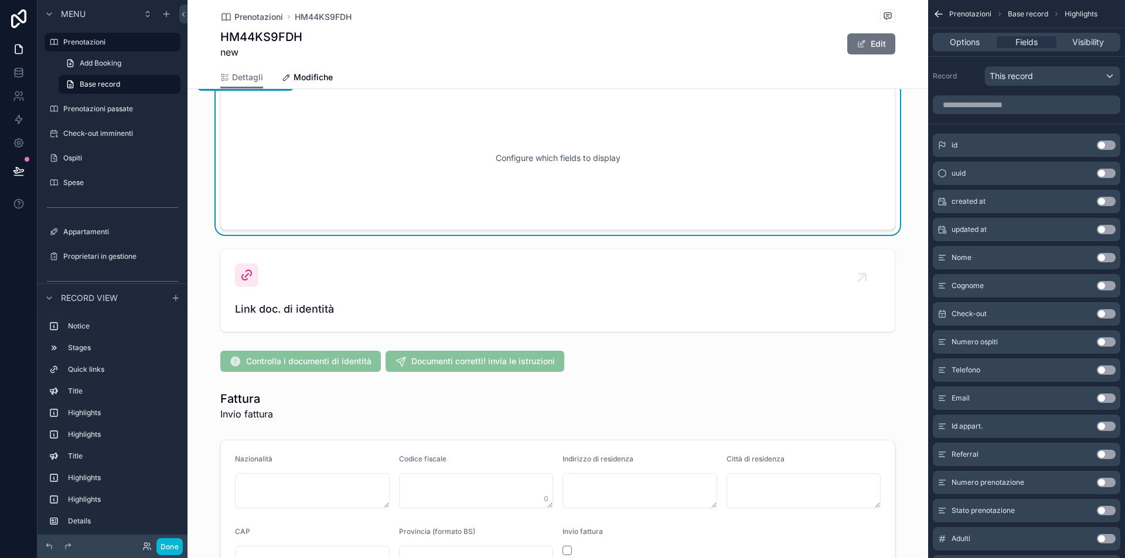
click at [1106, 339] on button "Use setting" at bounding box center [1106, 341] width 19 height 9
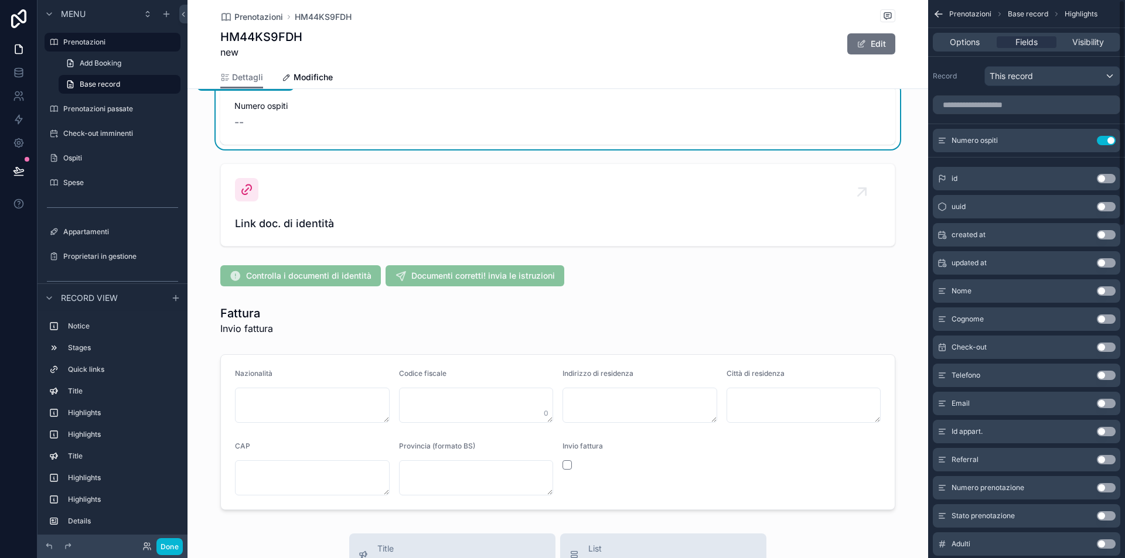
scroll to position [24, 0]
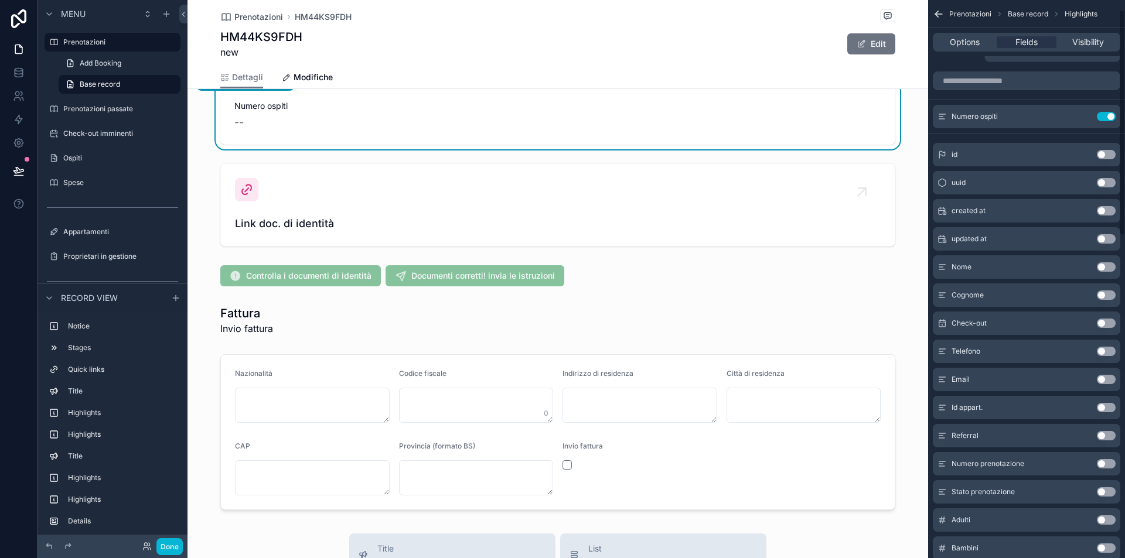
click at [1107, 520] on button "Use setting" at bounding box center [1106, 520] width 19 height 9
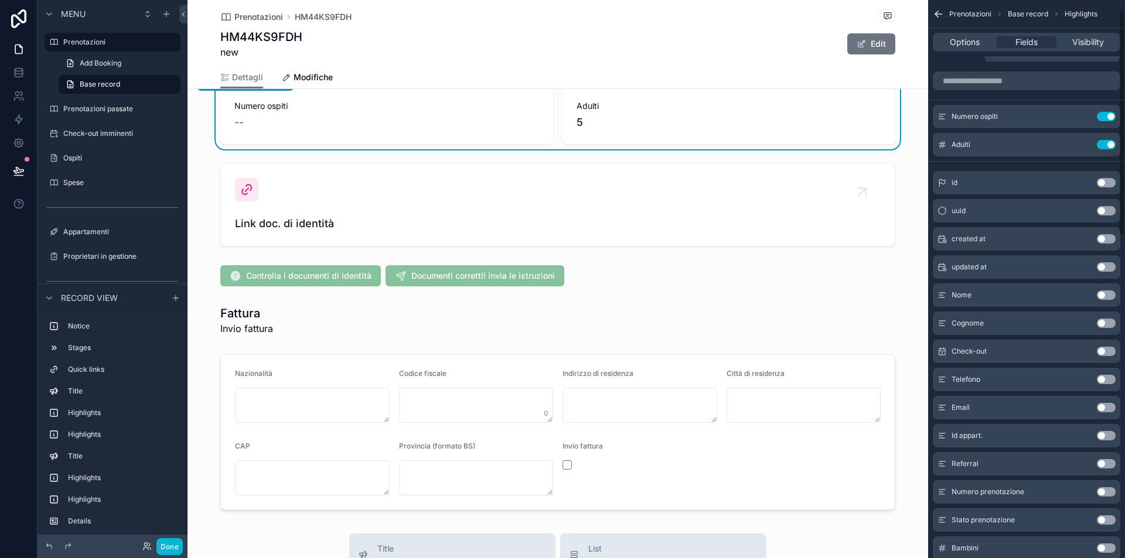
click at [1109, 551] on button "Use setting" at bounding box center [1106, 548] width 19 height 9
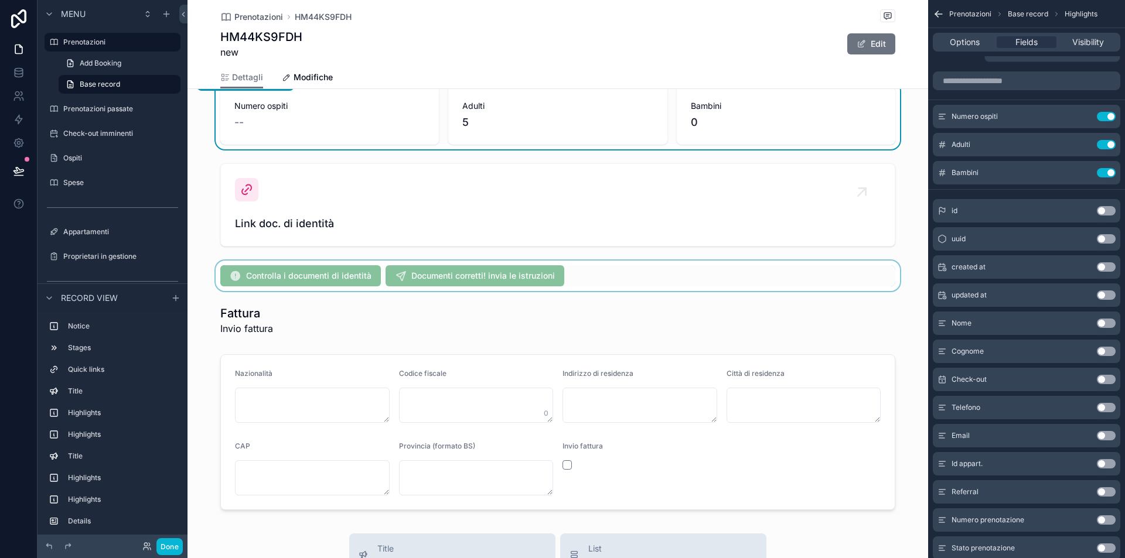
click at [299, 274] on div "scrollable content" at bounding box center [557, 276] width 741 height 30
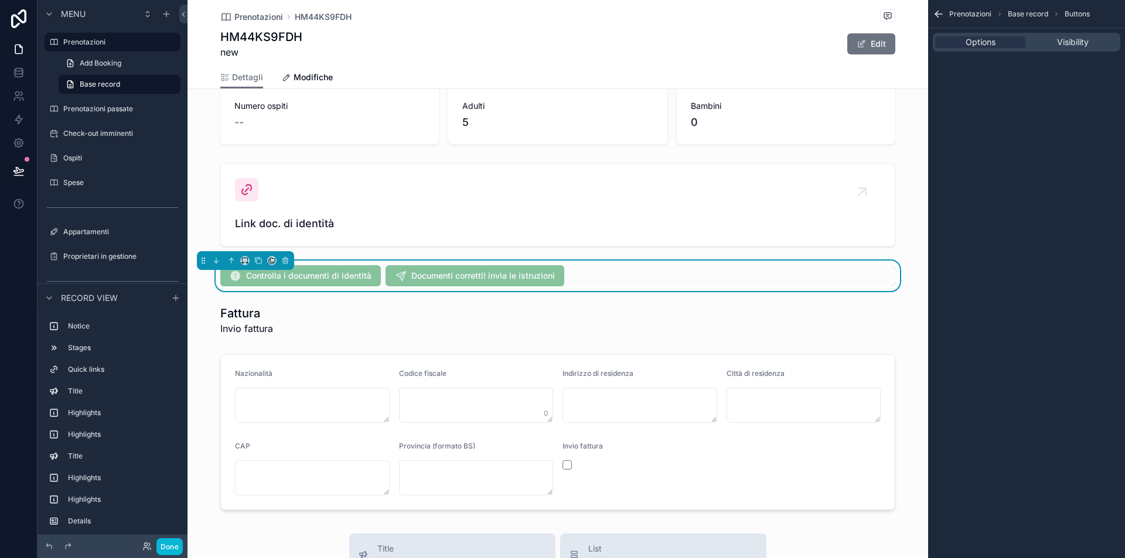
scroll to position [0, 0]
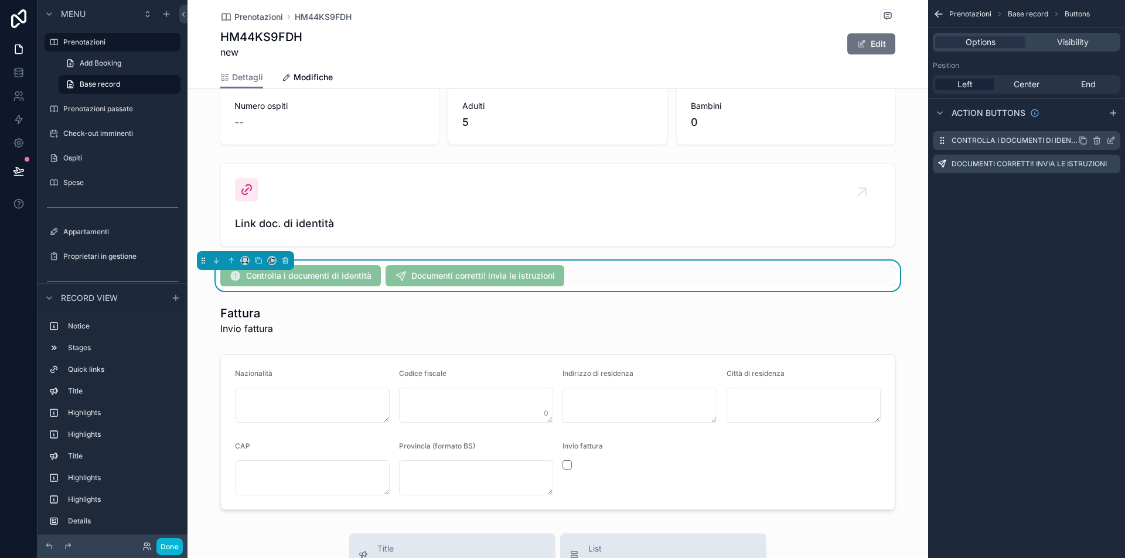
click at [1097, 142] on icon "scrollable content" at bounding box center [1097, 141] width 0 height 2
click at [1090, 122] on icon at bounding box center [1091, 122] width 5 height 5
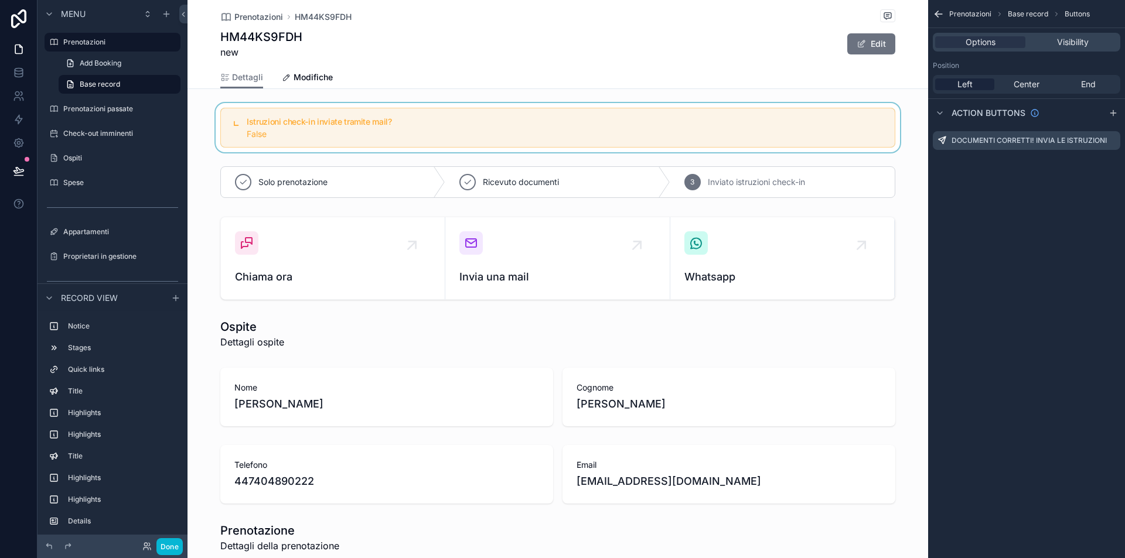
drag, startPoint x: 247, startPoint y: 118, endPoint x: 253, endPoint y: 128, distance: 11.1
click at [253, 128] on div "scrollable content" at bounding box center [557, 127] width 741 height 49
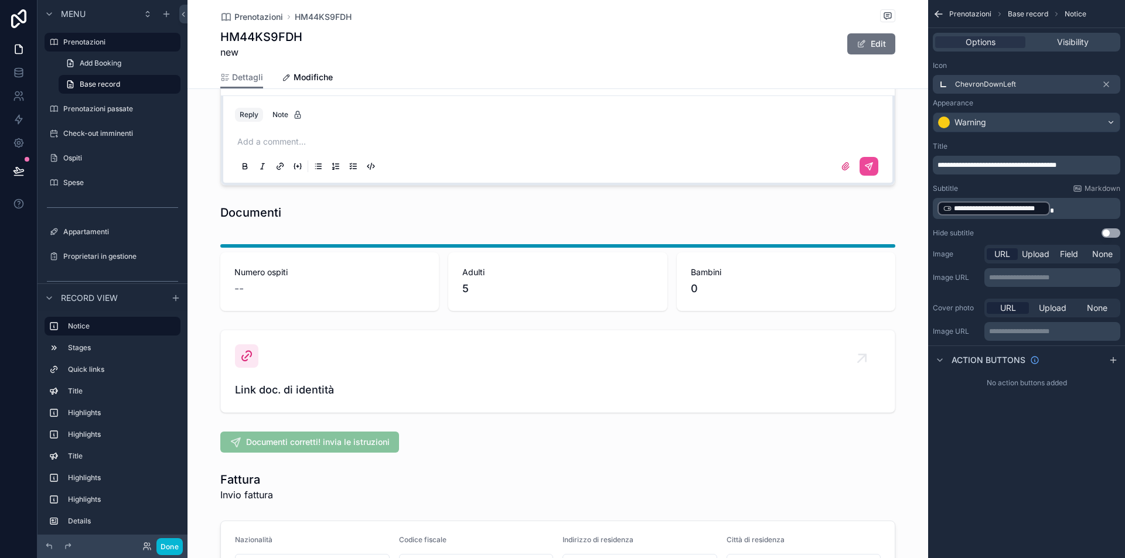
scroll to position [1206, 0]
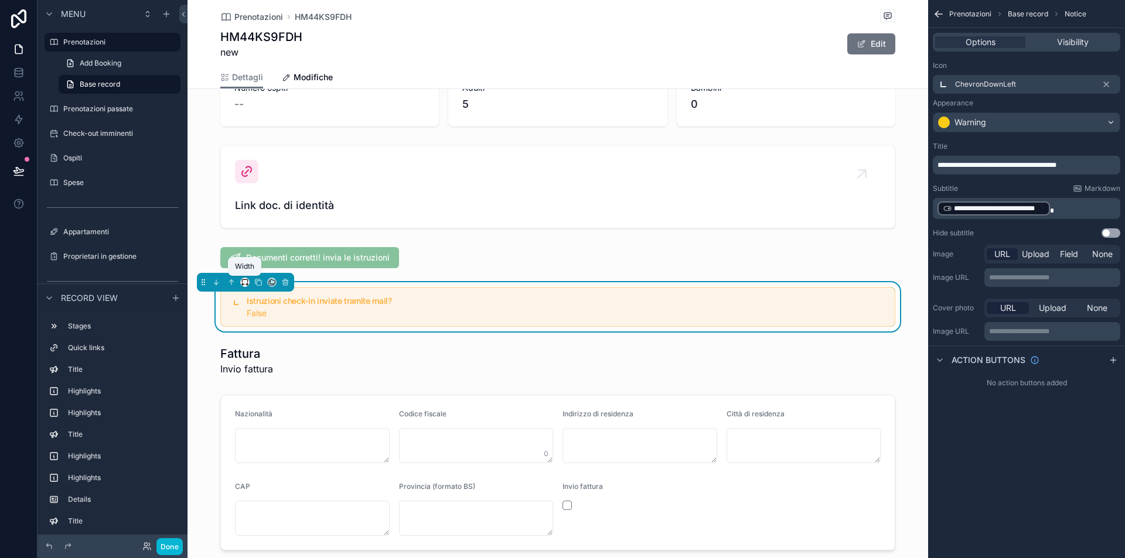
click at [248, 279] on icon "scrollable content" at bounding box center [245, 282] width 8 height 8
click at [272, 369] on div "50%" at bounding box center [268, 371] width 36 height 14
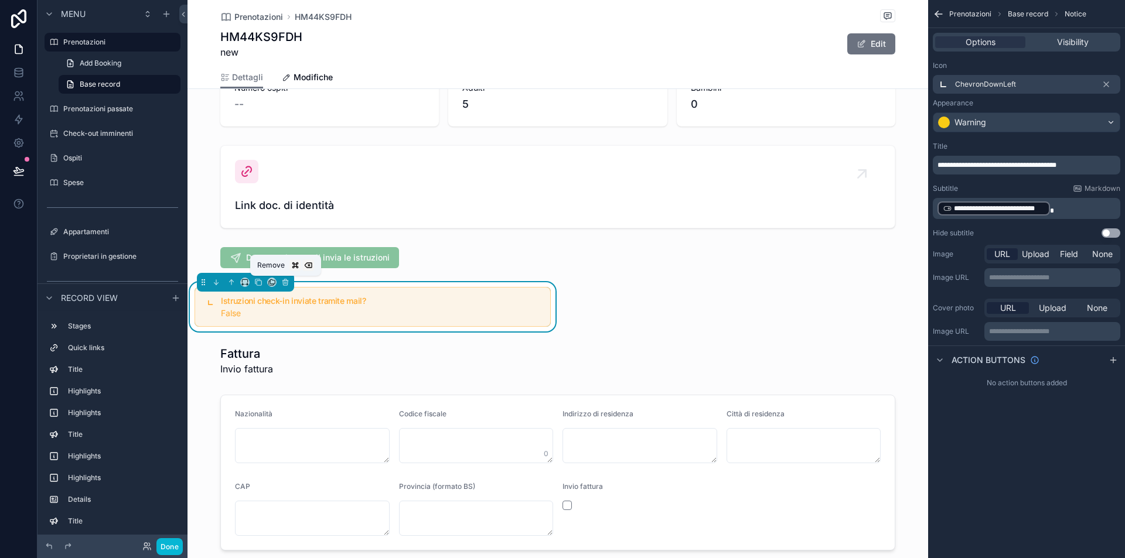
click at [315, 255] on div "Remove" at bounding box center [285, 265] width 71 height 21
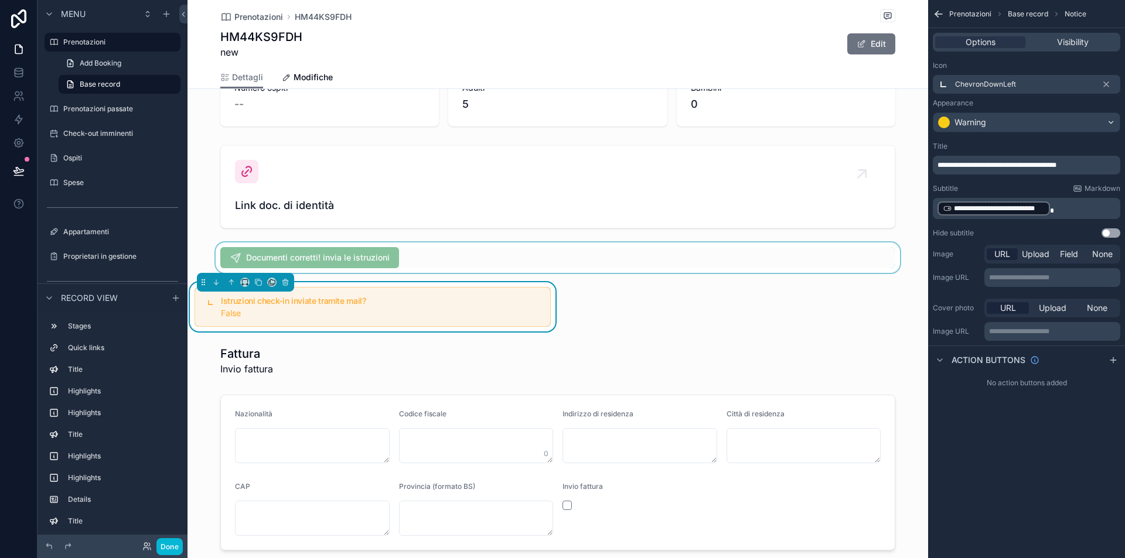
click at [373, 251] on div "scrollable content" at bounding box center [557, 258] width 741 height 30
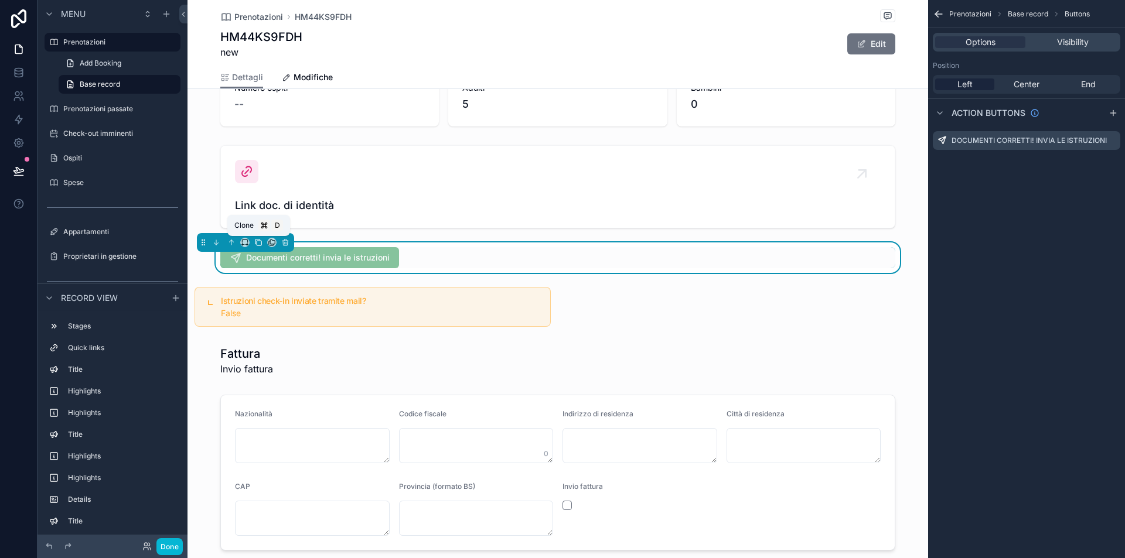
click at [257, 244] on icon "scrollable content" at bounding box center [259, 243] width 5 height 5
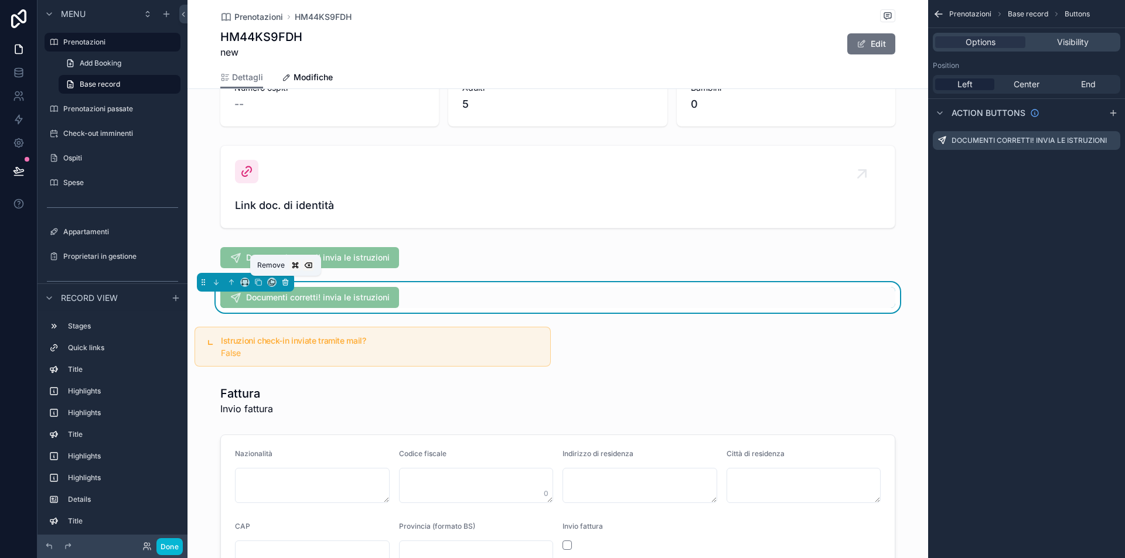
click at [285, 282] on icon "scrollable content" at bounding box center [285, 282] width 8 height 8
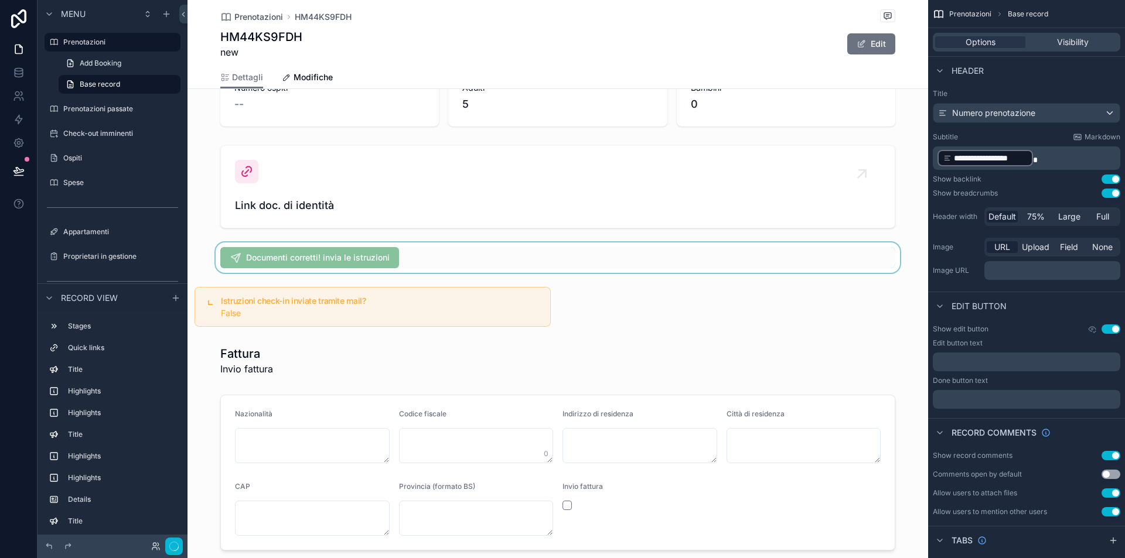
click at [285, 261] on div "scrollable content" at bounding box center [557, 258] width 741 height 30
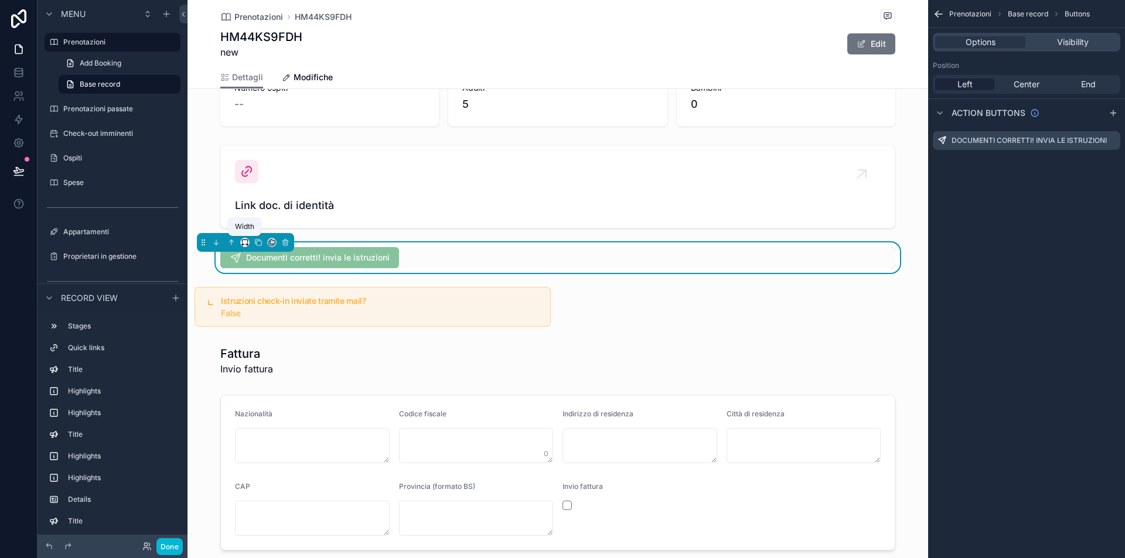
click at [242, 243] on icon "scrollable content" at bounding box center [244, 241] width 5 height 3
click at [270, 325] on div "50%" at bounding box center [268, 331] width 36 height 14
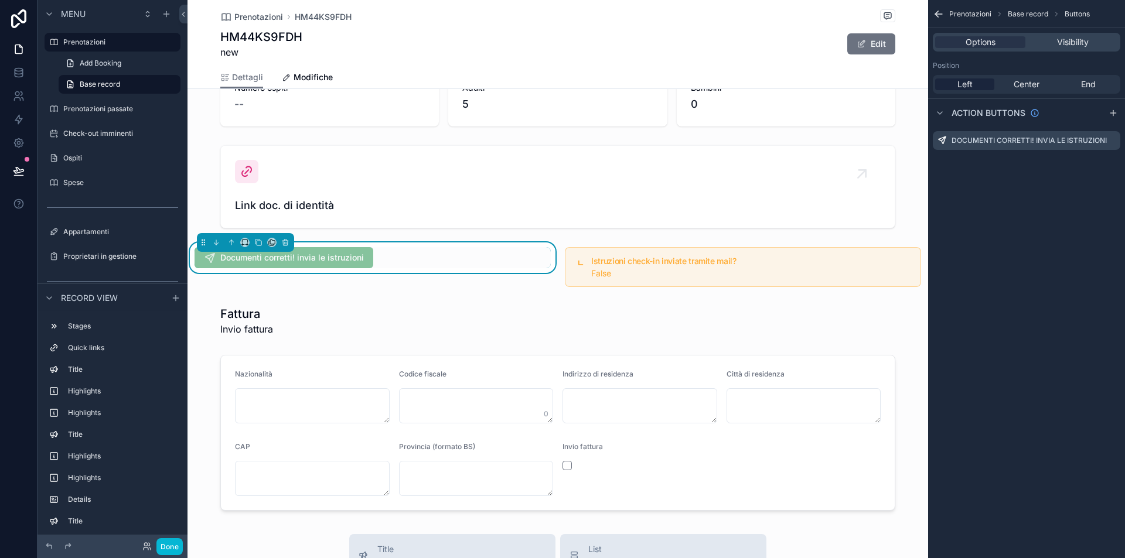
click at [298, 290] on div "Documenti corretti! invia le istruzioni" at bounding box center [372, 267] width 370 height 49
click at [608, 253] on div "scrollable content" at bounding box center [743, 267] width 370 height 49
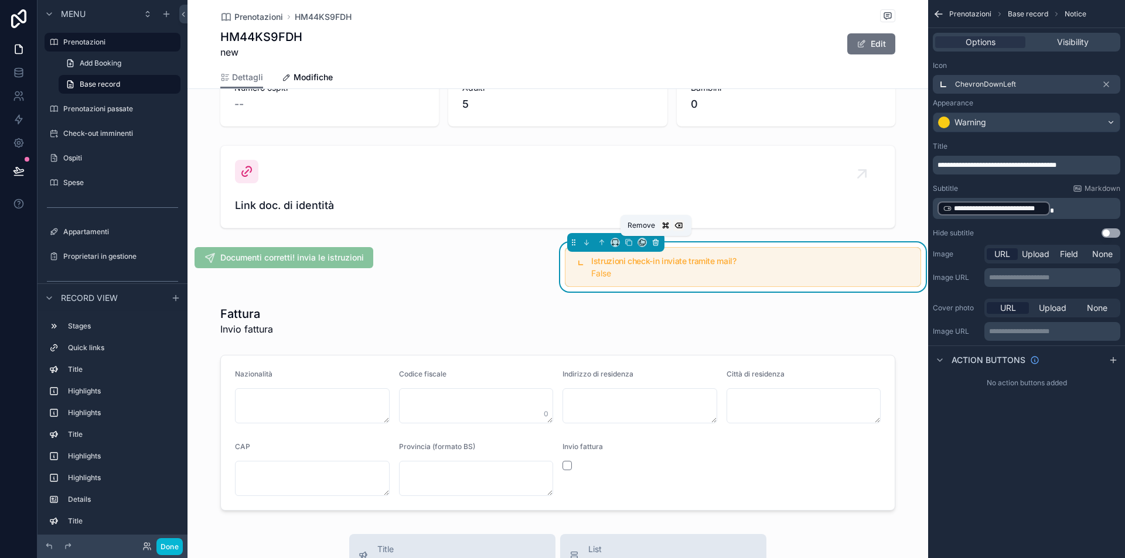
click at [657, 240] on icon "scrollable content" at bounding box center [656, 242] width 8 height 8
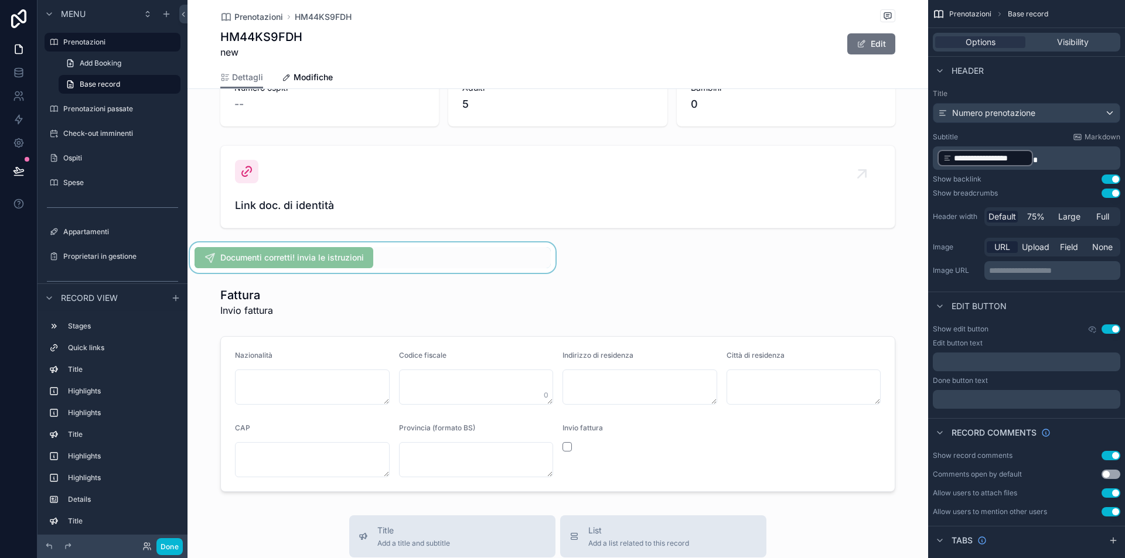
click at [266, 257] on div "scrollable content" at bounding box center [372, 258] width 370 height 30
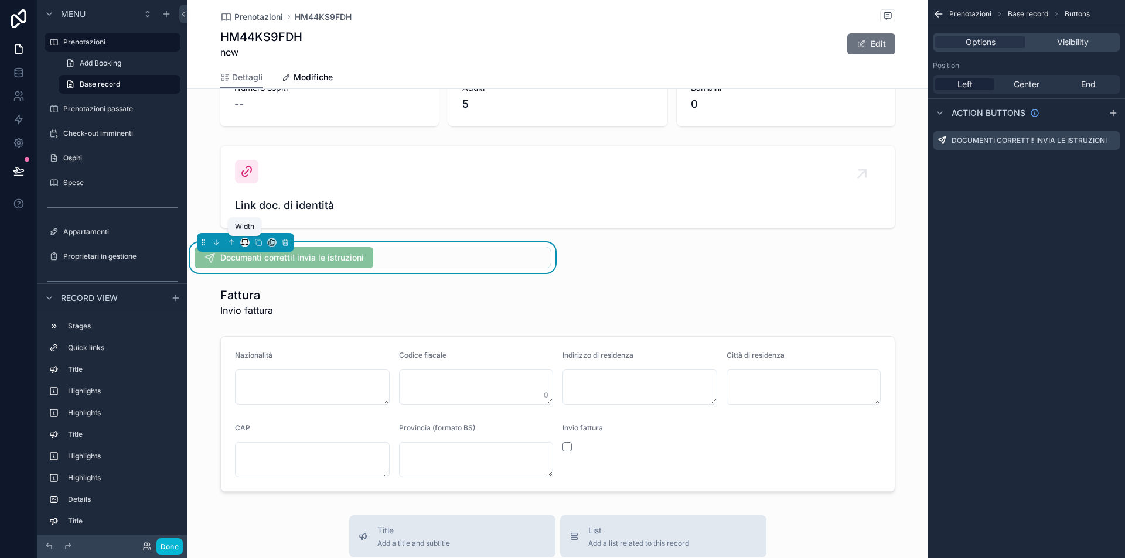
click at [246, 241] on icon "scrollable content" at bounding box center [245, 242] width 8 height 8
click at [265, 267] on span "Default" at bounding box center [264, 264] width 28 height 14
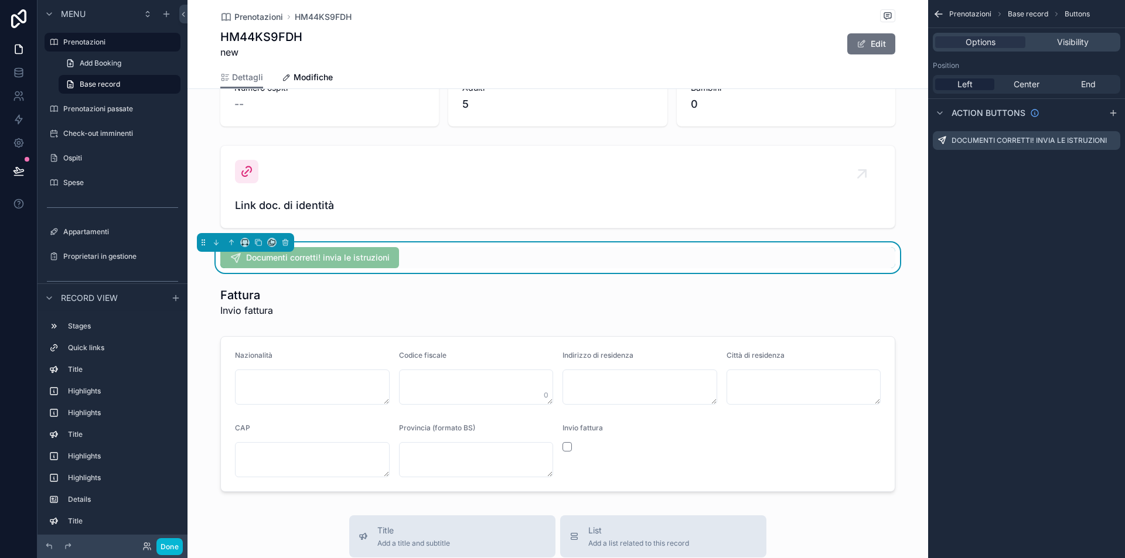
click at [659, 255] on div "Documenti corretti! invia le istruzioni" at bounding box center [557, 257] width 675 height 21
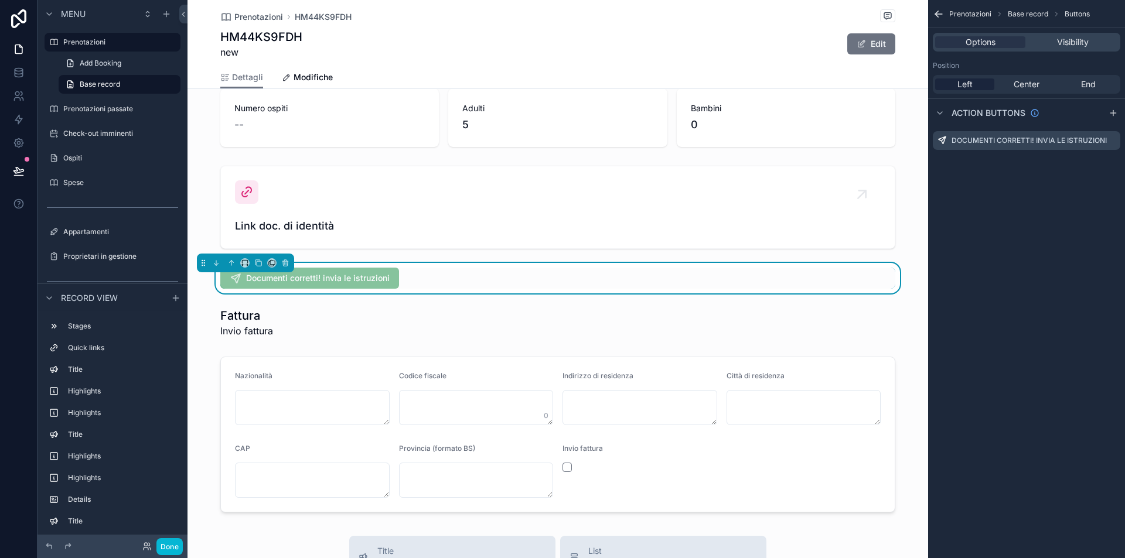
scroll to position [1093, 0]
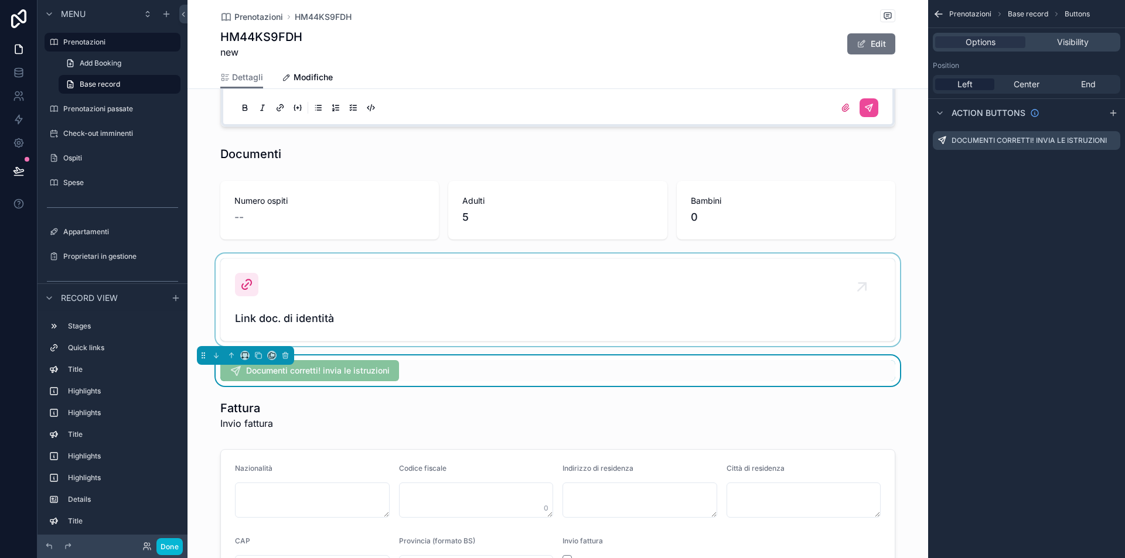
click at [443, 255] on div "scrollable content" at bounding box center [557, 300] width 741 height 93
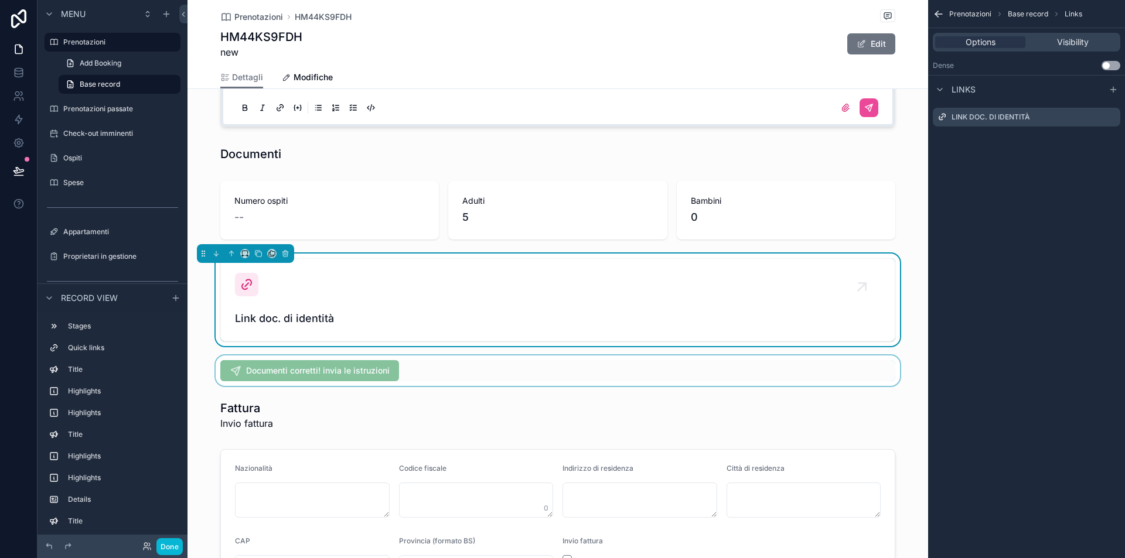
click at [274, 383] on div "scrollable content" at bounding box center [557, 371] width 741 height 30
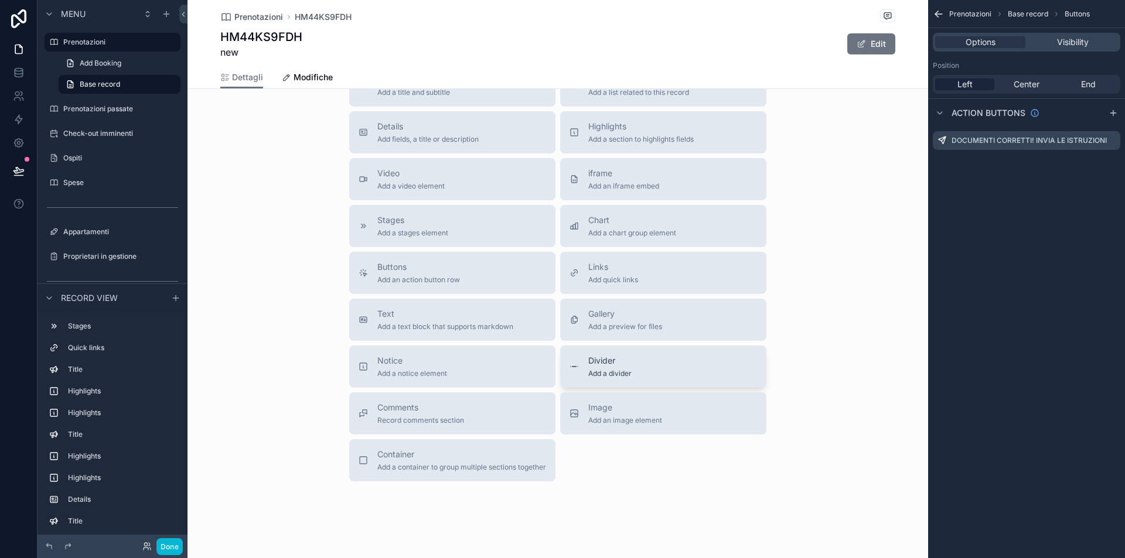
scroll to position [1546, 0]
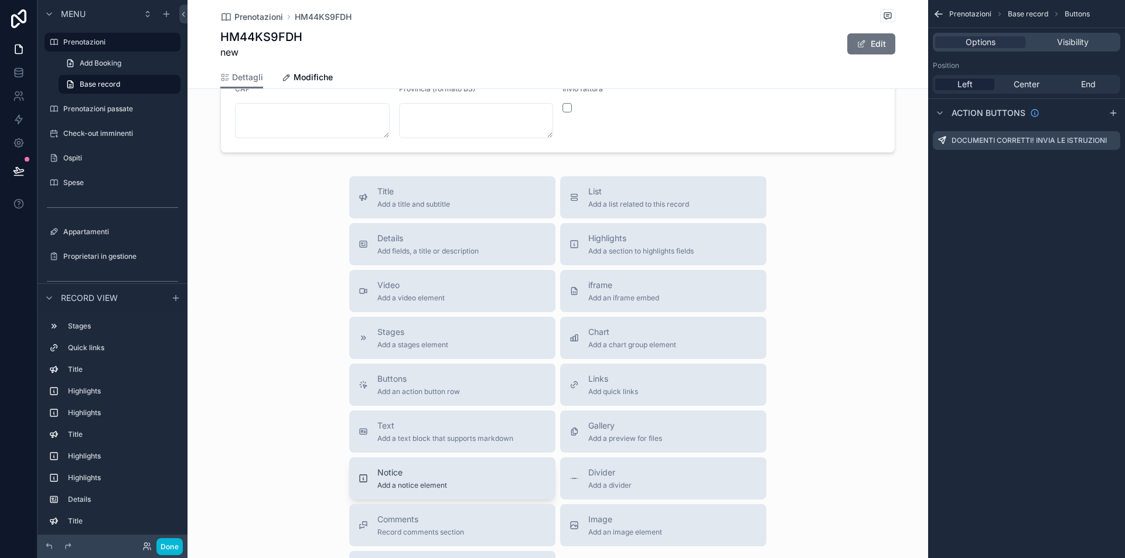
click at [436, 472] on span "Notice" at bounding box center [412, 473] width 70 height 12
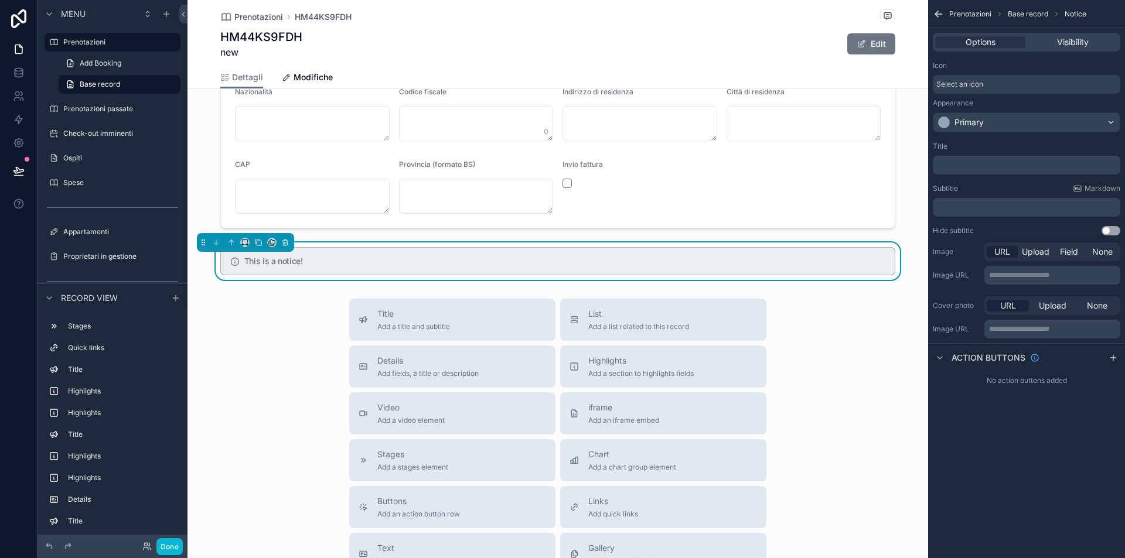
scroll to position [1452, 0]
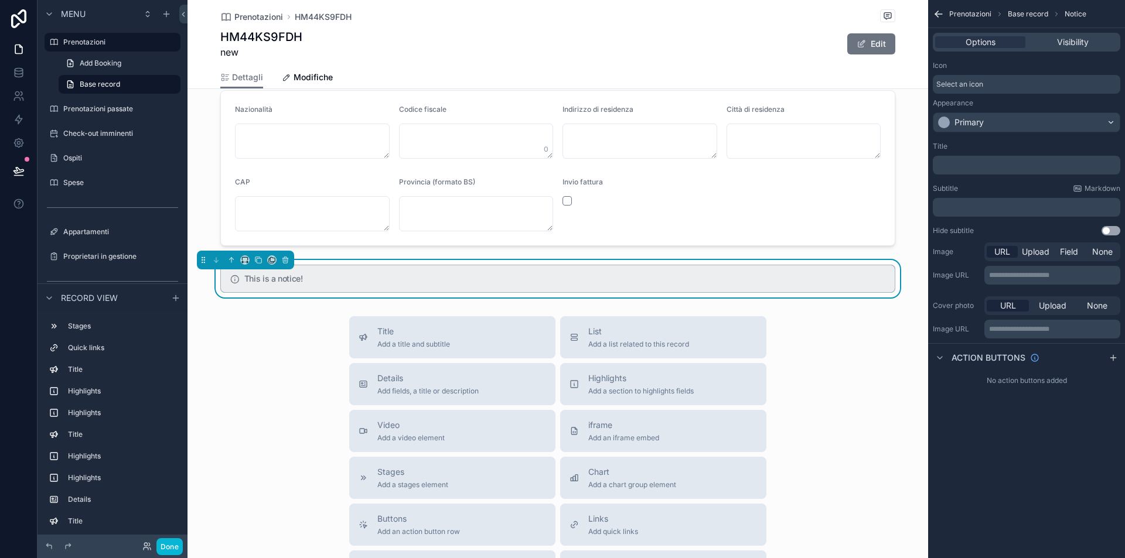
click at [992, 156] on div "﻿" at bounding box center [1026, 165] width 187 height 19
click at [997, 166] on p "﻿" at bounding box center [1027, 165] width 180 height 9
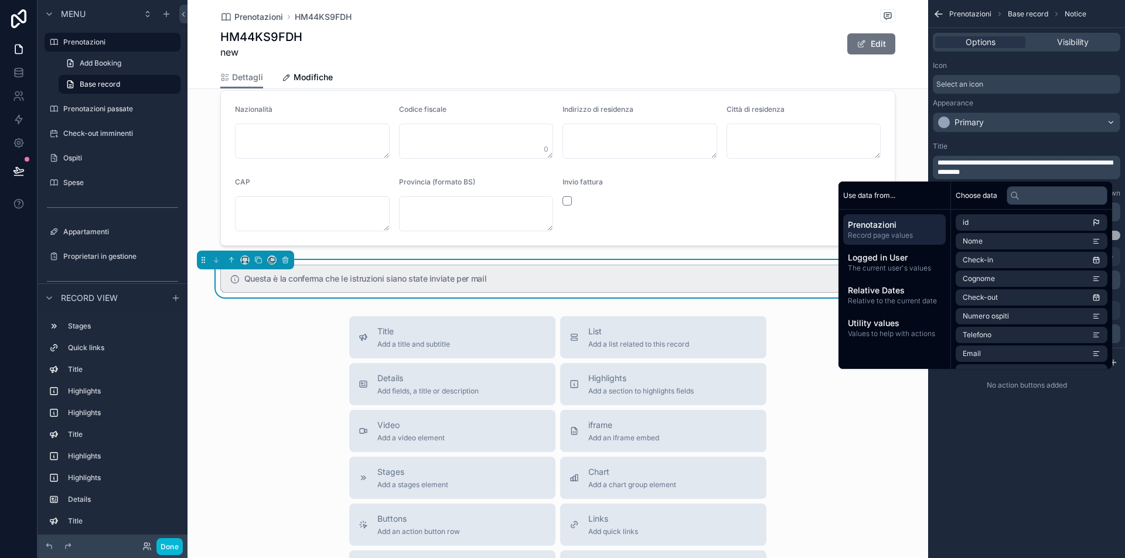
click at [969, 431] on div "**********" at bounding box center [1026, 279] width 197 height 558
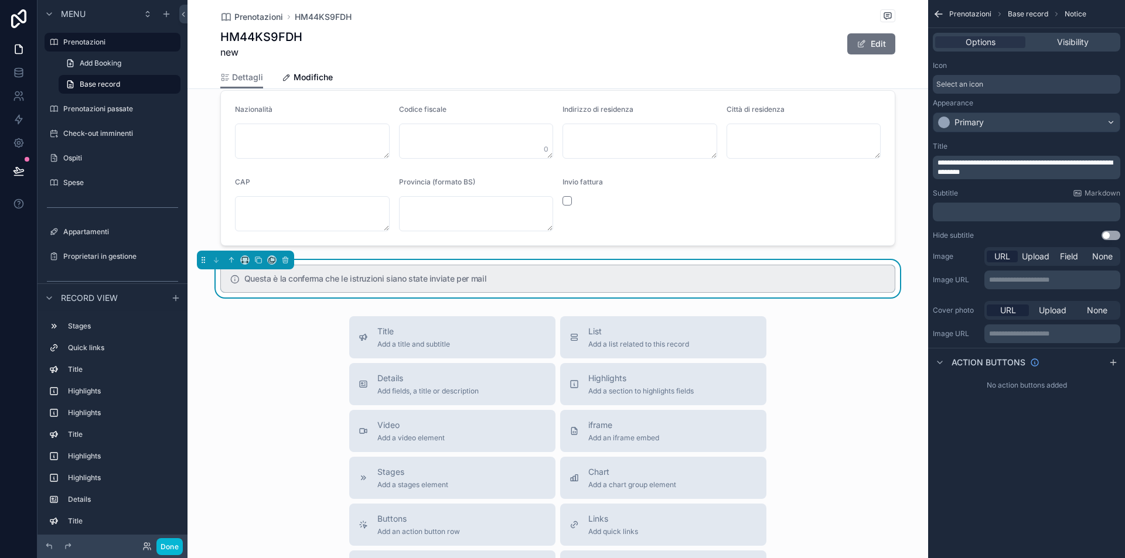
click at [981, 217] on div "﻿" at bounding box center [1026, 212] width 187 height 19
click at [985, 212] on p "﻿" at bounding box center [1027, 211] width 180 height 9
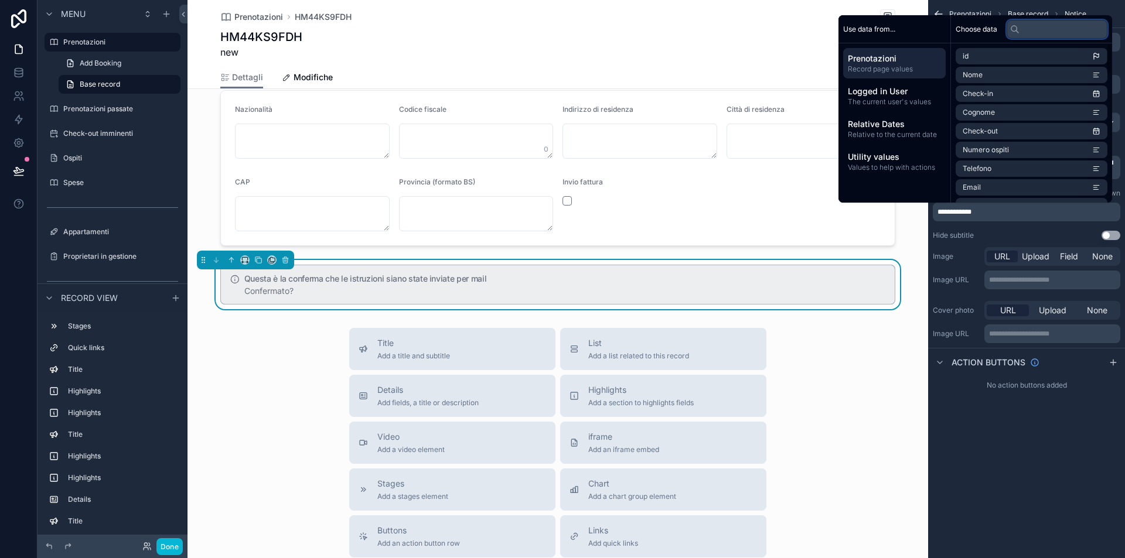
click at [1035, 32] on input "text" at bounding box center [1057, 29] width 101 height 19
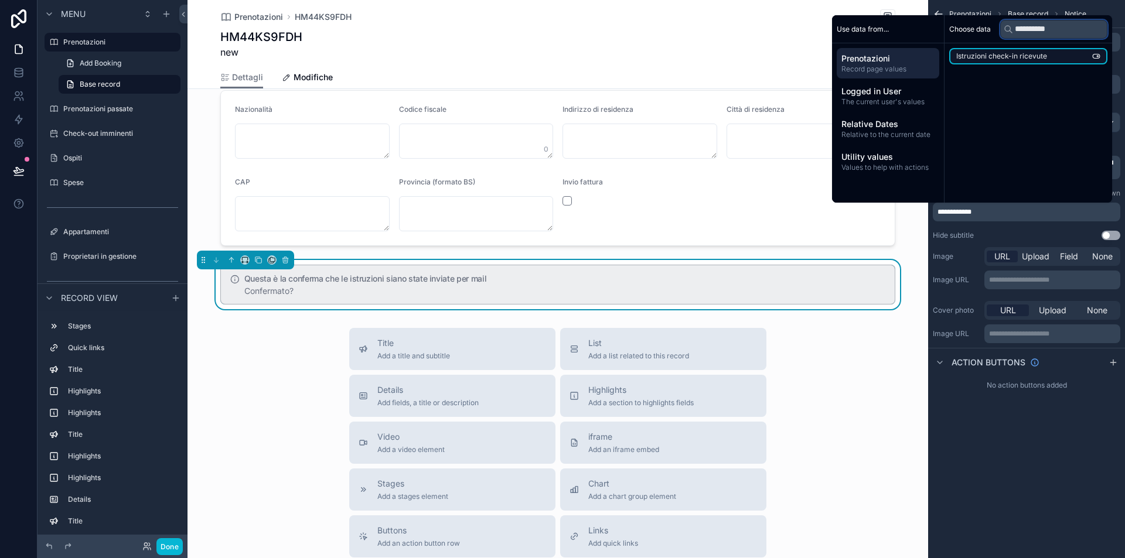
type input "**********"
click at [1024, 55] on span "Istruzioni check-in ricevute" at bounding box center [1001, 56] width 91 height 9
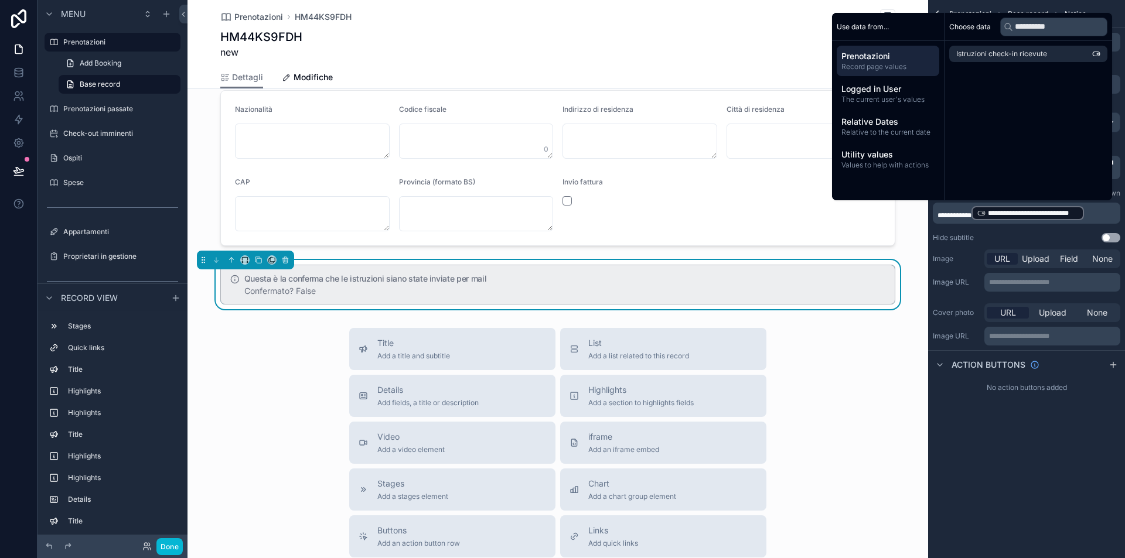
click at [288, 343] on div "Title Add a title and subtitle List Add a list related to this record Details A…" at bounding box center [557, 536] width 741 height 417
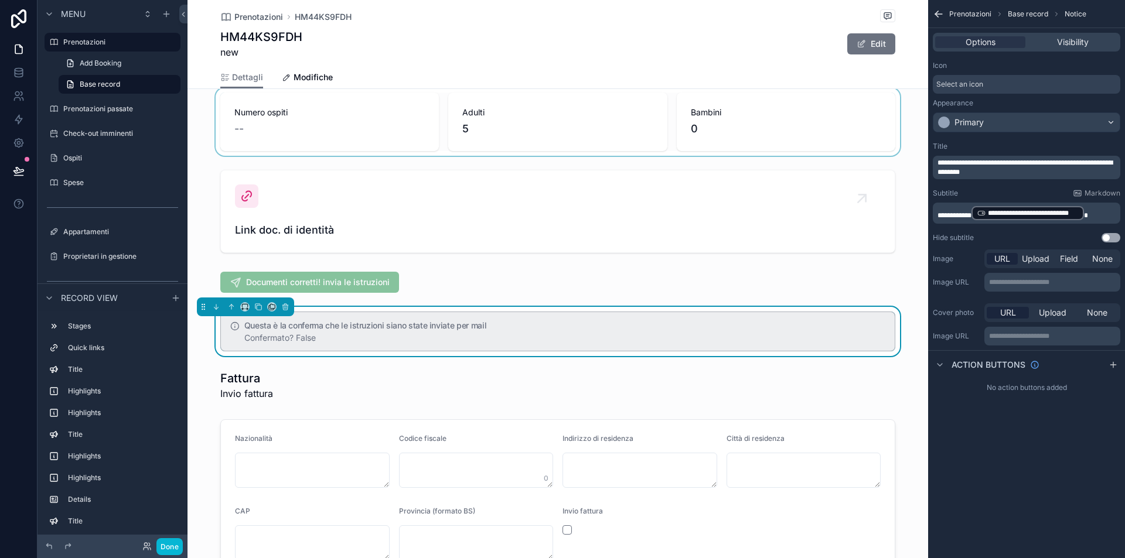
scroll to position [1079, 0]
